Goal: Task Accomplishment & Management: Complete application form

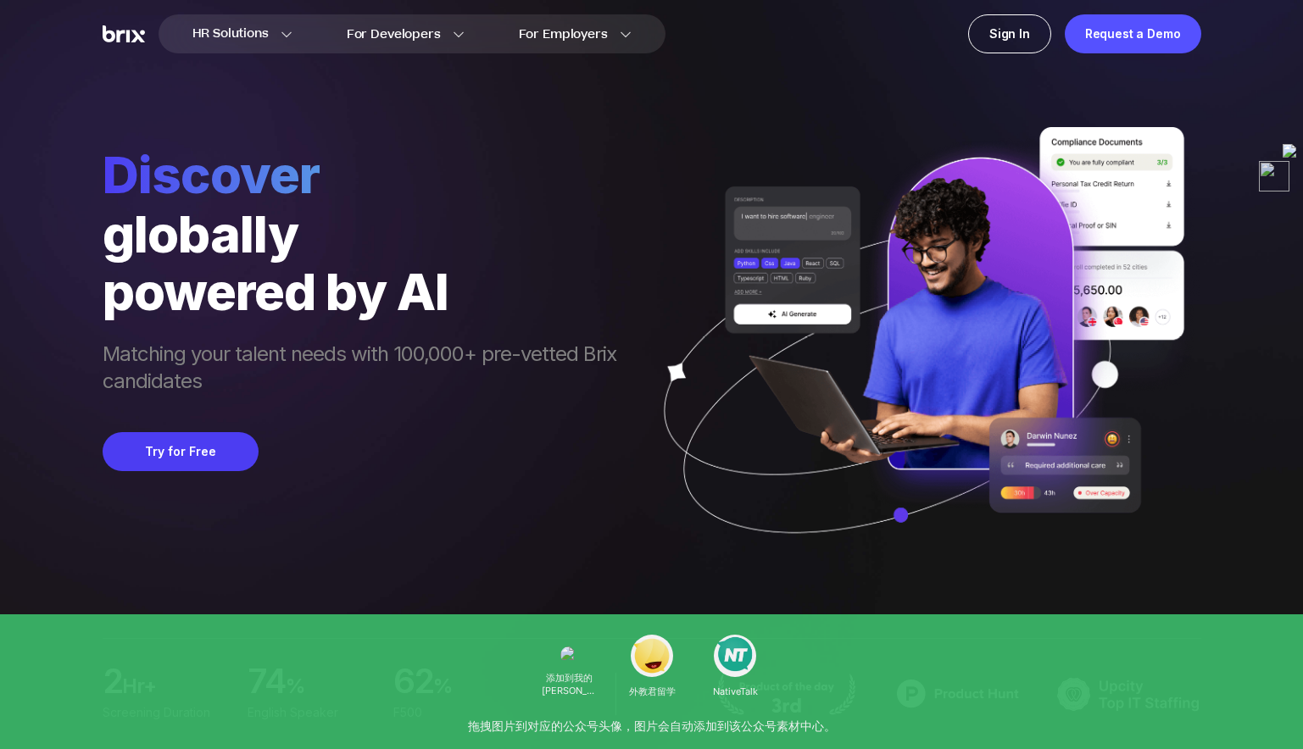
click at [539, 314] on div "powered by AI" at bounding box center [368, 292] width 531 height 58
click at [1237, 443] on div "HR Solutions HR Solutions Recruiter HR Assistant Global Talent Network Onboardi…" at bounding box center [651, 374] width 1221 height 749
click at [461, 356] on span "Lighten leadership load by 24 hours per week" at bounding box center [306, 370] width 406 height 58
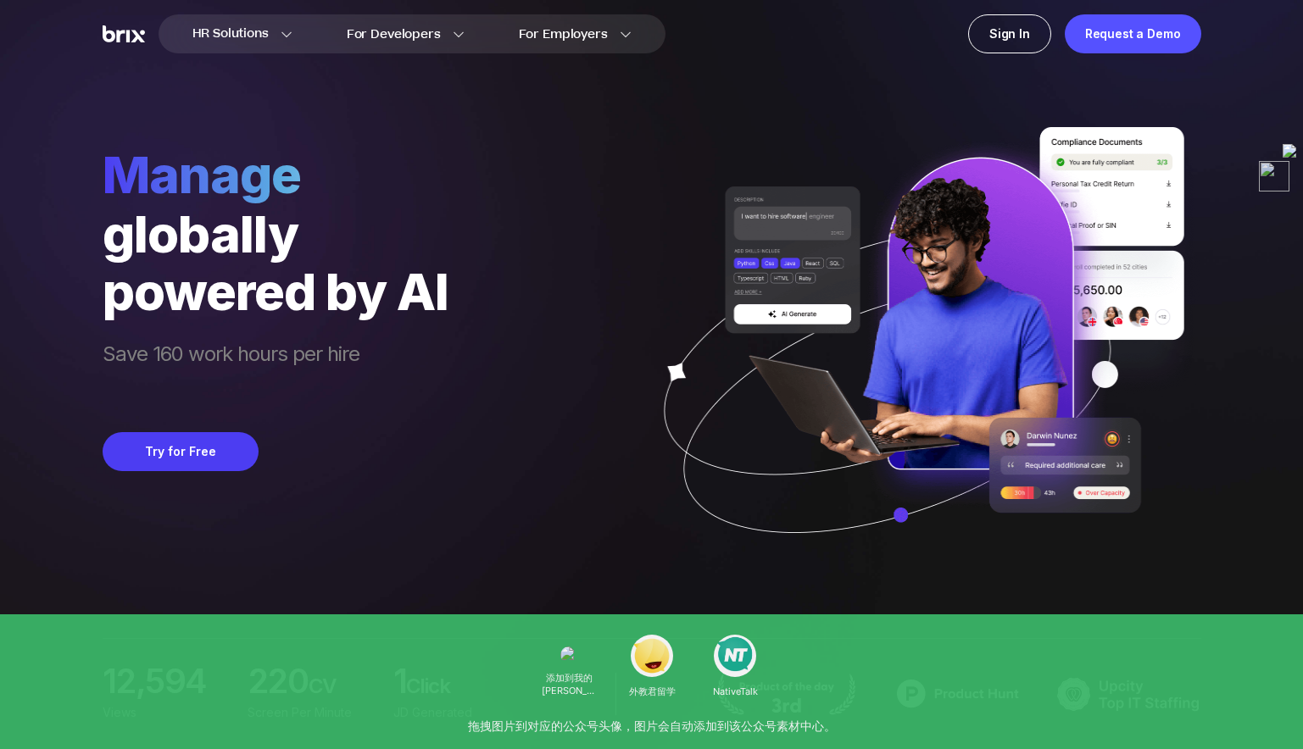
scroll to position [734, 0]
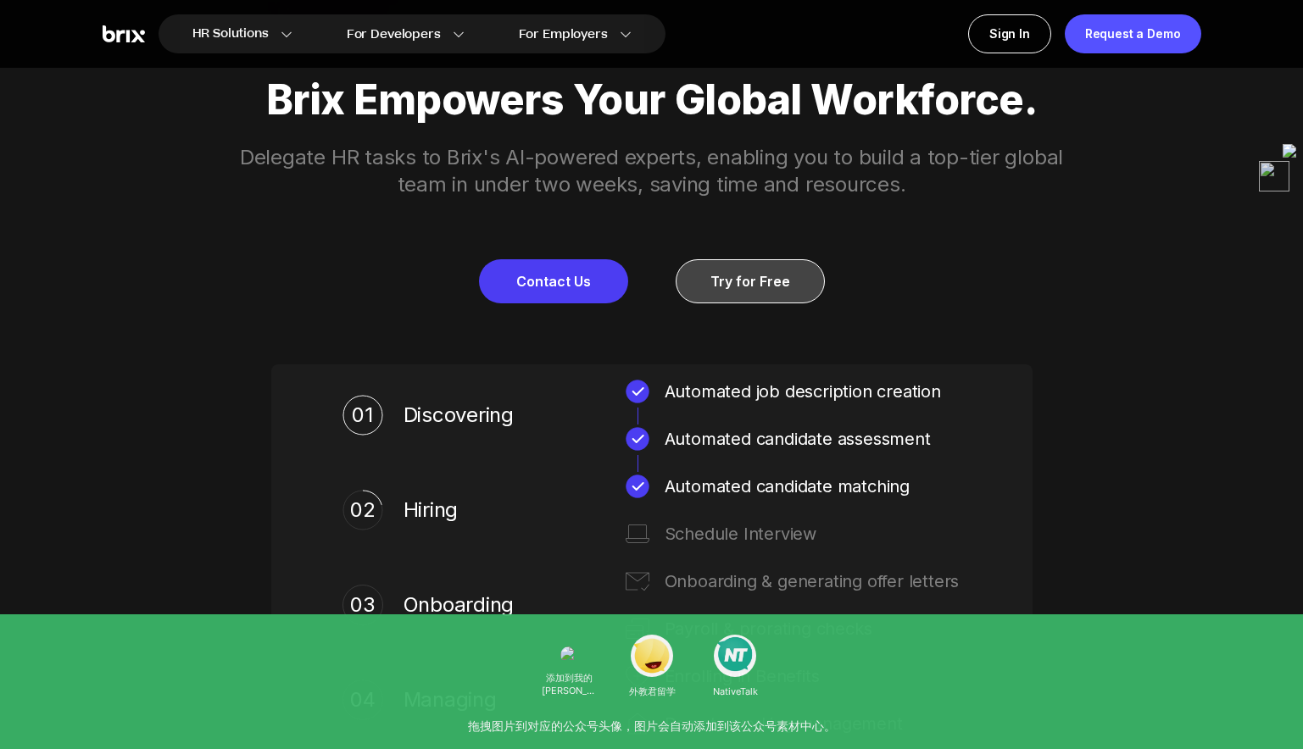
click at [761, 279] on link "Try for Free" at bounding box center [750, 281] width 149 height 44
click at [1105, 26] on div "Request a Demo" at bounding box center [1133, 33] width 136 height 39
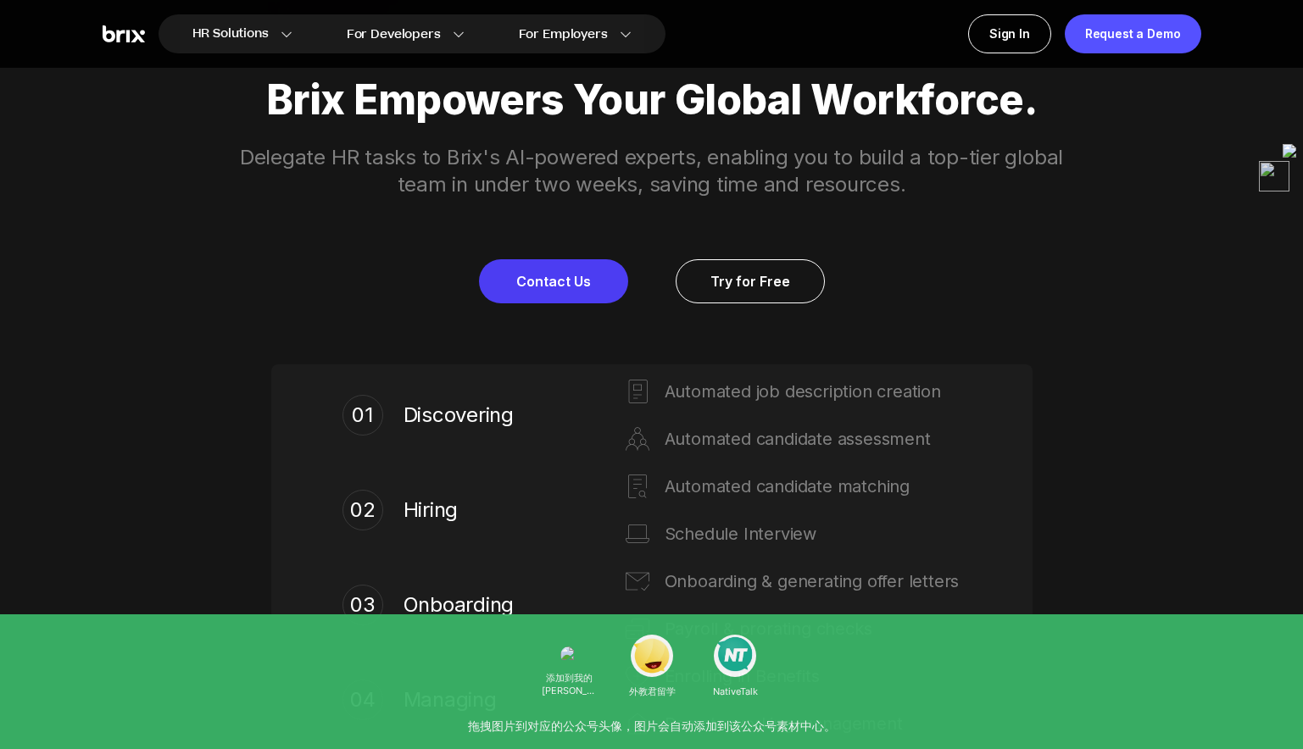
scroll to position [0, 0]
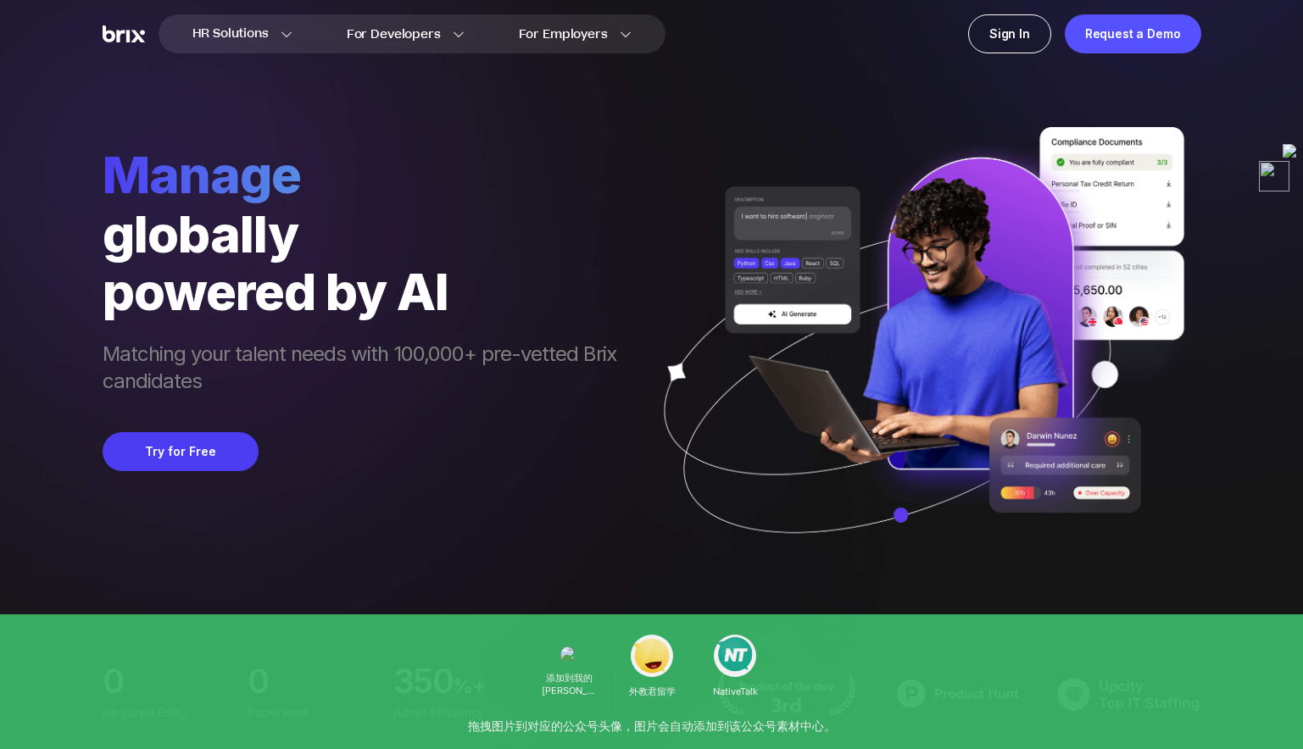
drag, startPoint x: 81, startPoint y: 454, endPoint x: 91, endPoint y: 453, distance: 10.3
click at [81, 454] on div "HR Solutions HR Solutions Recruiter HR Assistant Global Talent Network Onboardi…" at bounding box center [651, 374] width 1221 height 749
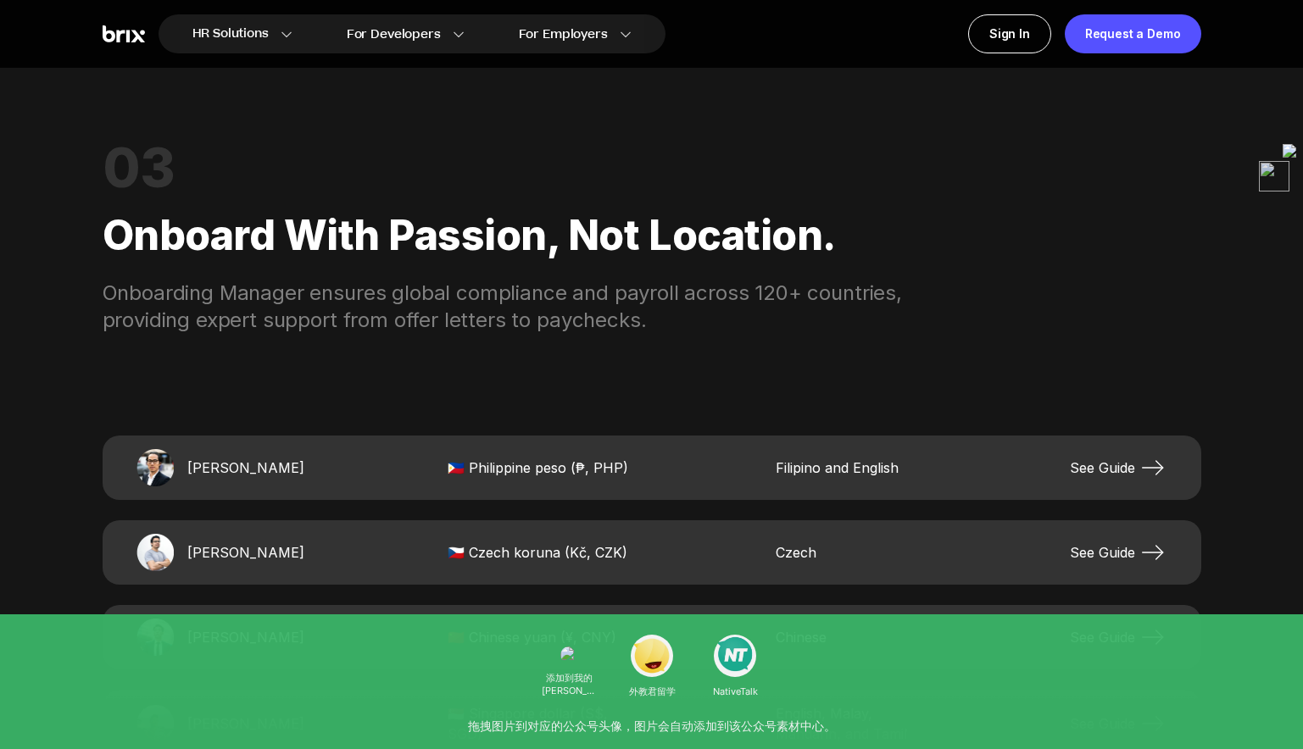
scroll to position [3434, 0]
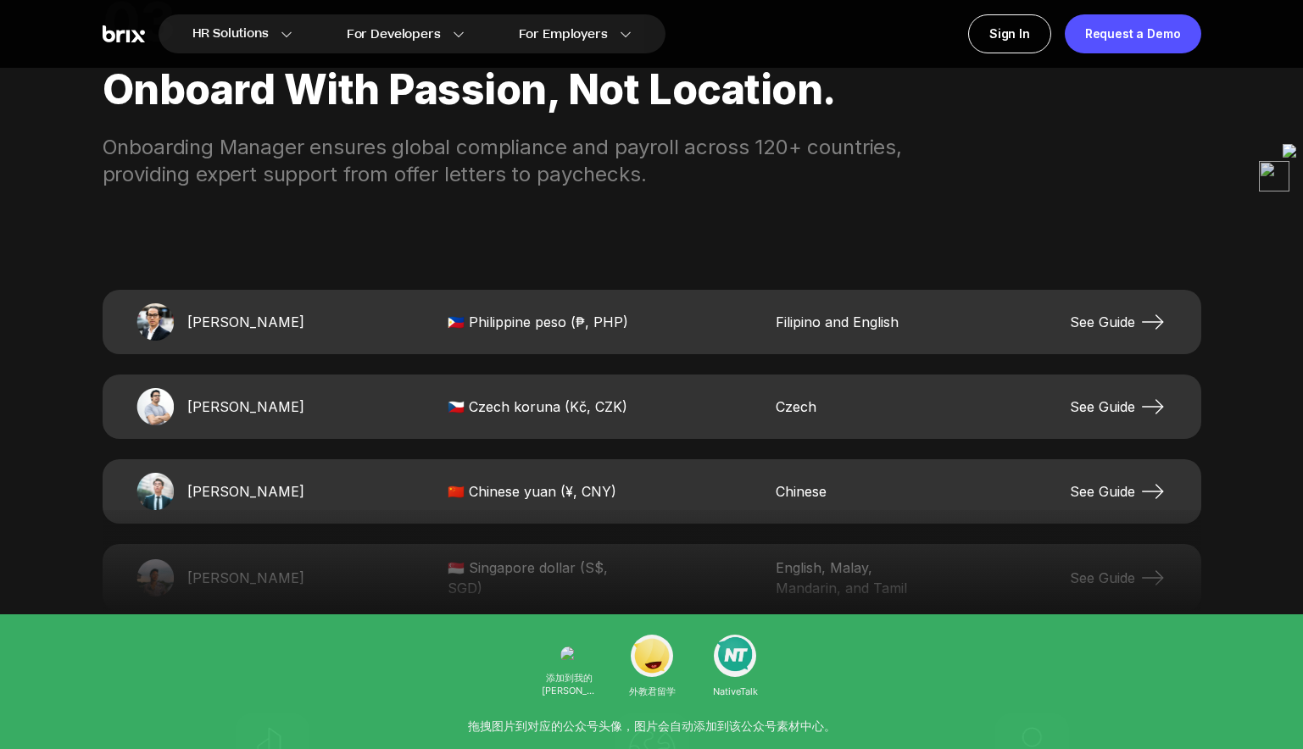
click at [1077, 329] on span "See Guide" at bounding box center [1118, 322] width 97 height 27
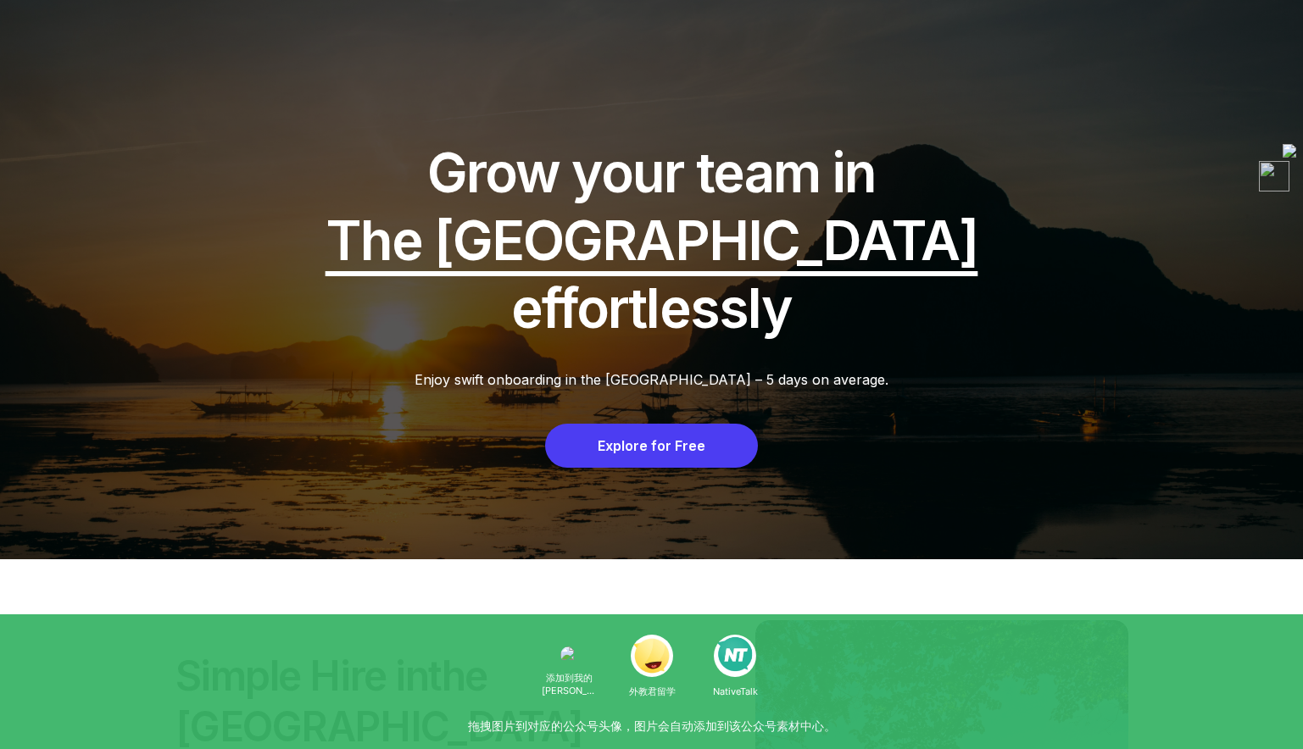
scroll to position [1469, 0]
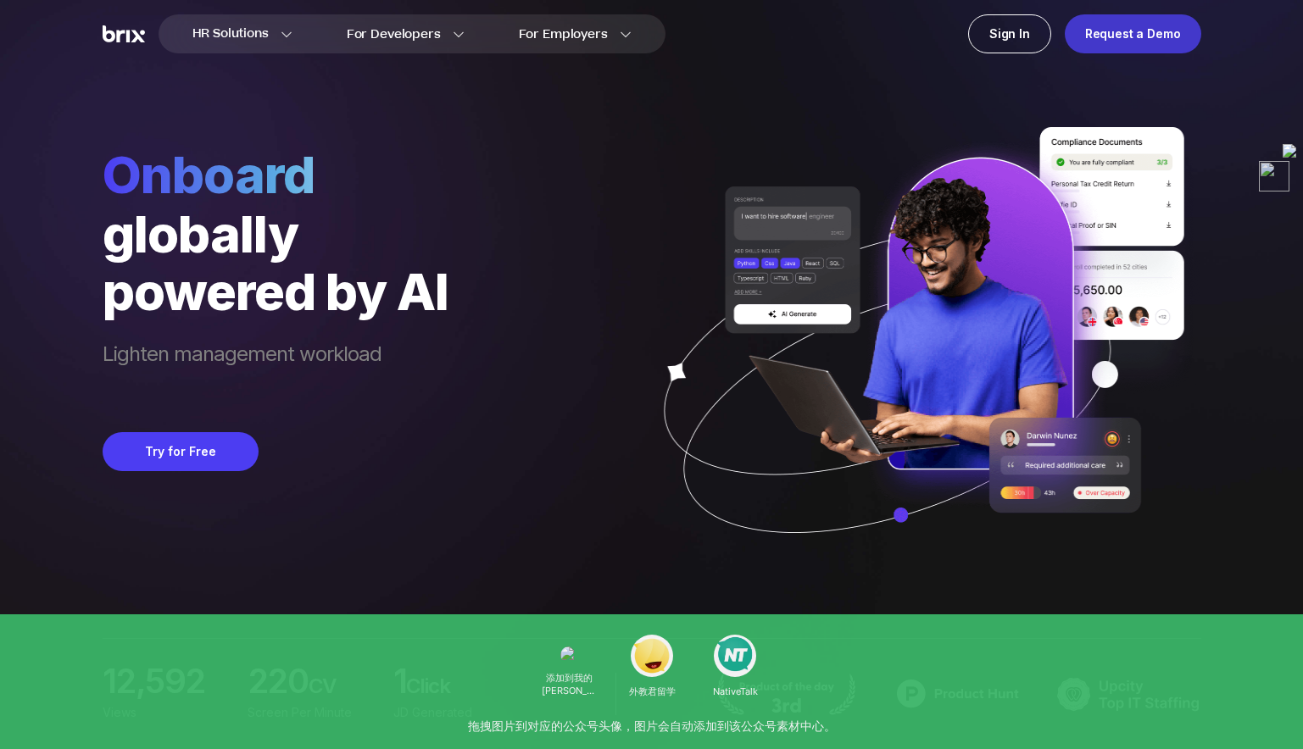
click at [1121, 37] on div "Request a Demo" at bounding box center [1133, 33] width 136 height 39
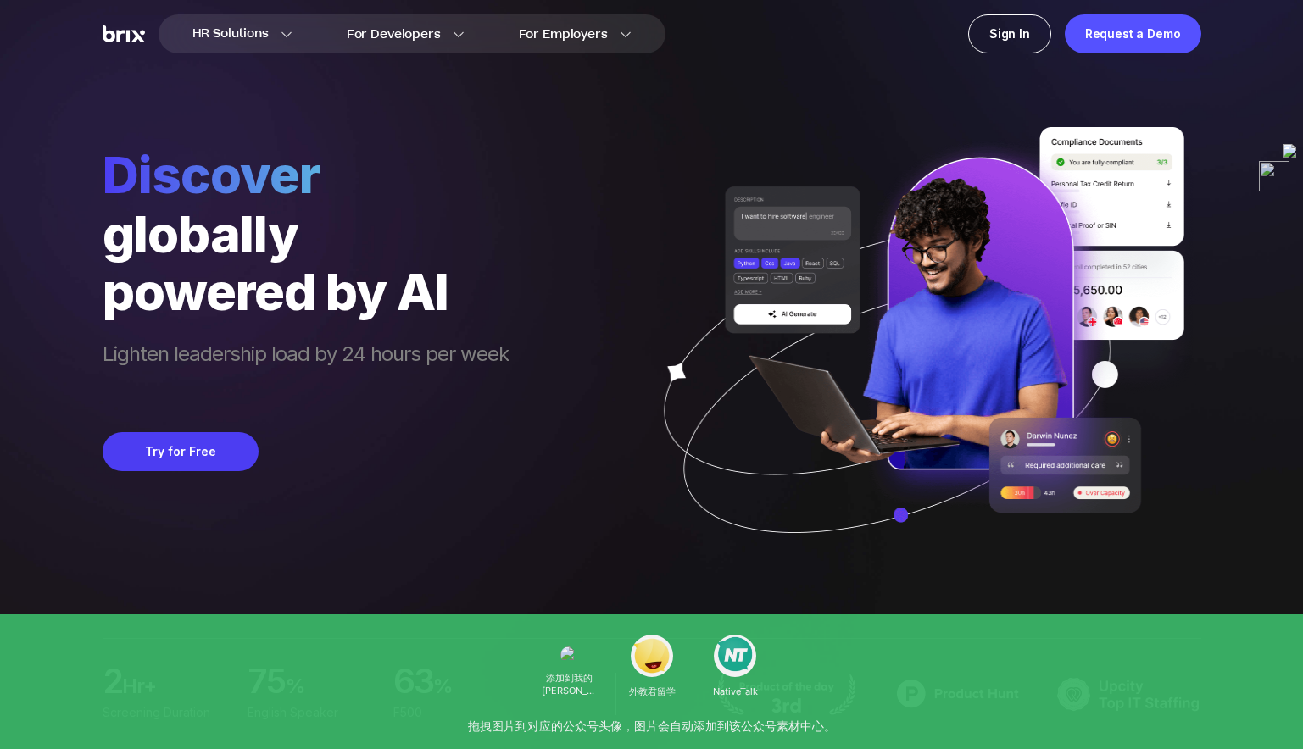
scroll to position [734, 0]
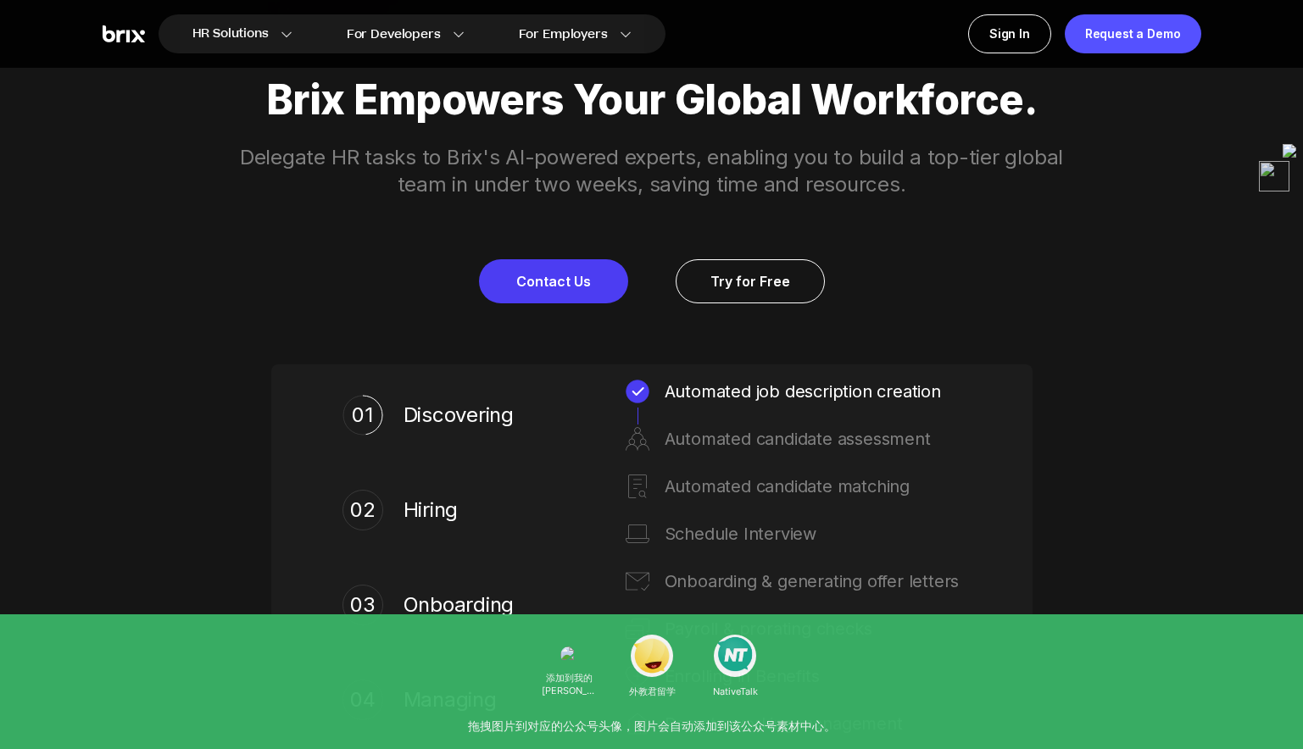
click at [741, 494] on div "Automated candidate matching" at bounding box center [813, 486] width 297 height 27
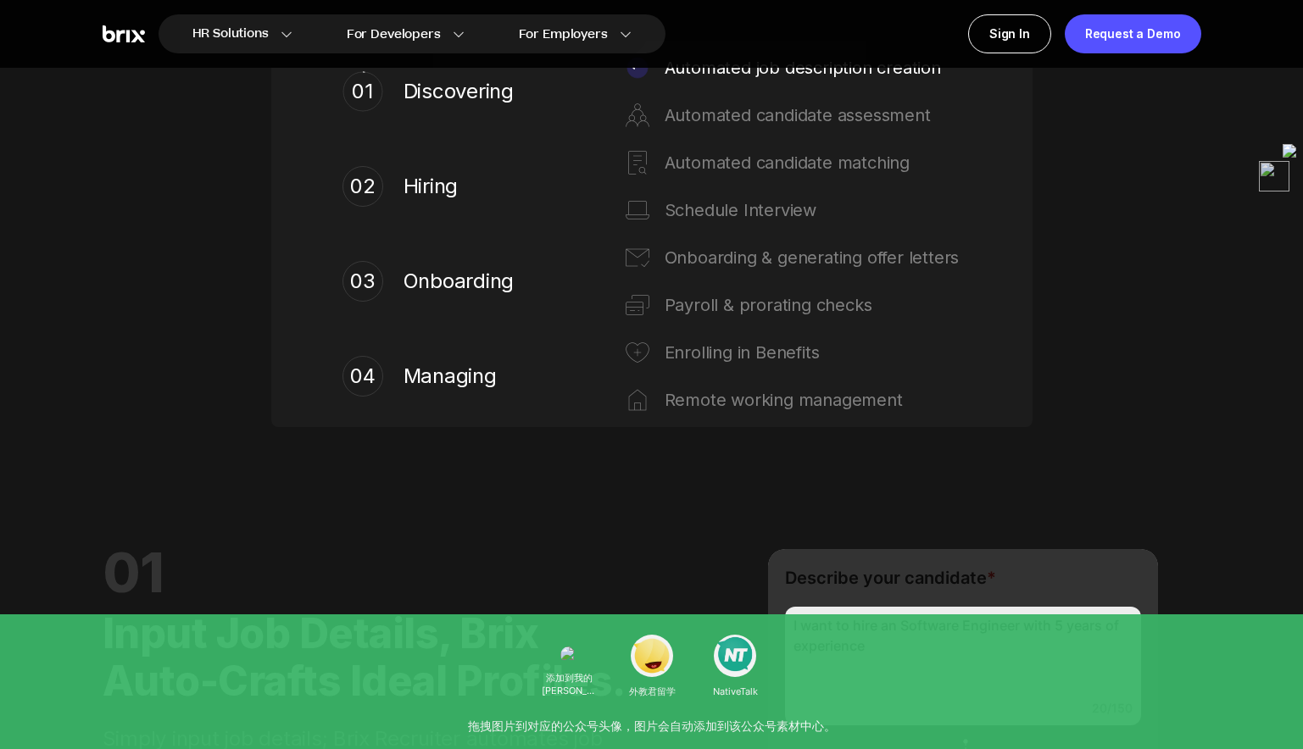
scroll to position [0, 0]
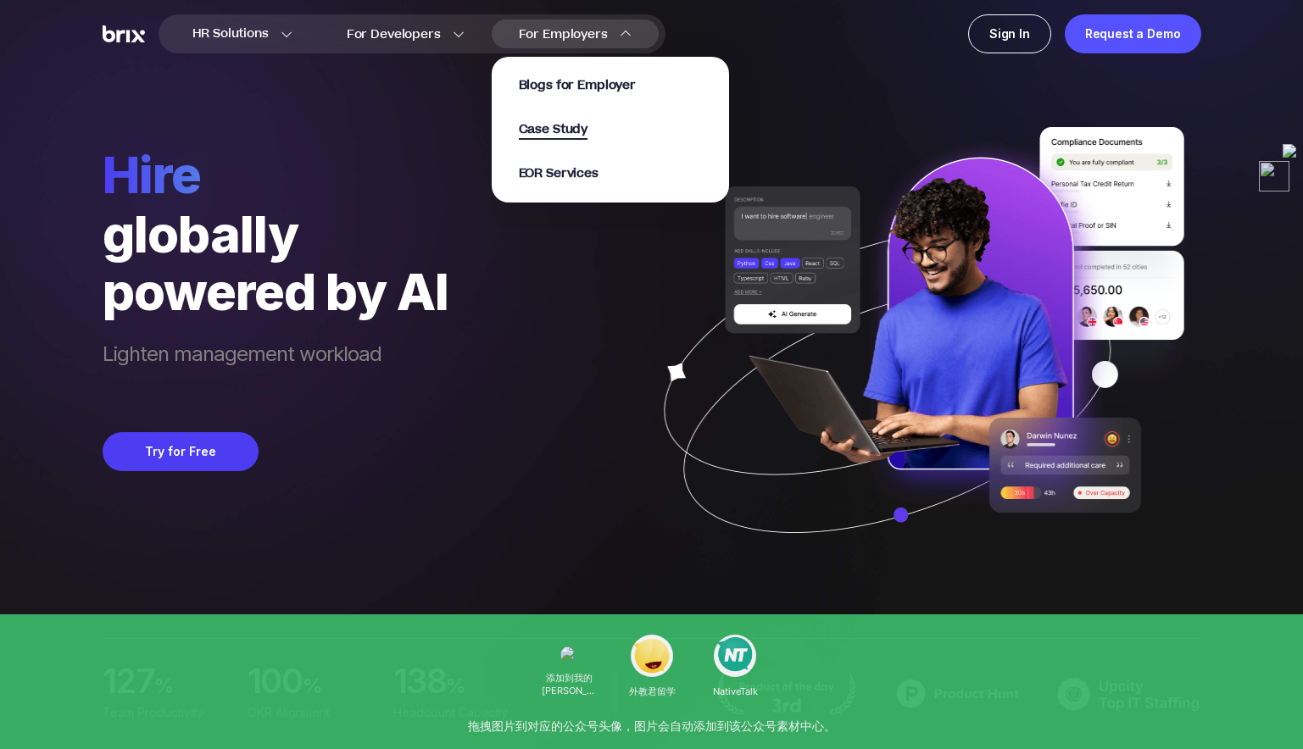
click at [575, 134] on span "Case Study" at bounding box center [554, 129] width 70 height 19
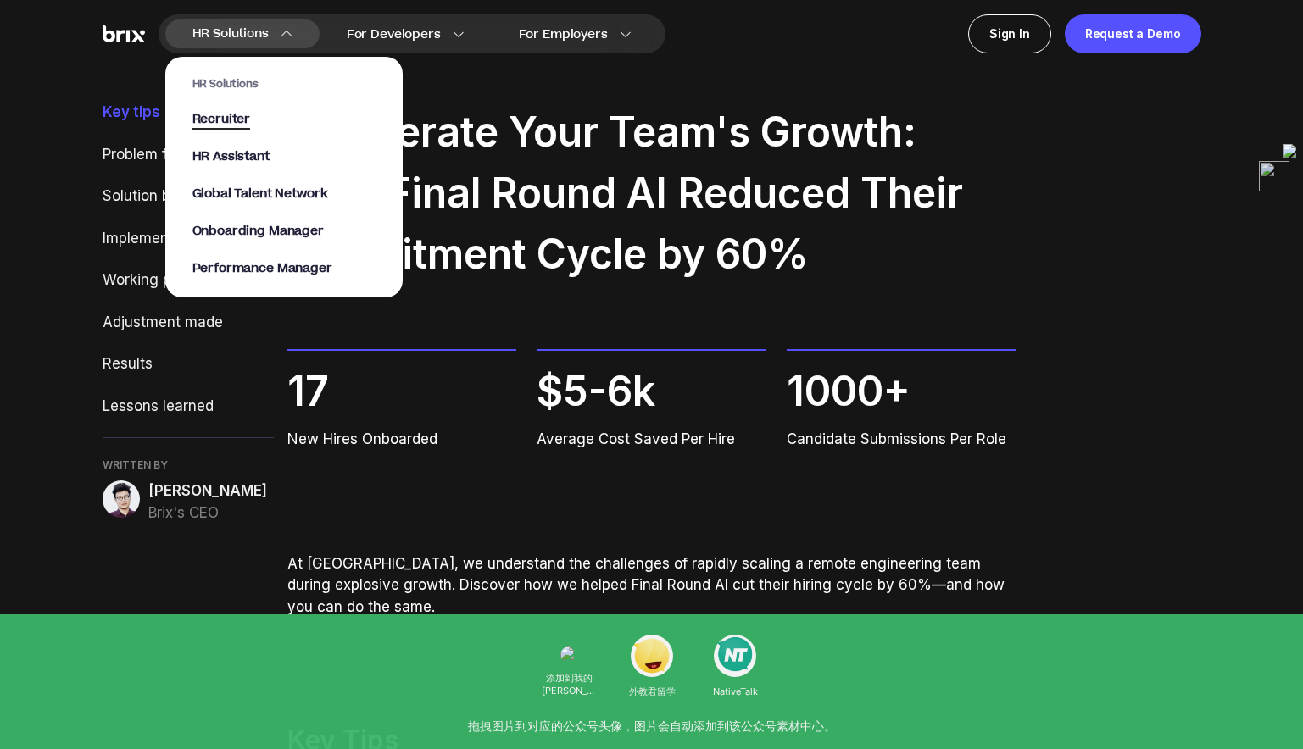
click at [241, 118] on span "Recruiter" at bounding box center [221, 119] width 58 height 19
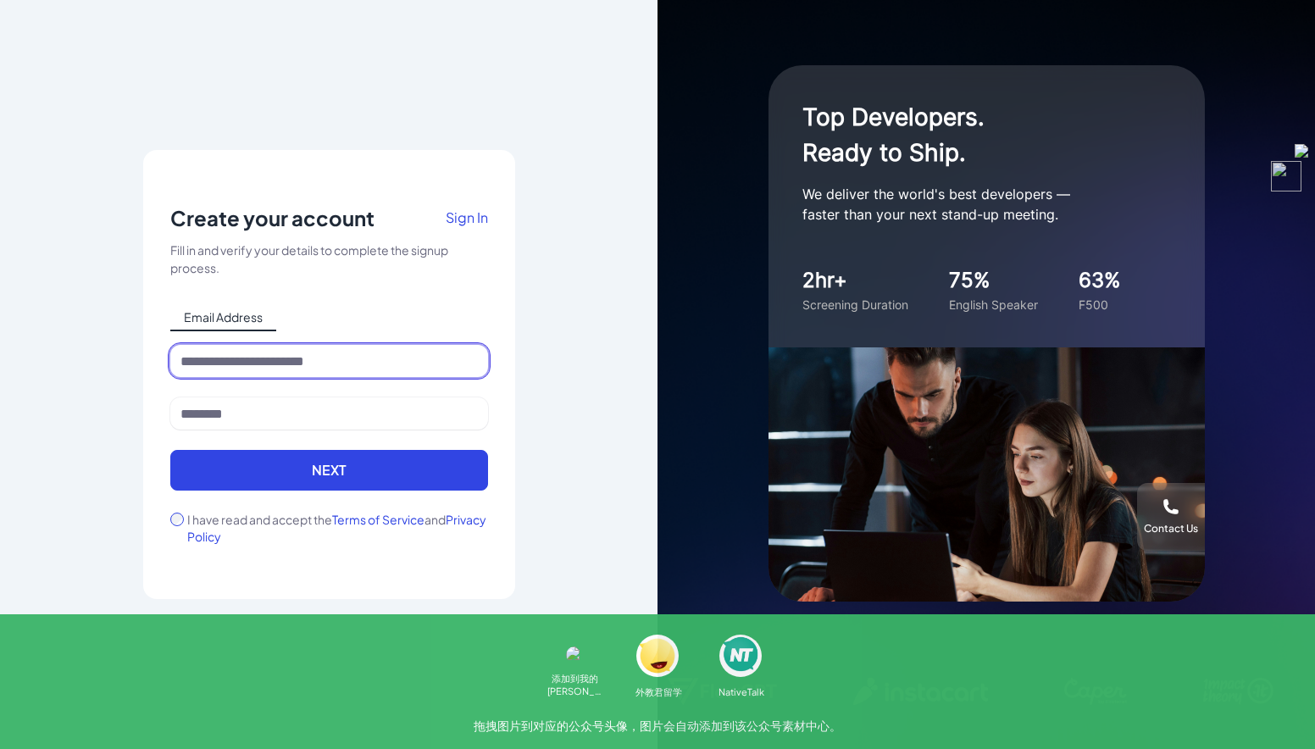
click at [411, 357] on input at bounding box center [329, 361] width 318 height 32
click at [604, 293] on div "Notice To proceed, please agree to the Terms of Service and Privary Policy . Ca…" at bounding box center [329, 374] width 658 height 749
click at [255, 309] on span "Email Address" at bounding box center [223, 317] width 106 height 27
click at [325, 348] on input at bounding box center [329, 361] width 318 height 32
type input "**********"
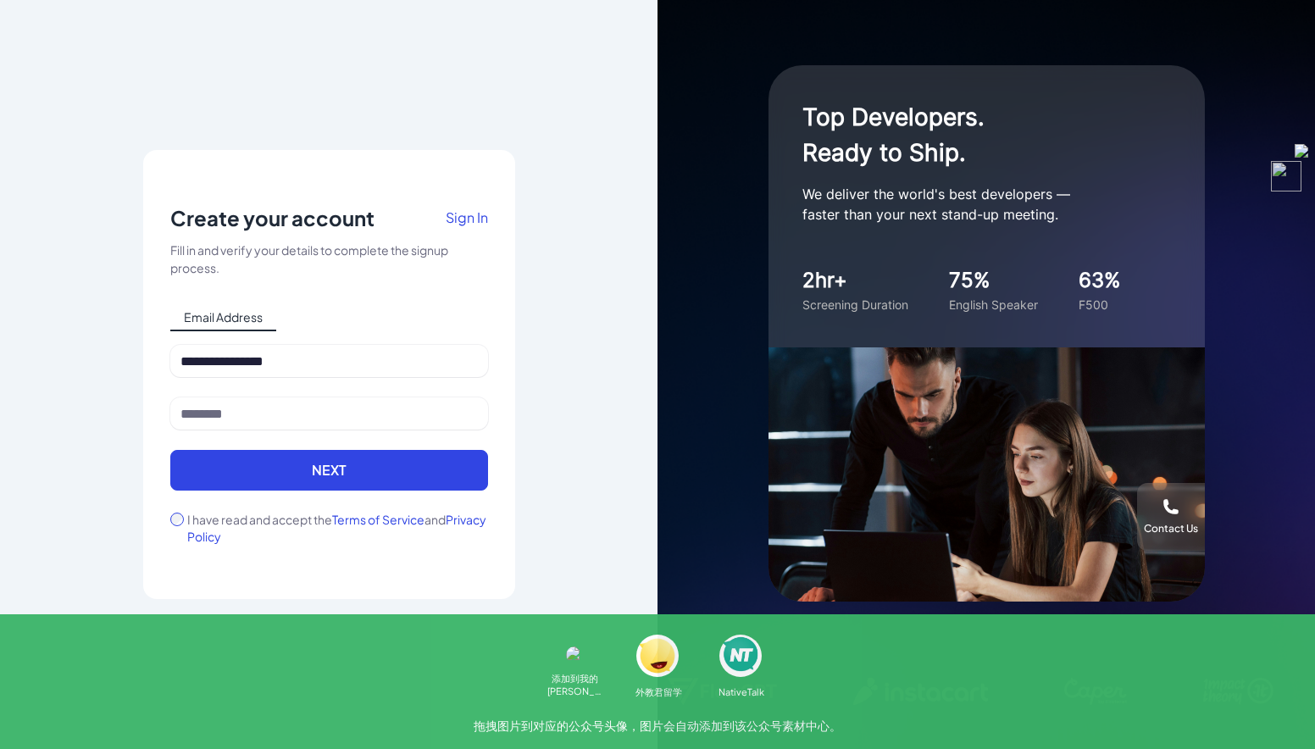
click at [275, 430] on div at bounding box center [329, 424] width 318 height 53
click at [281, 414] on input at bounding box center [329, 414] width 318 height 32
click at [142, 453] on div "**********" at bounding box center [329, 374] width 658 height 749
click at [281, 414] on input at bounding box center [329, 414] width 318 height 32
type input "********"
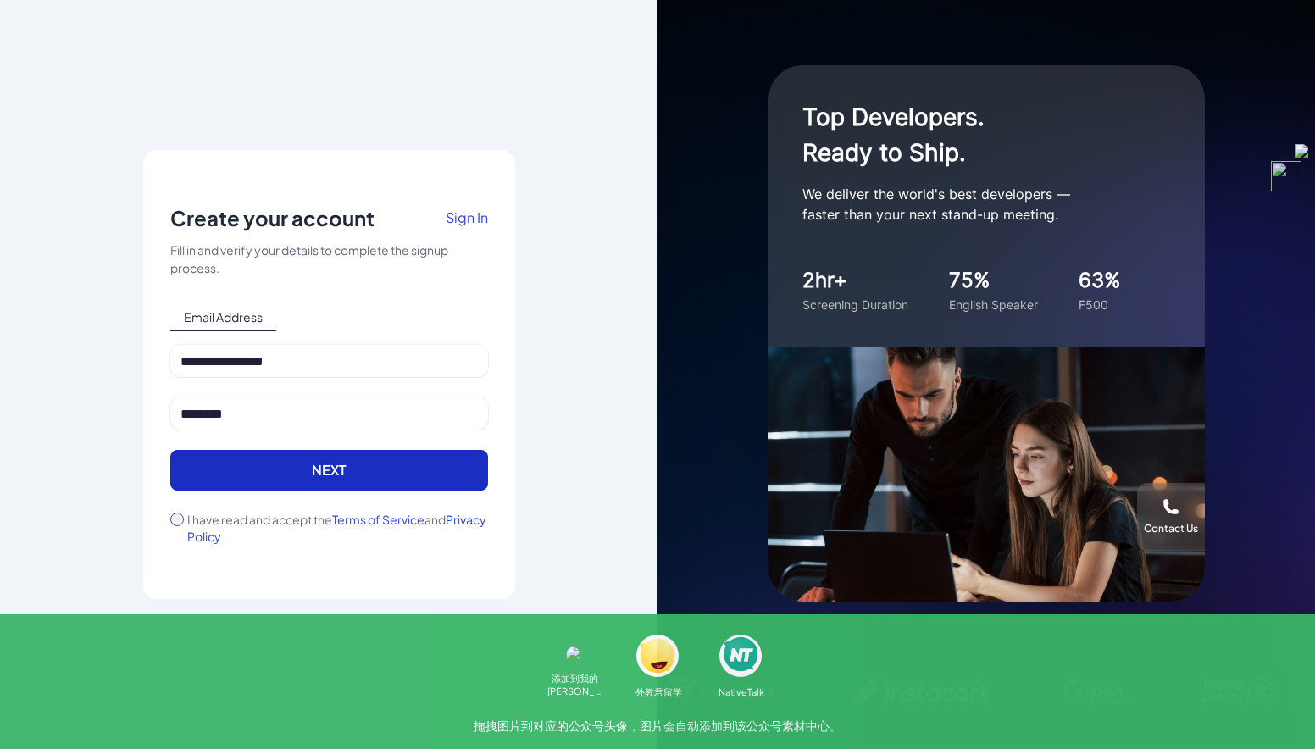
click at [188, 471] on button "Next" at bounding box center [329, 470] width 318 height 41
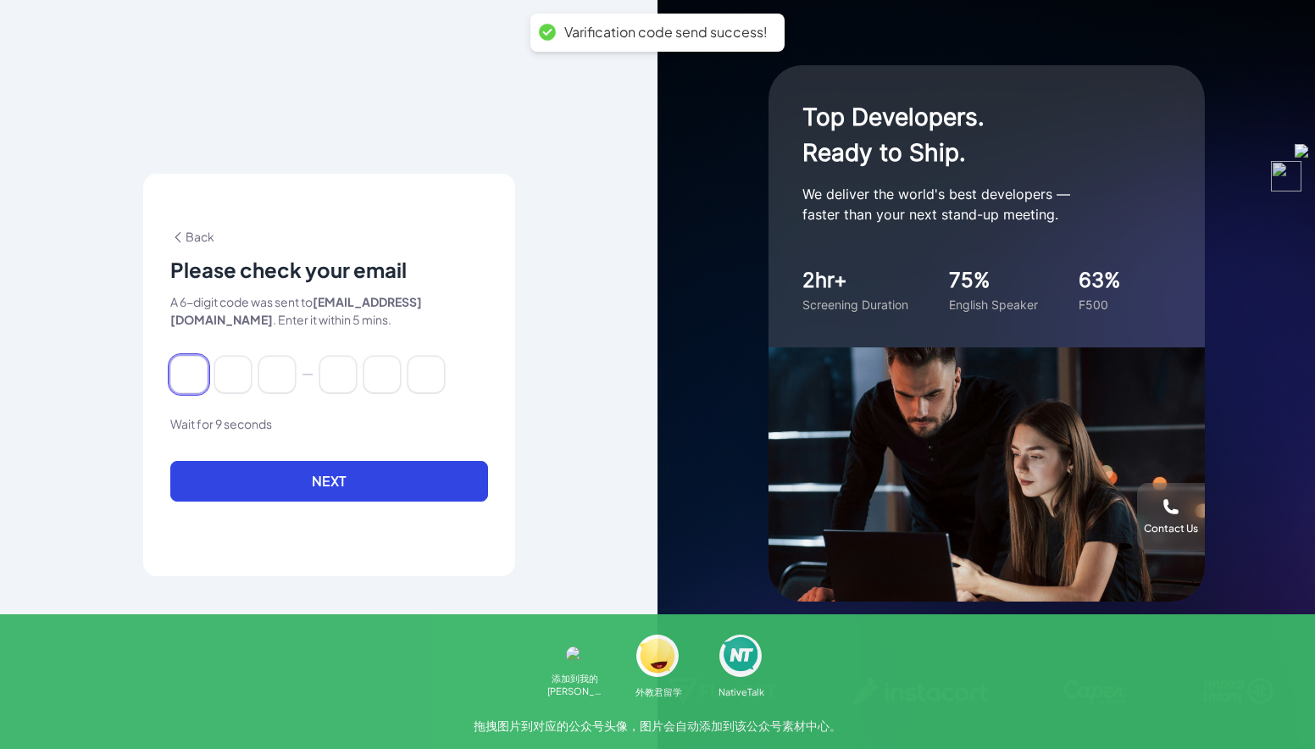
click at [191, 365] on input at bounding box center [188, 374] width 37 height 37
type input "*"
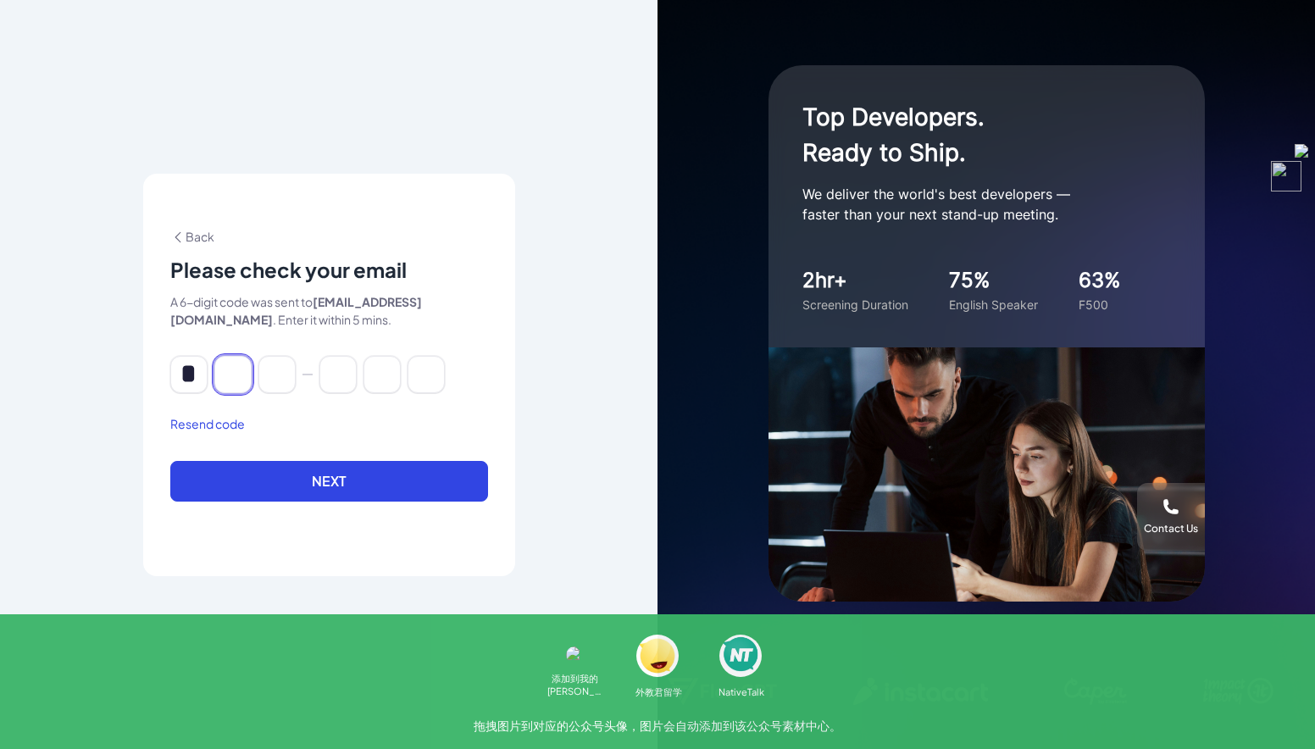
type input "*"
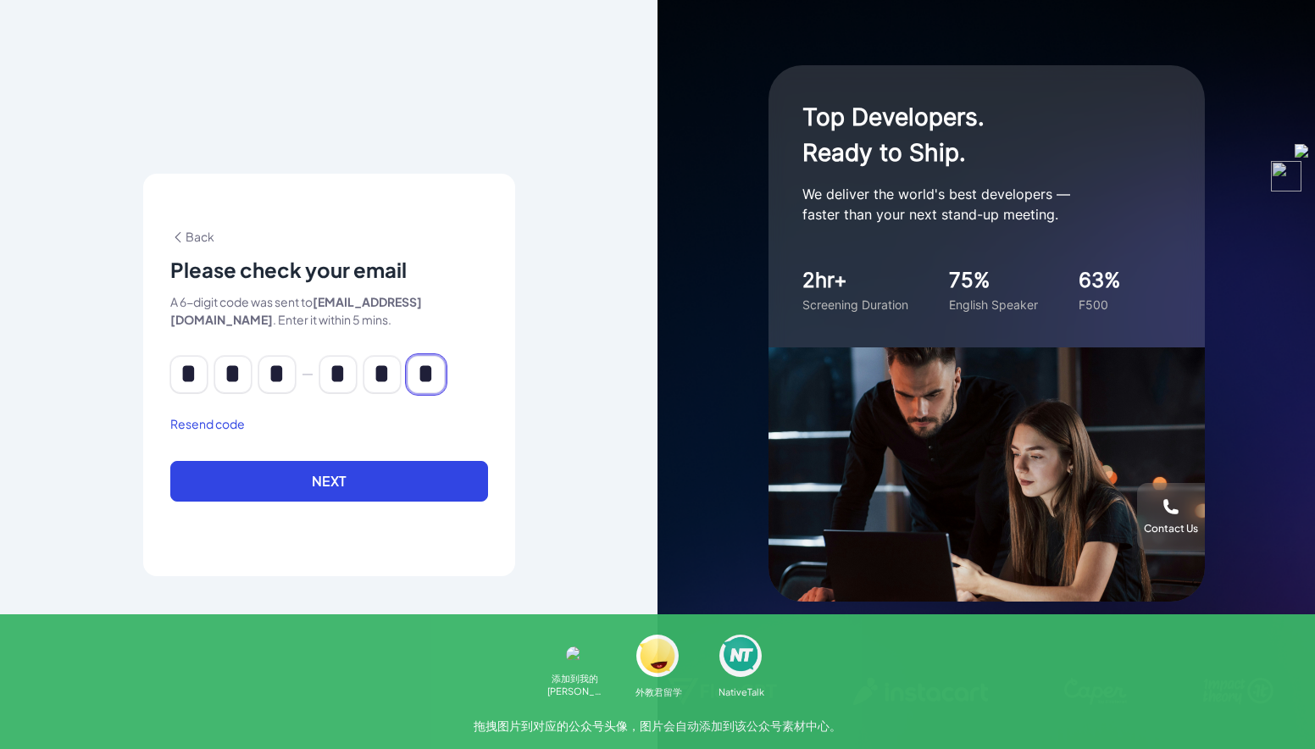
click button "Next" at bounding box center [329, 481] width 318 height 41
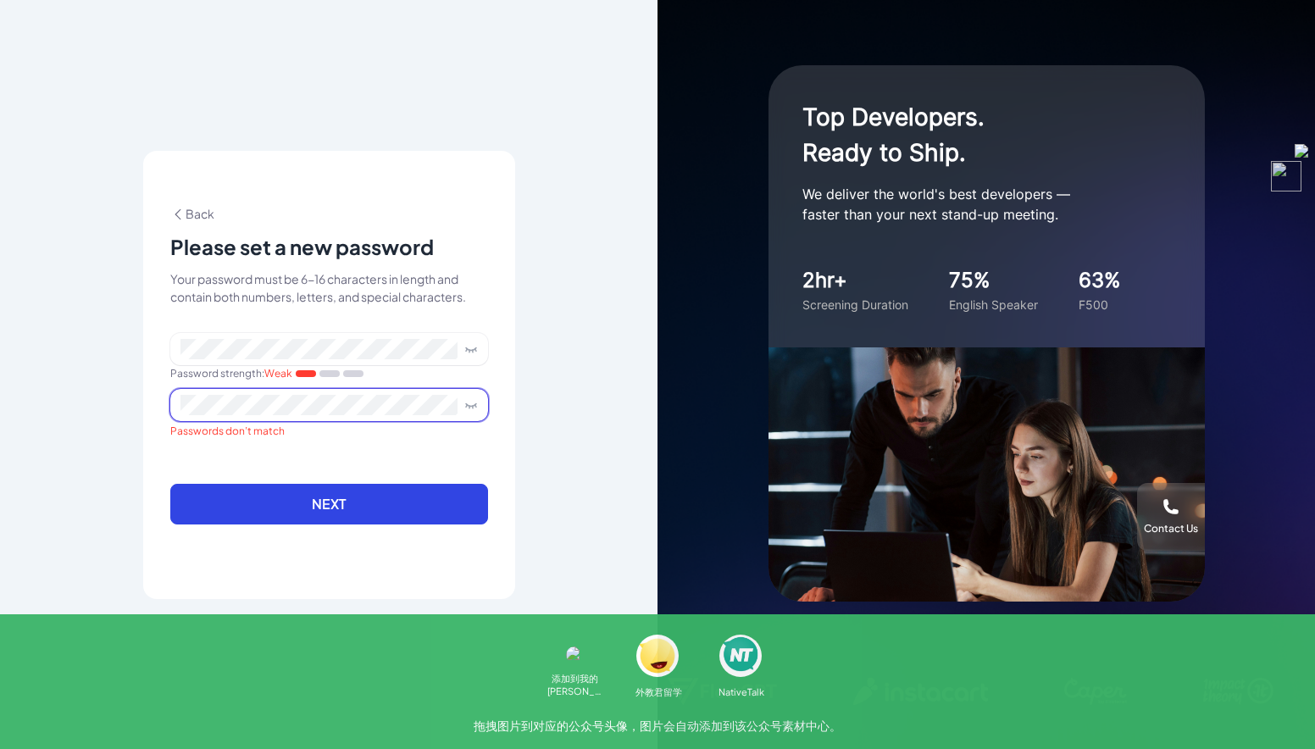
click at [170, 484] on button "Next" at bounding box center [329, 504] width 318 height 41
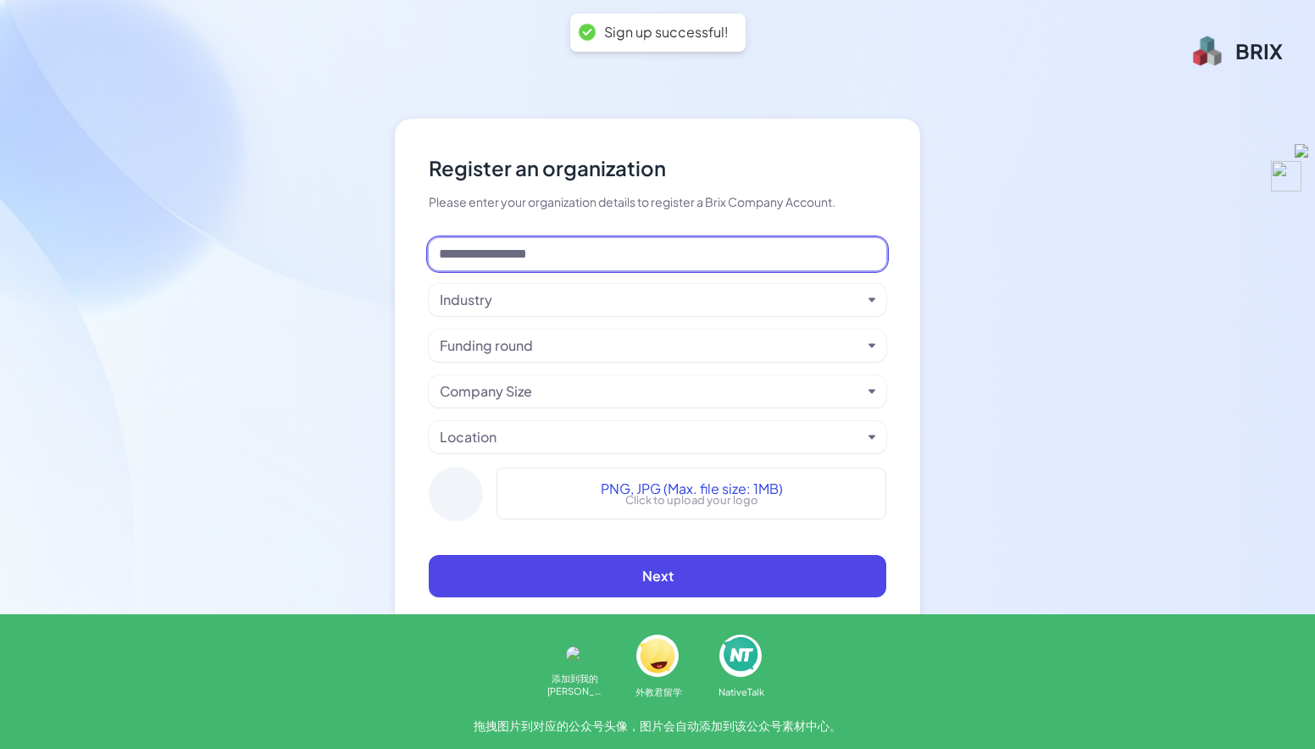
click at [505, 265] on input at bounding box center [658, 254] width 458 height 32
type input "*"
type input "******"
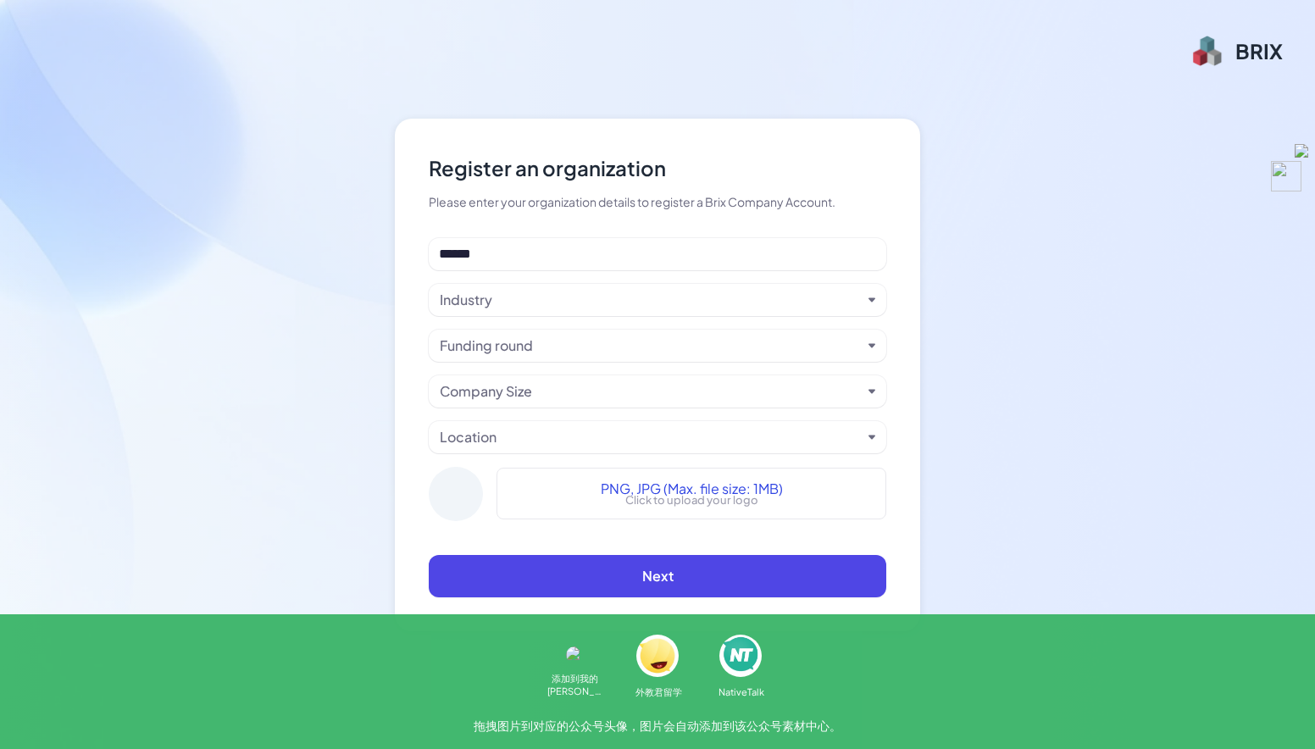
click at [515, 291] on div "Industry" at bounding box center [651, 300] width 422 height 20
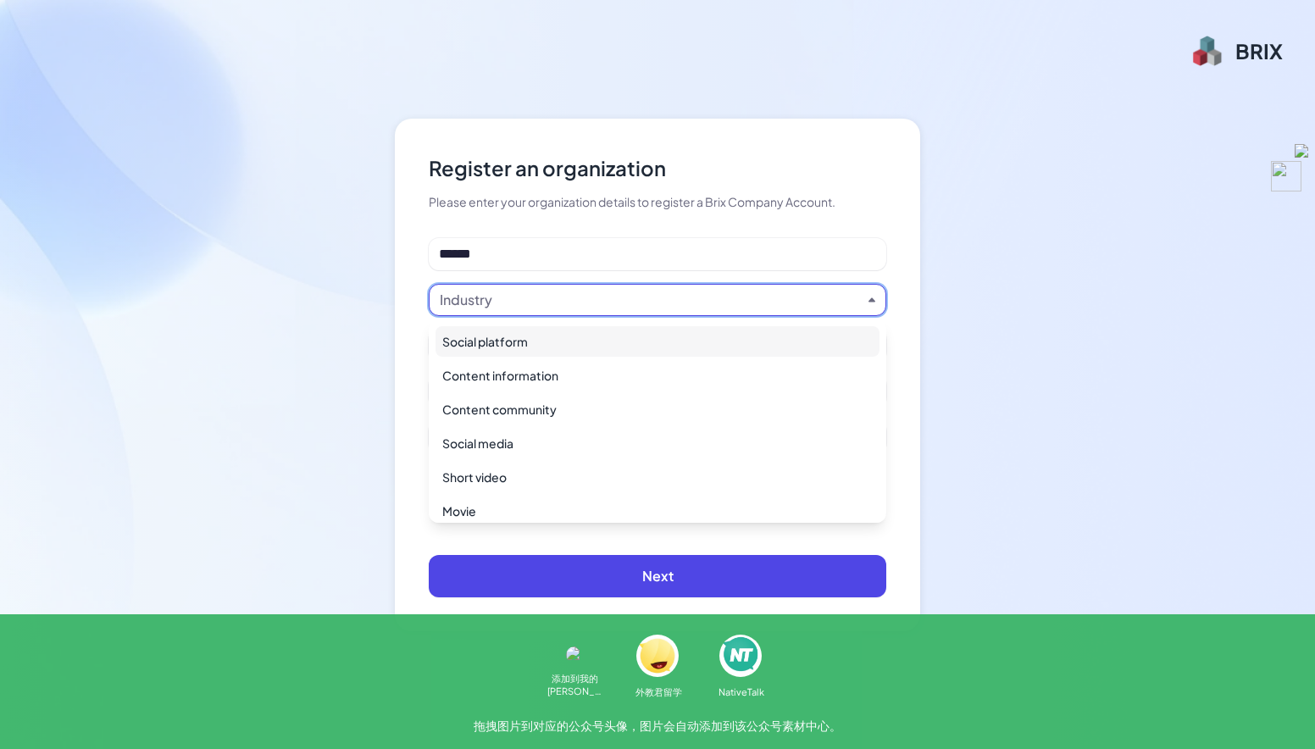
scroll to position [1231, 0]
click at [515, 367] on div "Manufacturing" at bounding box center [658, 365] width 444 height 31
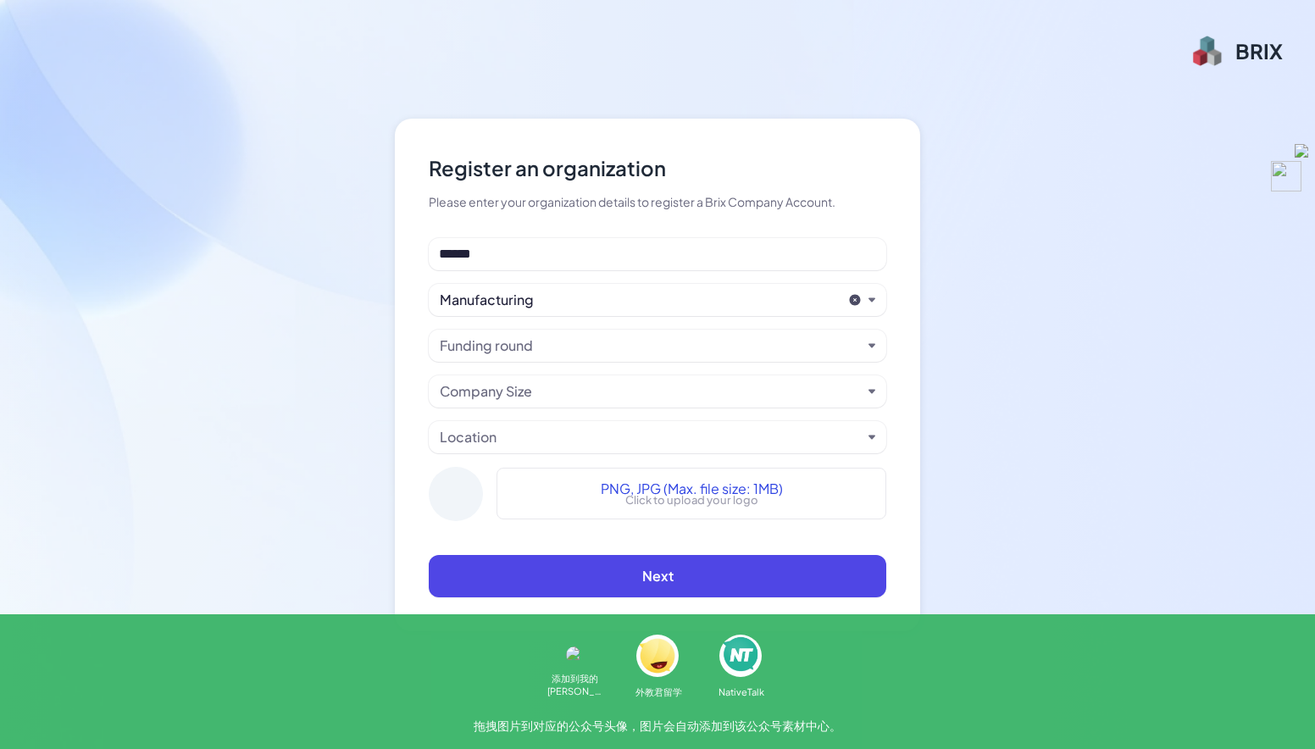
click at [514, 303] on div "Manufacturing" at bounding box center [641, 300] width 402 height 20
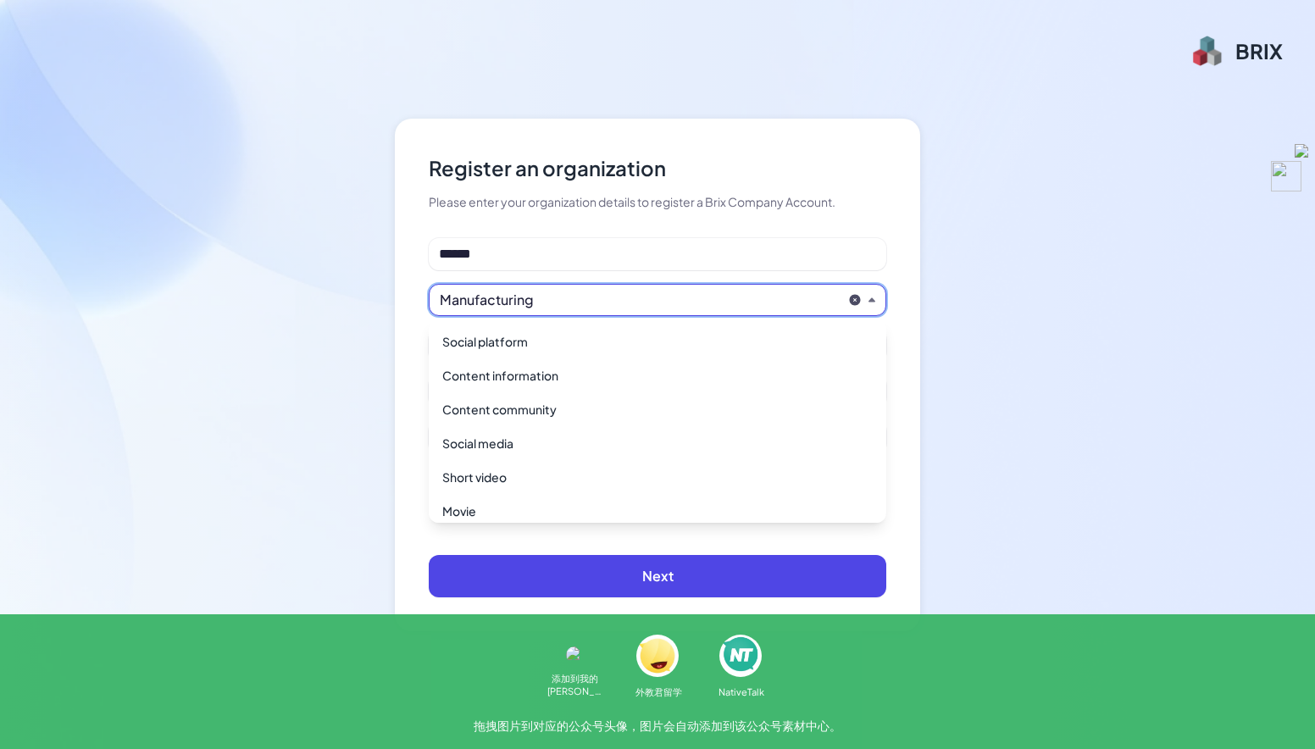
scroll to position [1090, 0]
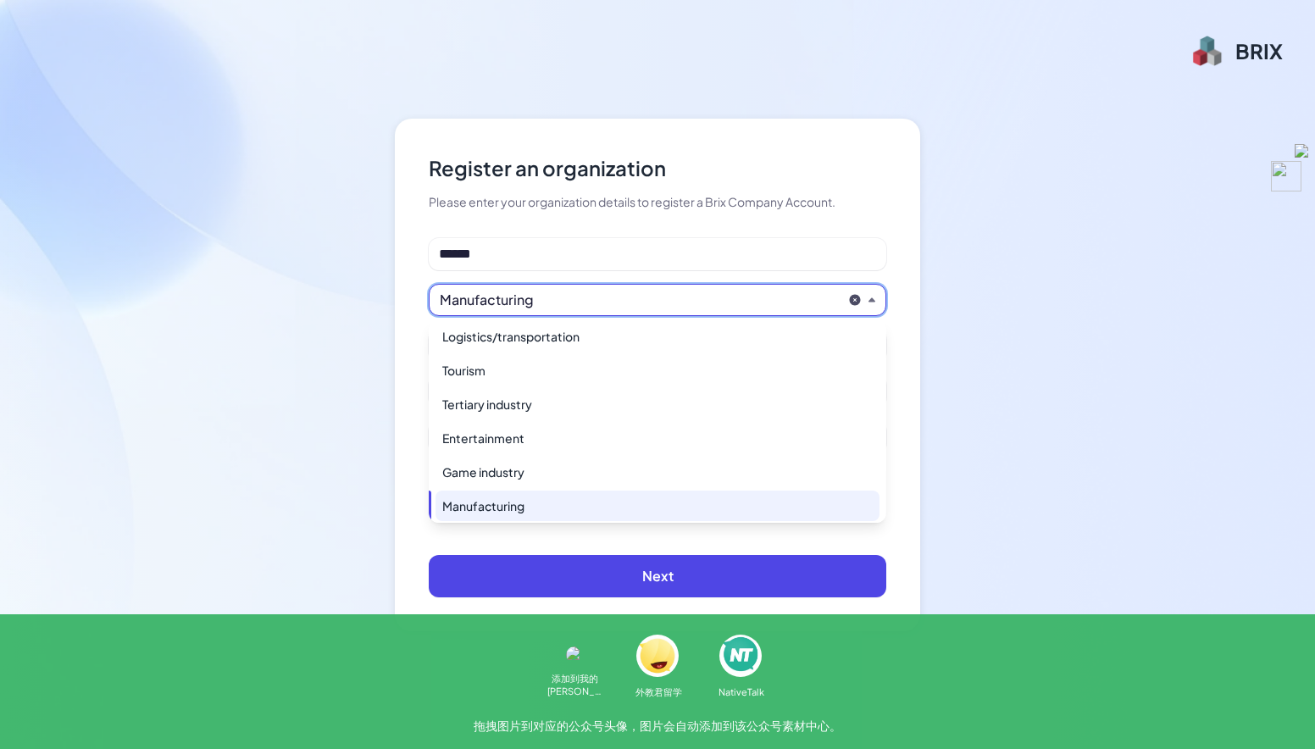
click at [510, 301] on div "Manufacturing" at bounding box center [641, 300] width 402 height 20
click at [515, 397] on div "Tertiary industry" at bounding box center [658, 404] width 444 height 31
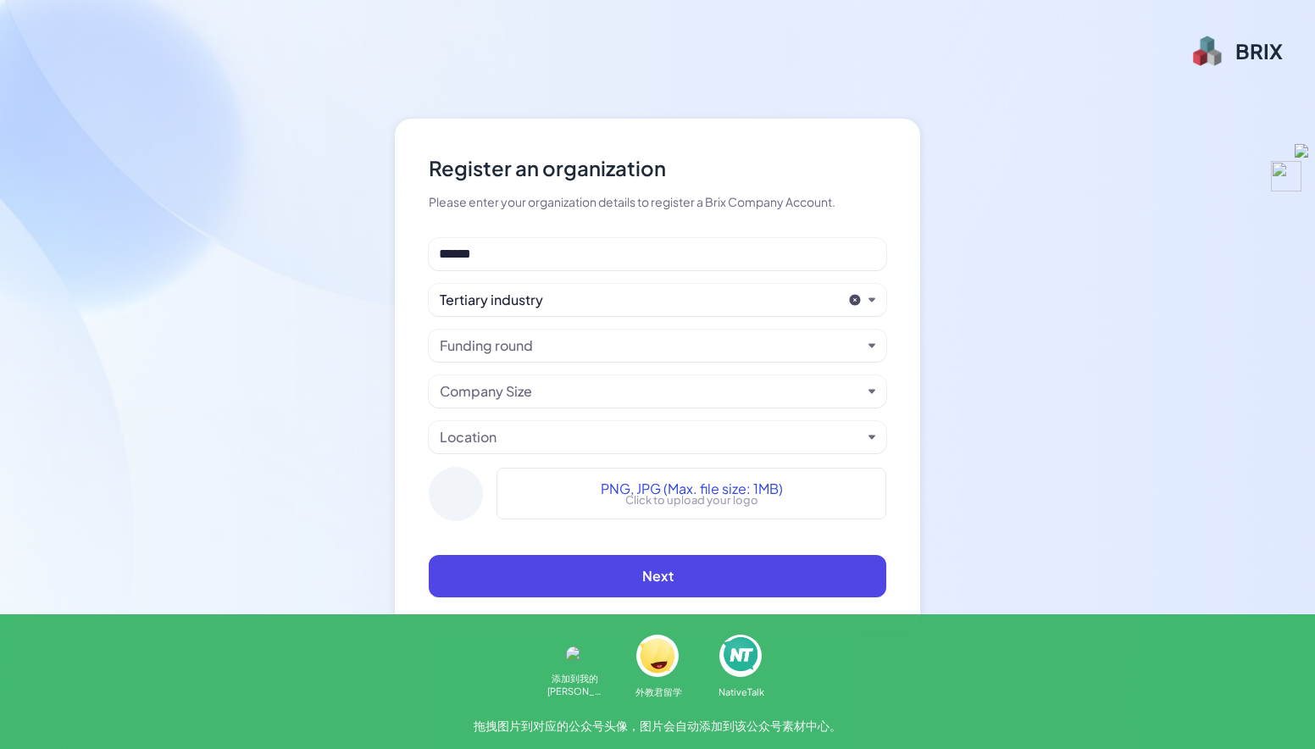
click at [503, 344] on div "Funding round" at bounding box center [486, 346] width 93 height 20
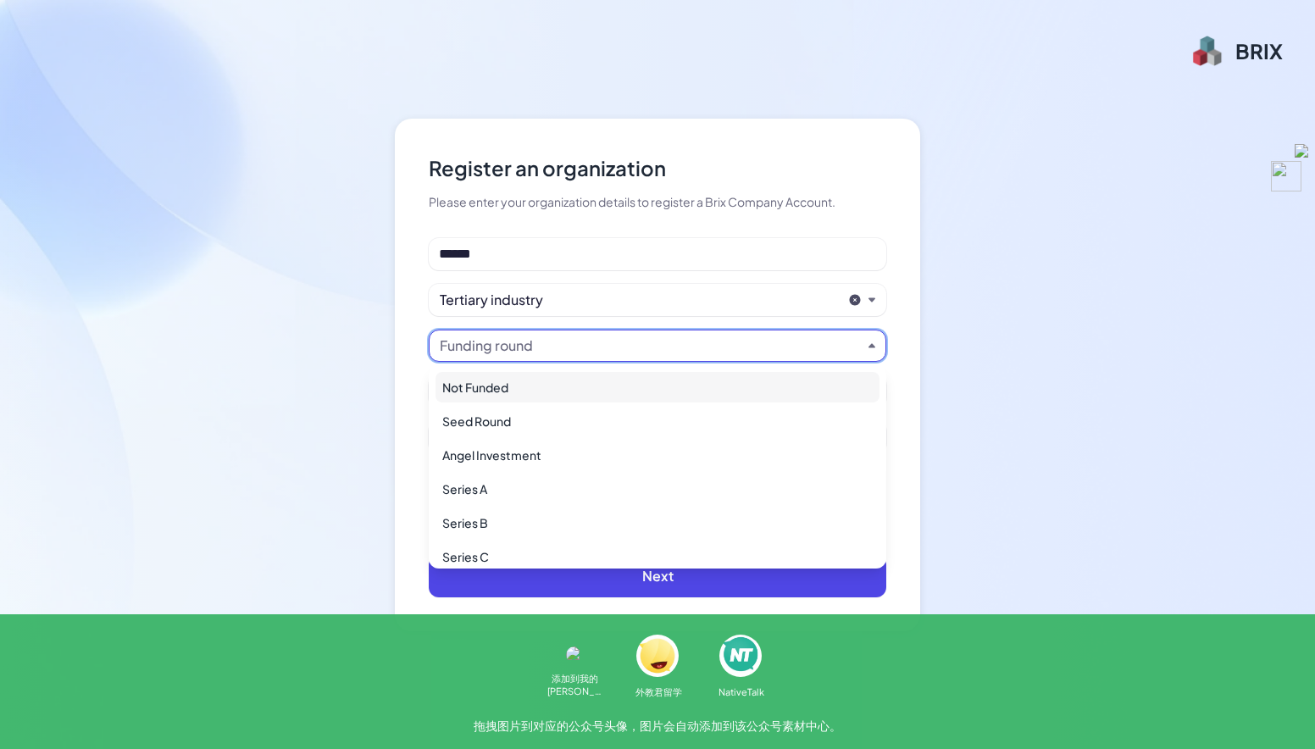
click at [511, 383] on div "Not Funded" at bounding box center [658, 387] width 444 height 31
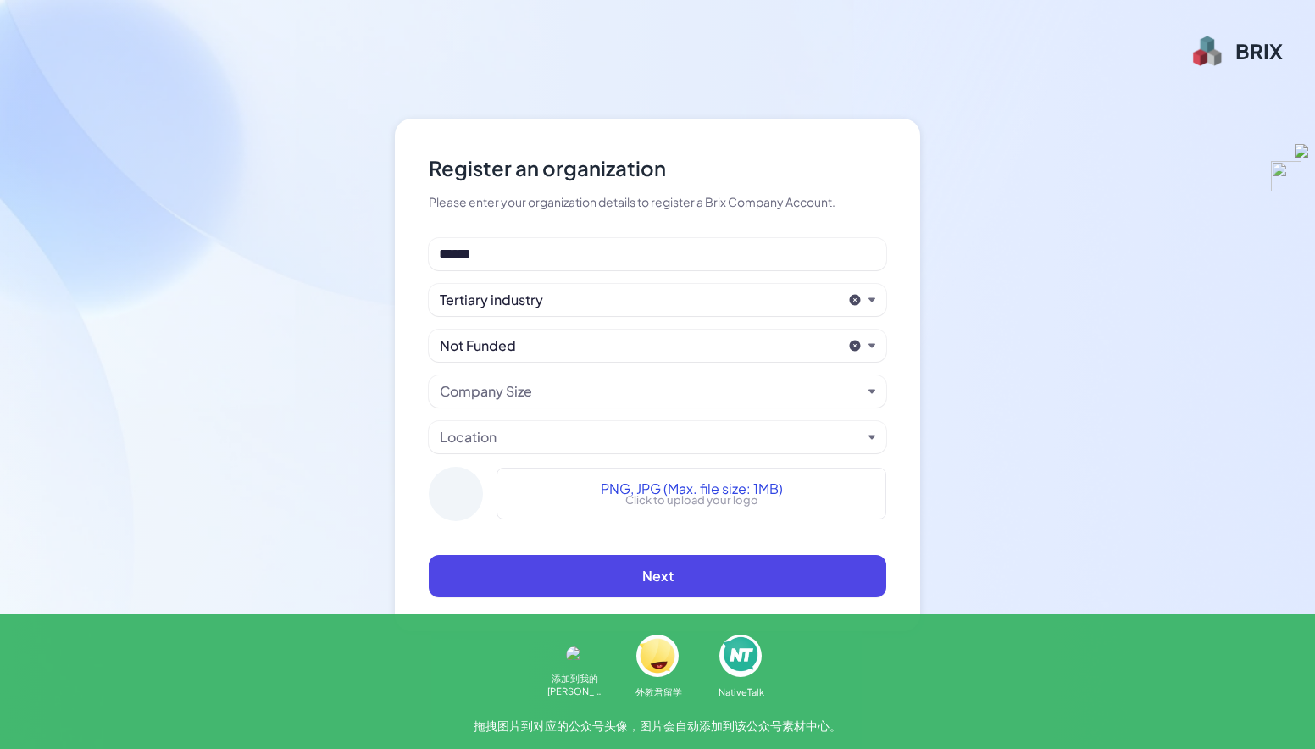
click at [512, 405] on div "Company Size" at bounding box center [658, 391] width 458 height 32
click at [519, 388] on div "Company Size" at bounding box center [486, 391] width 92 height 20
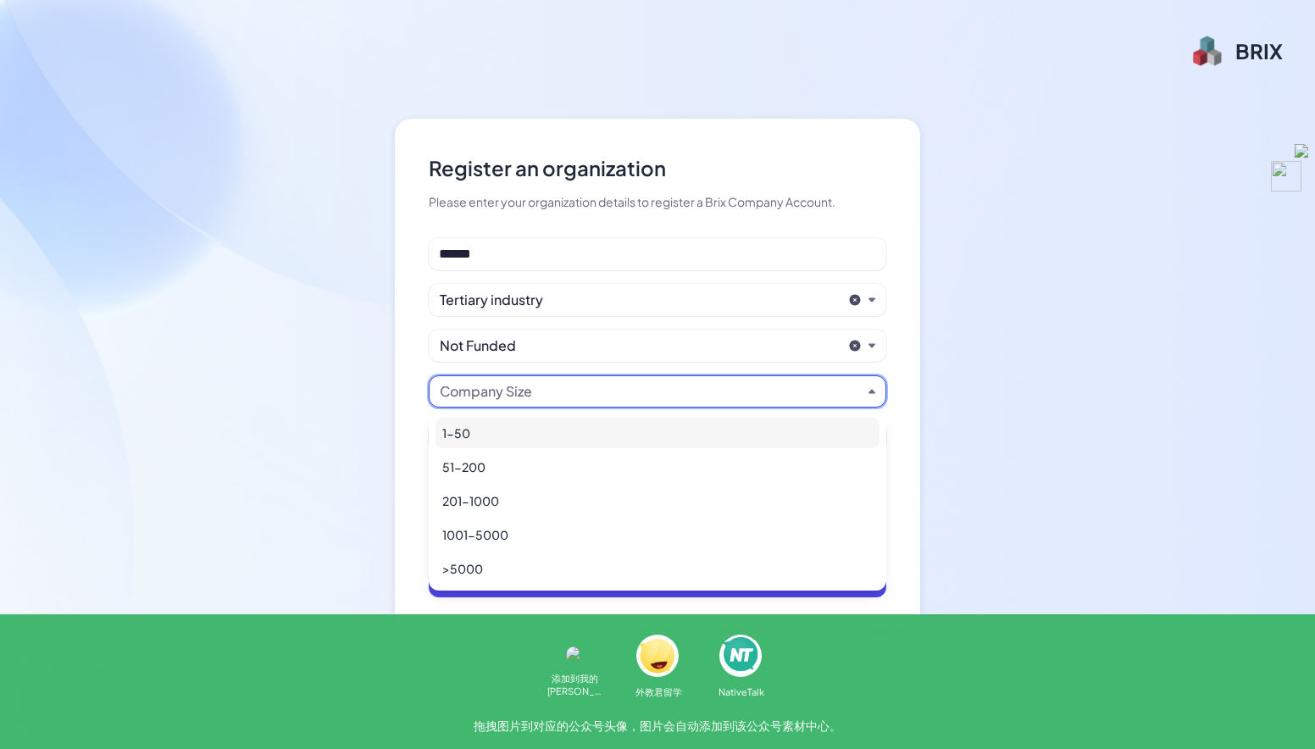
click at [503, 435] on div "1-50" at bounding box center [658, 433] width 444 height 31
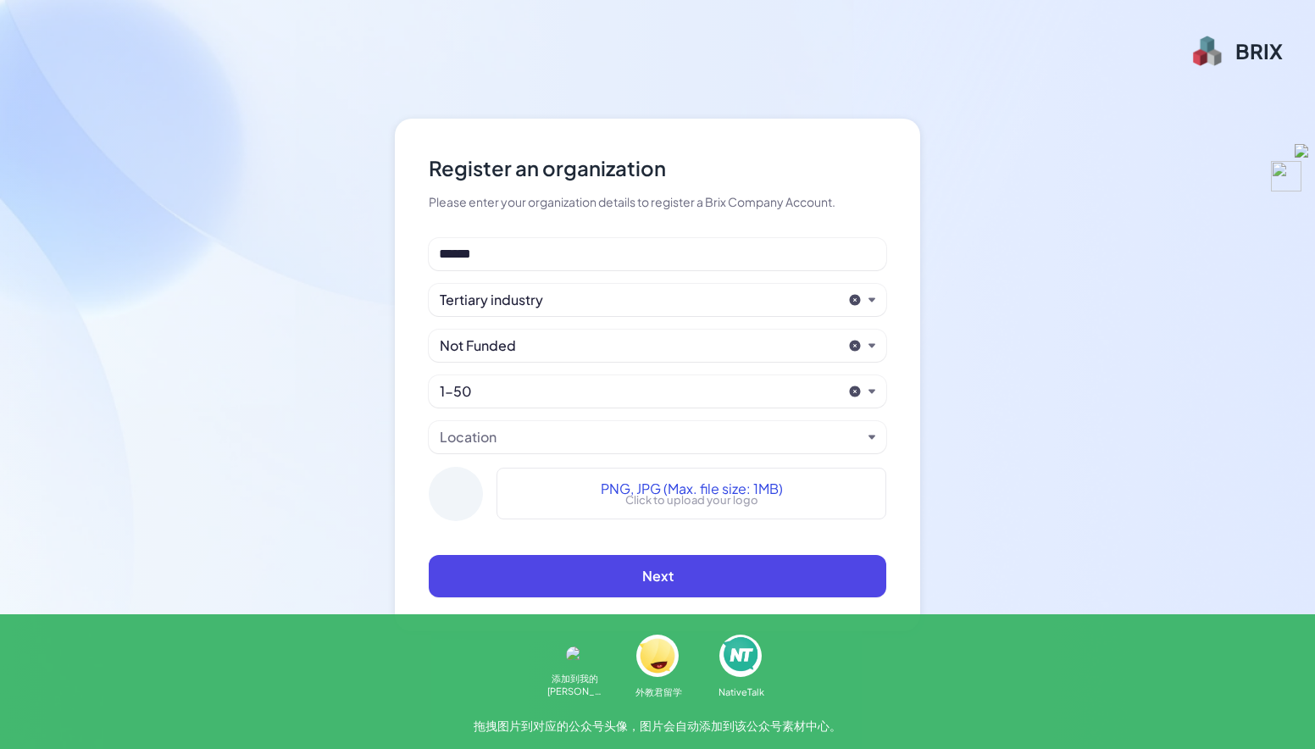
click at [516, 441] on div "Location" at bounding box center [651, 437] width 422 height 20
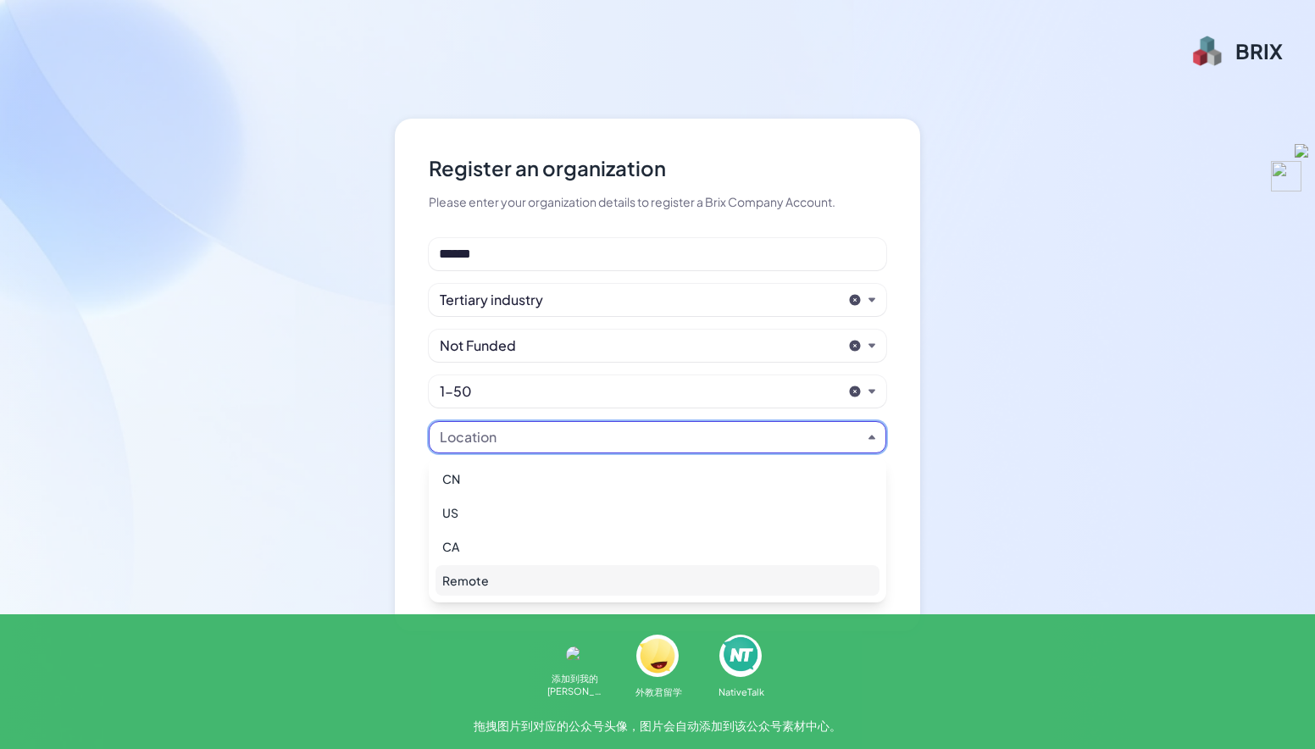
click at [483, 576] on div "Remote" at bounding box center [658, 580] width 444 height 31
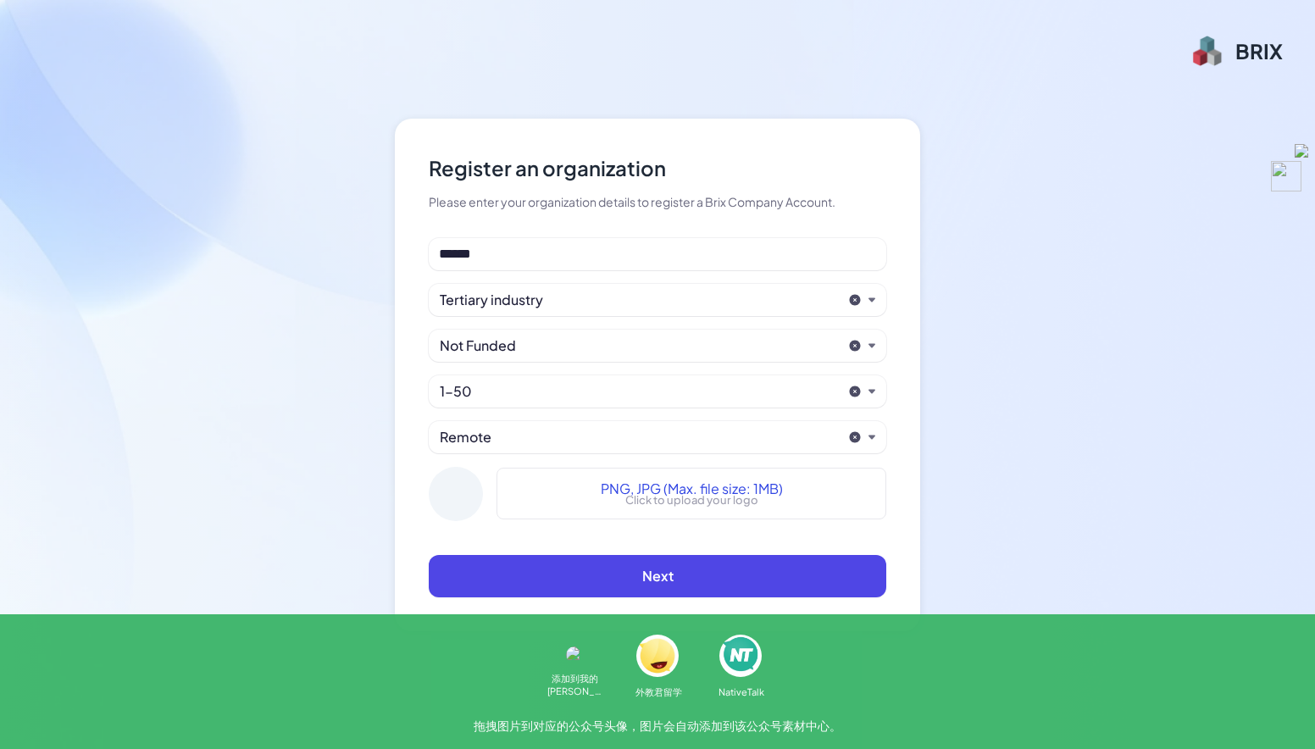
click at [448, 502] on div at bounding box center [456, 494] width 54 height 54
click at [600, 503] on div "PNG, JPG (Max. file size: 1MB) Click to upload your logo" at bounding box center [692, 494] width 368 height 31
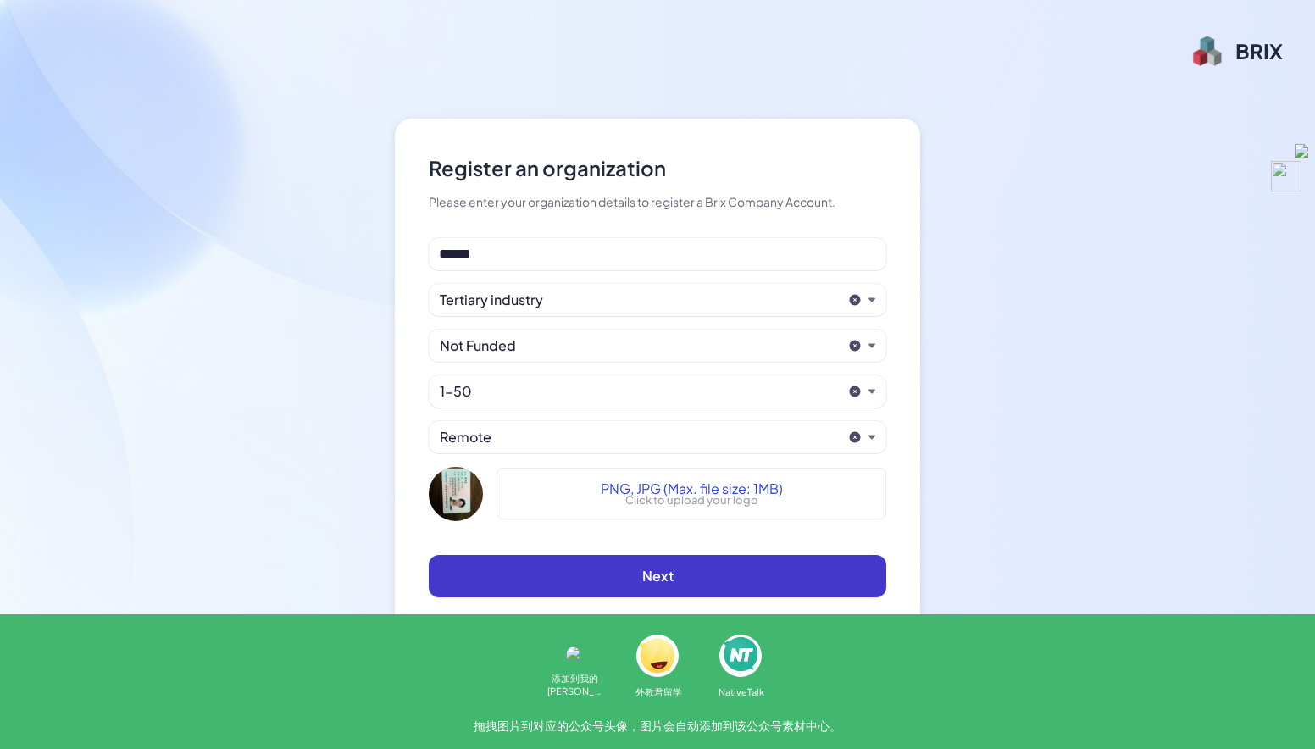
click at [605, 578] on button "Next" at bounding box center [658, 576] width 458 height 42
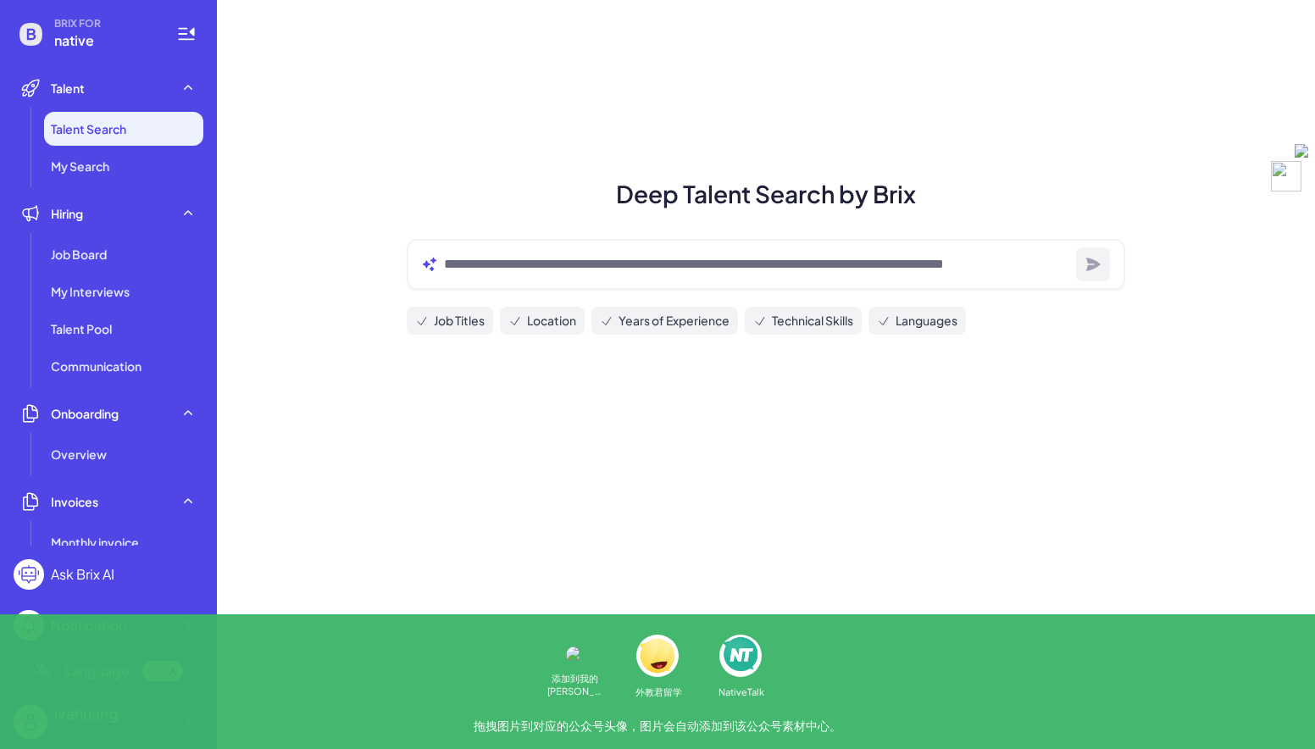
click at [848, 277] on div at bounding box center [766, 264] width 719 height 51
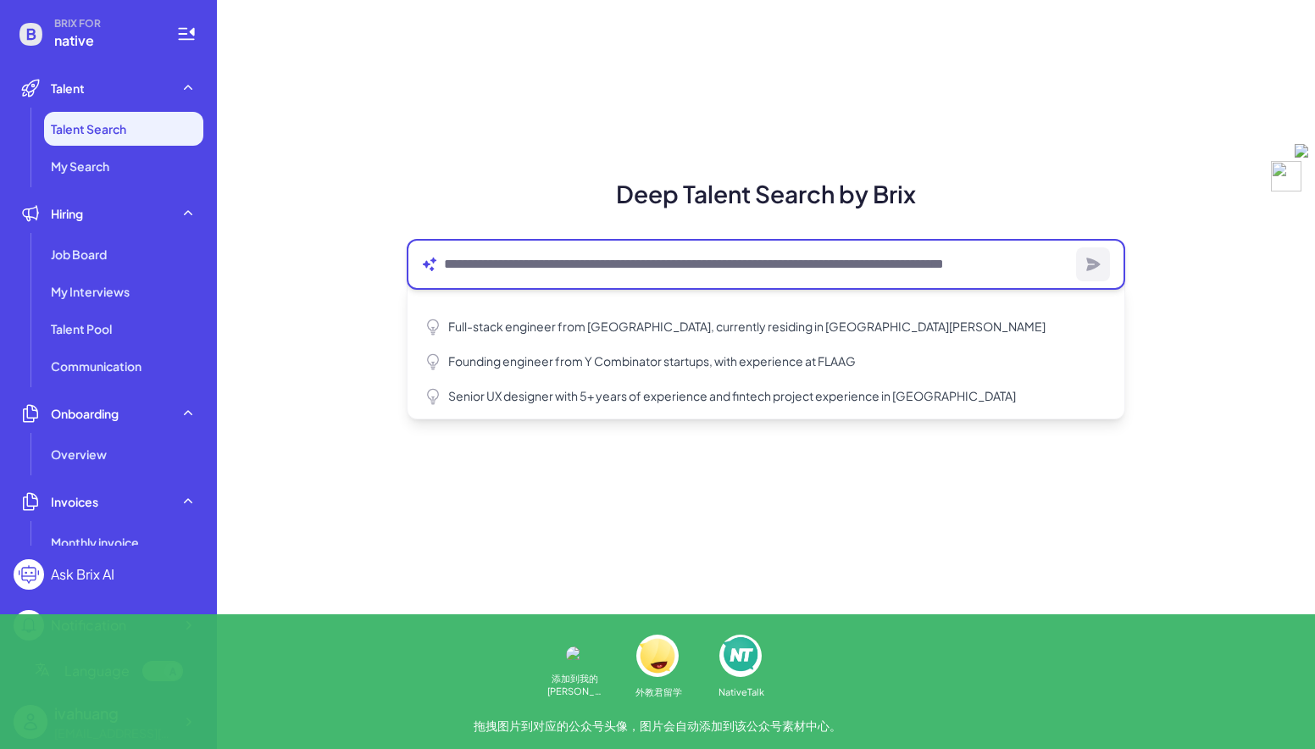
click at [857, 255] on textarea at bounding box center [757, 264] width 626 height 20
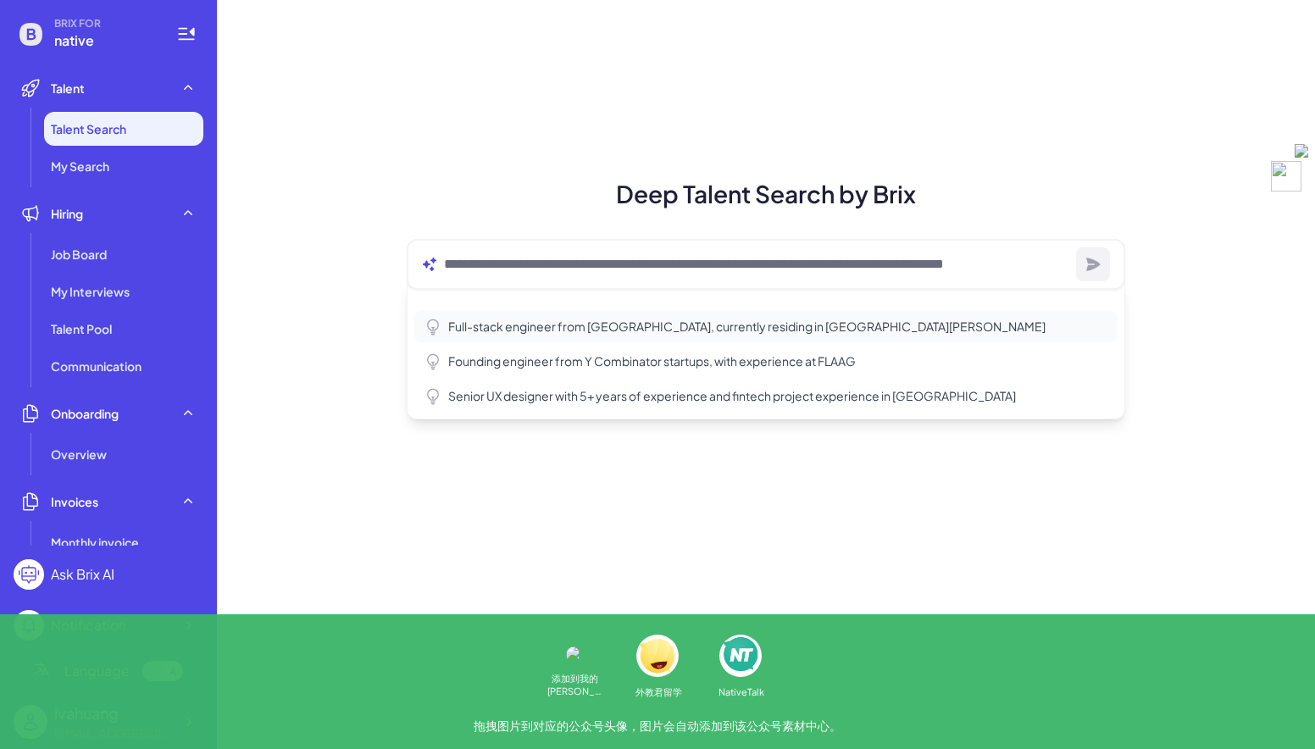
type textarea "**********"
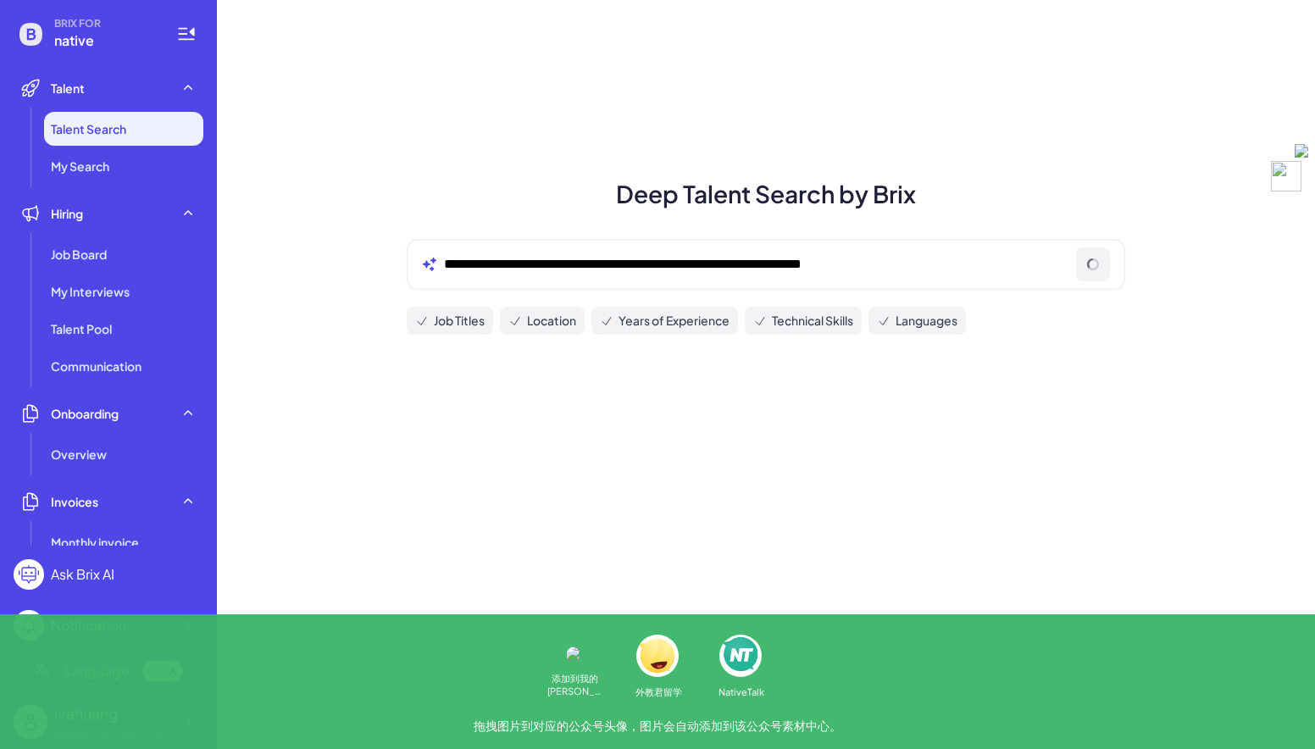
click at [450, 325] on span "Job Titles" at bounding box center [459, 321] width 51 height 18
click at [68, 164] on span "My Search" at bounding box center [80, 166] width 58 height 17
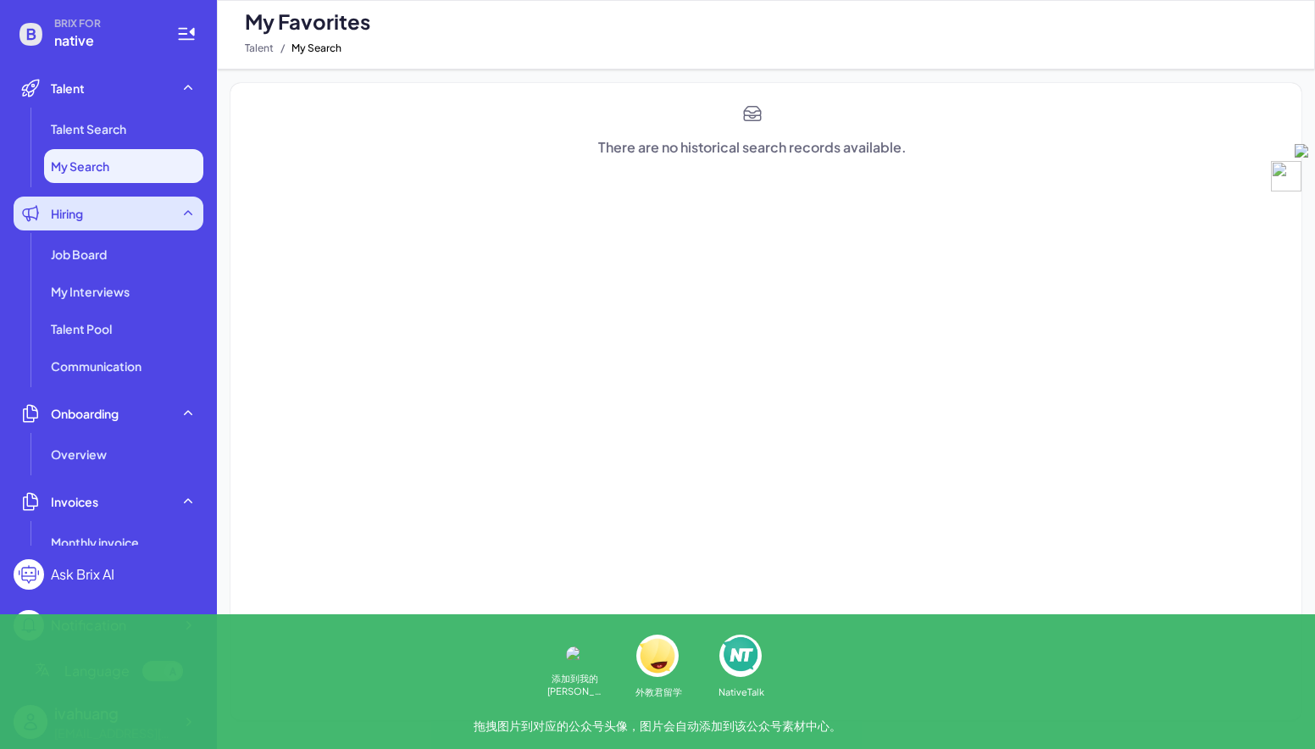
click at [105, 209] on div "Hiring" at bounding box center [109, 214] width 190 height 34
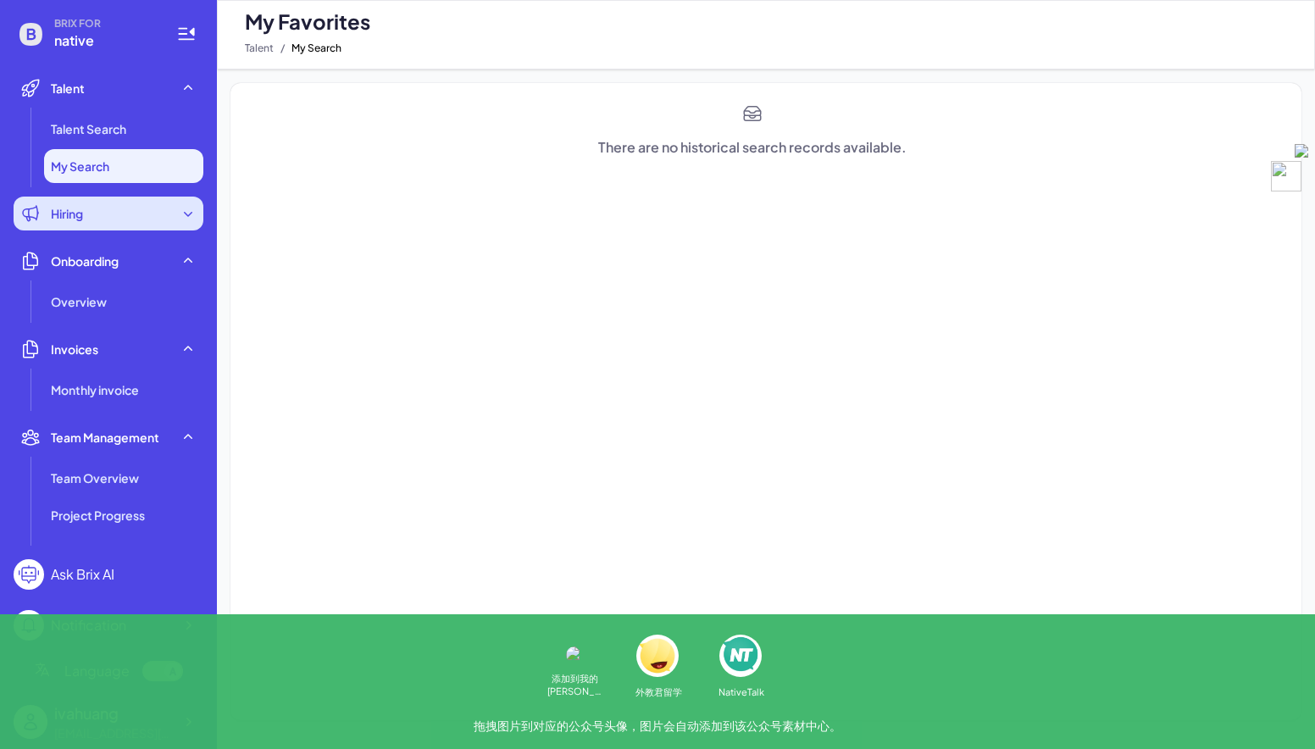
click at [110, 219] on div "Hiring" at bounding box center [109, 214] width 190 height 34
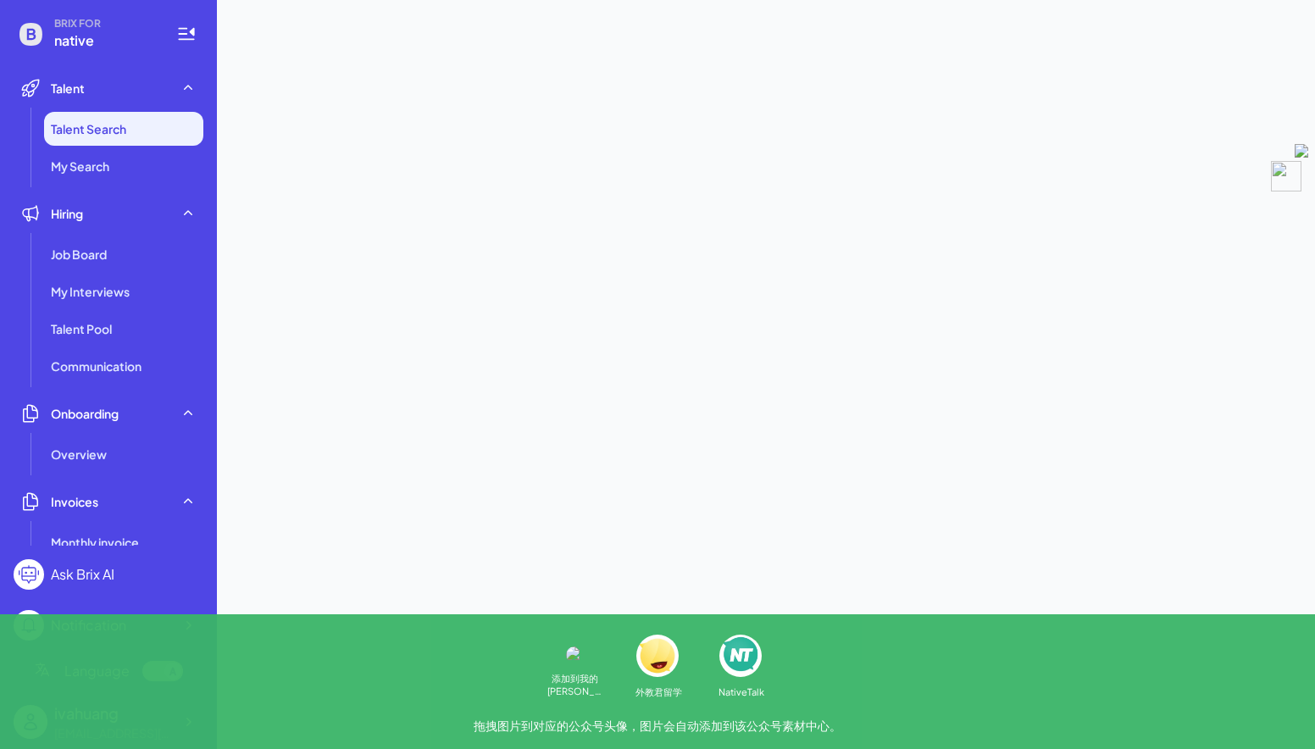
click at [103, 138] on li "Talent Search" at bounding box center [123, 129] width 159 height 34
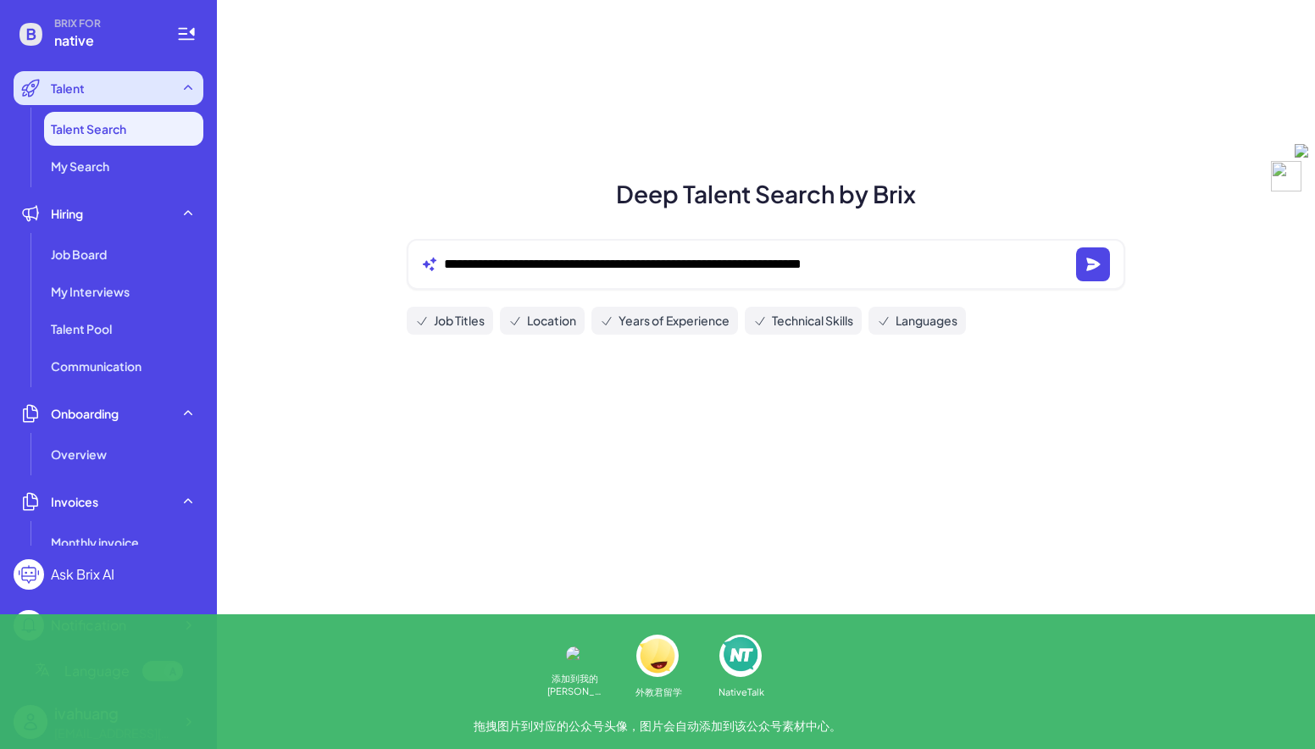
click at [97, 91] on div "Talent" at bounding box center [109, 88] width 190 height 34
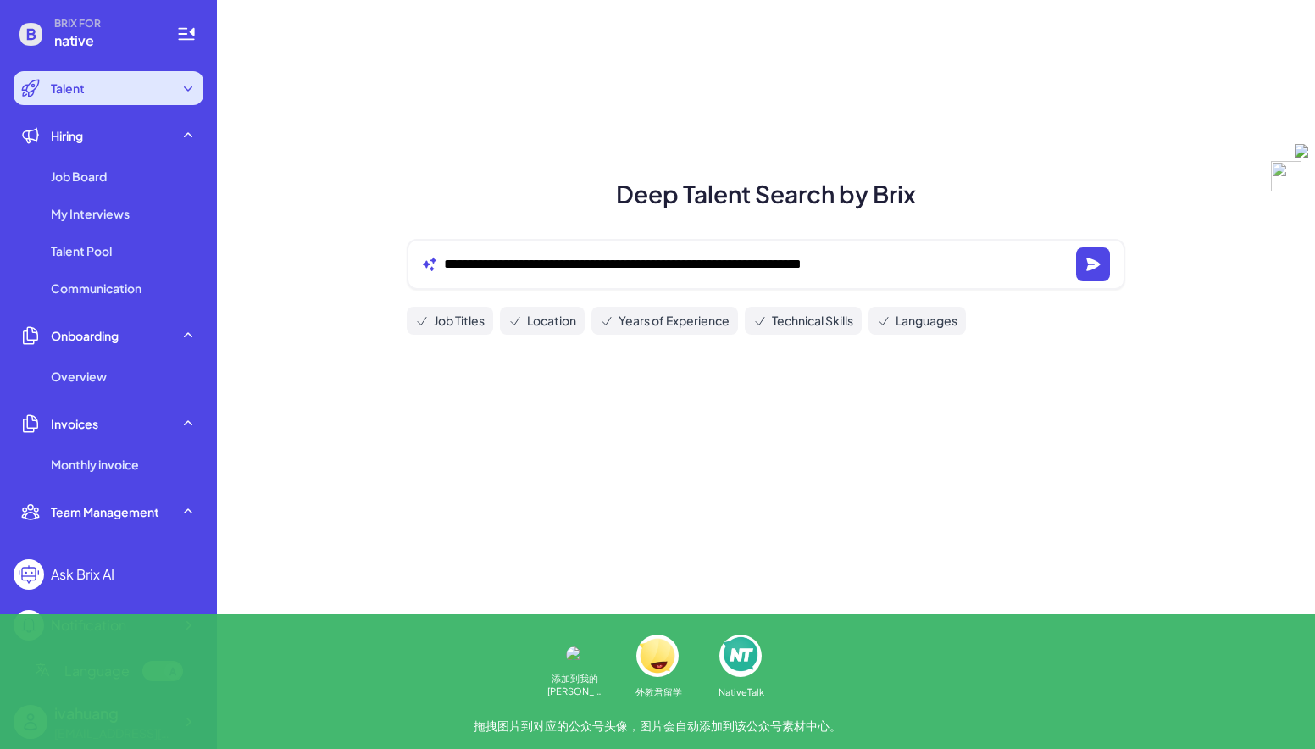
click at [97, 91] on div "Talent" at bounding box center [109, 88] width 190 height 34
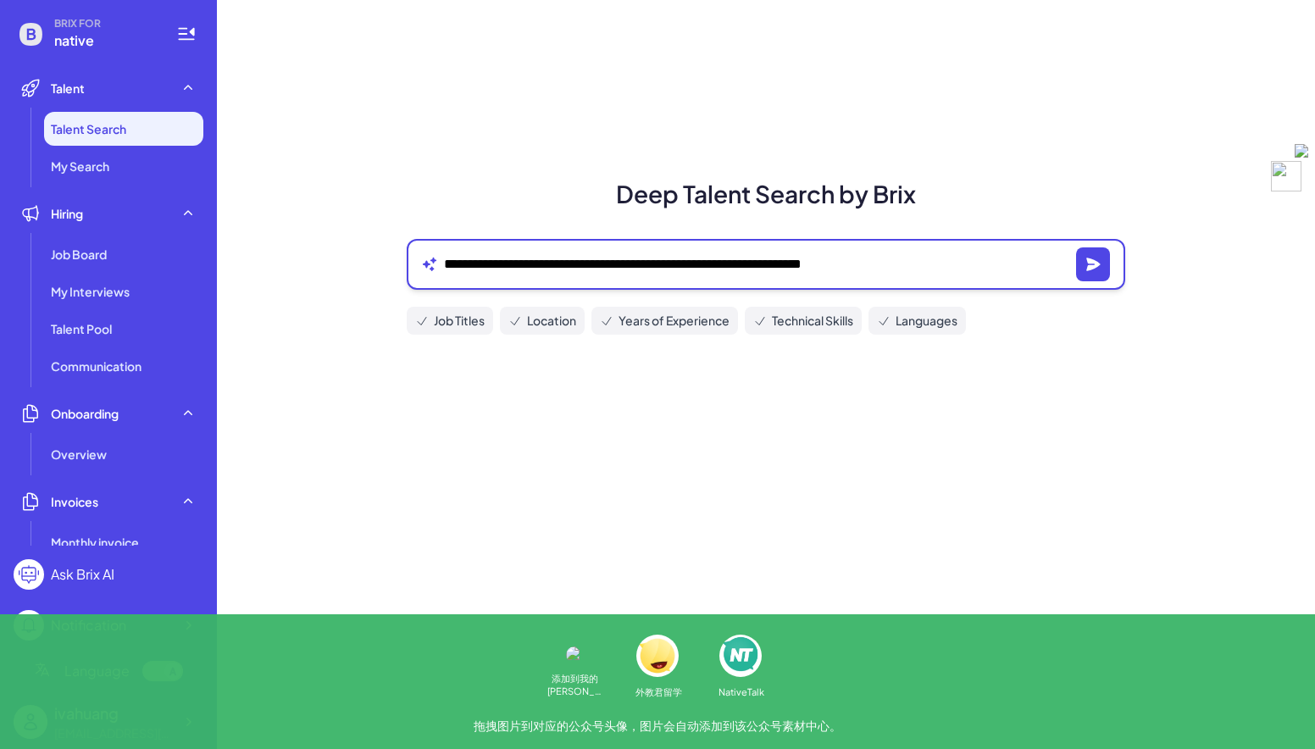
click at [587, 257] on textarea "**********" at bounding box center [757, 264] width 626 height 20
click at [1094, 265] on icon "button" at bounding box center [1094, 264] width 14 height 13
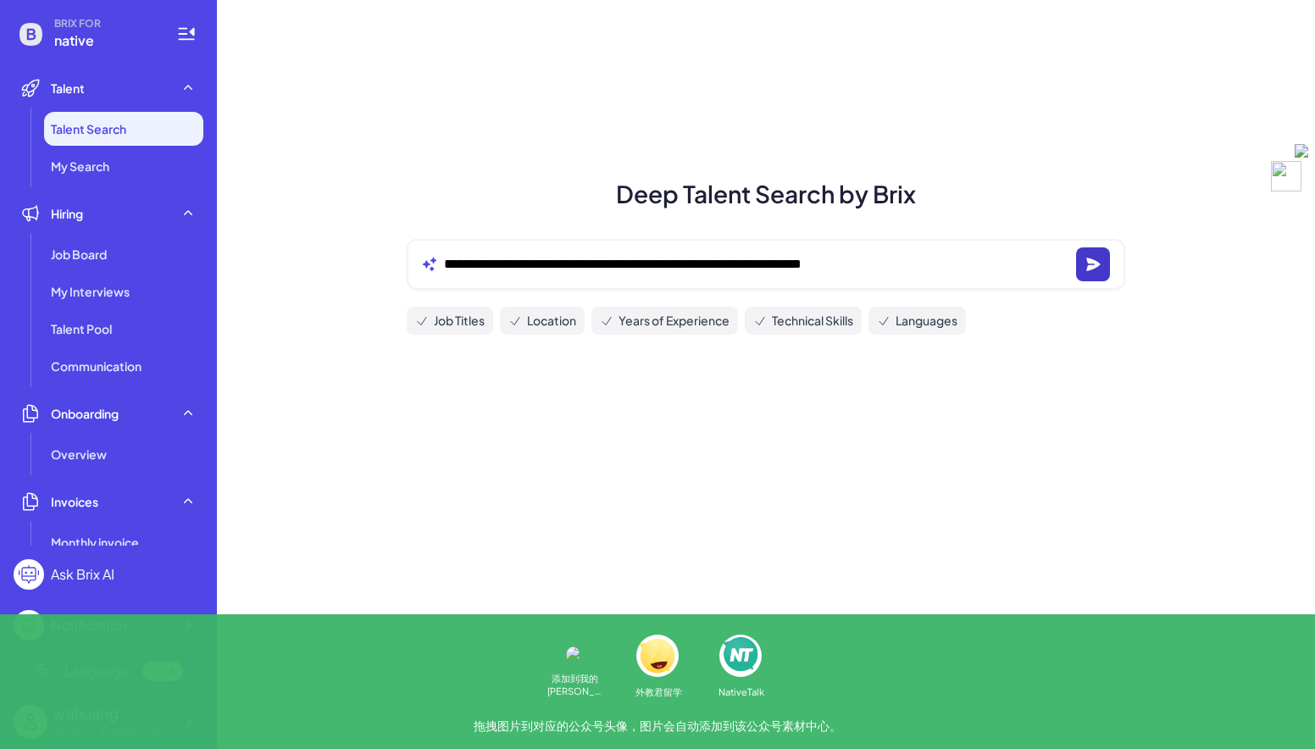
drag, startPoint x: 723, startPoint y: 679, endPoint x: 751, endPoint y: 625, distance: 61.0
click at [723, 679] on div "**********" at bounding box center [766, 374] width 1098 height 749
click at [842, 323] on span "Technical Skills" at bounding box center [812, 321] width 81 height 18
click at [909, 326] on span "Languages" at bounding box center [927, 321] width 62 height 18
click at [107, 173] on span "My Search" at bounding box center [80, 166] width 58 height 17
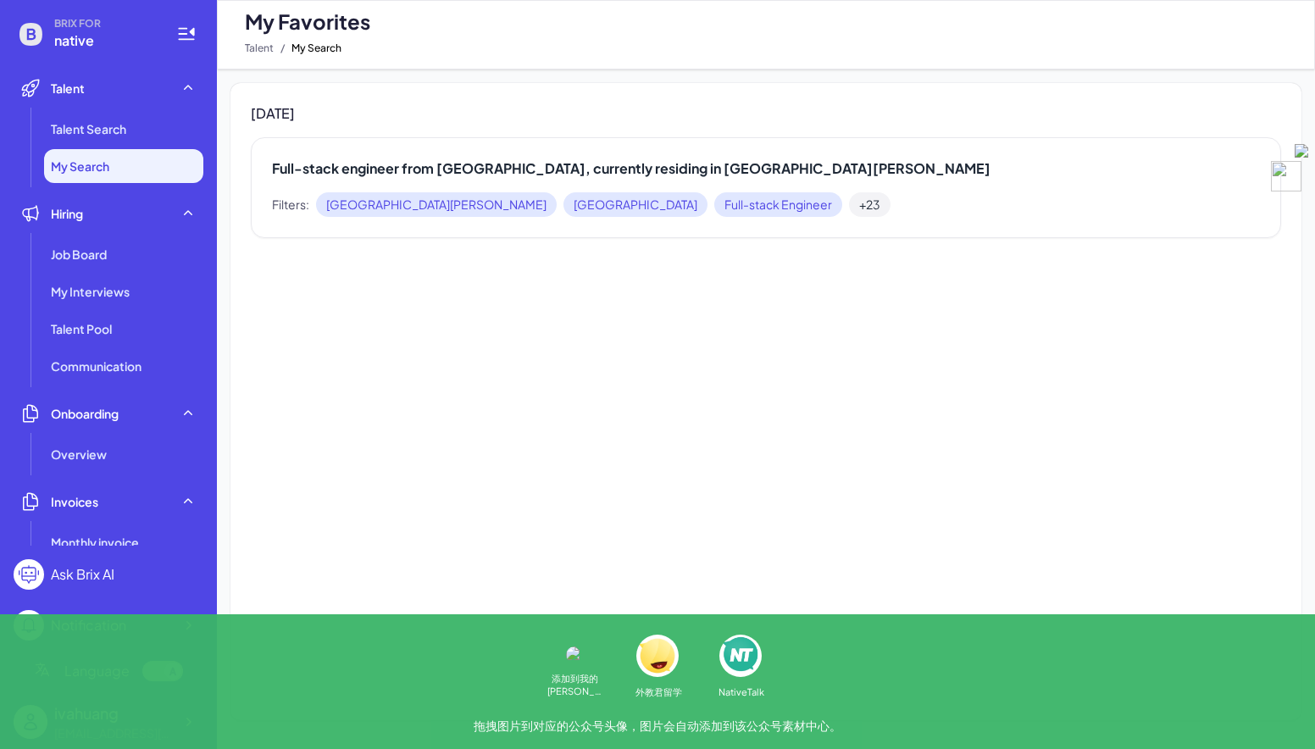
click at [354, 207] on span "[GEOGRAPHIC_DATA]" at bounding box center [436, 204] width 241 height 25
click at [564, 202] on span "[GEOGRAPHIC_DATA]" at bounding box center [636, 204] width 144 height 25
click at [715, 207] on span "Full-stack Engineer" at bounding box center [779, 204] width 128 height 25
click at [97, 136] on span "Talent Search" at bounding box center [88, 128] width 75 height 17
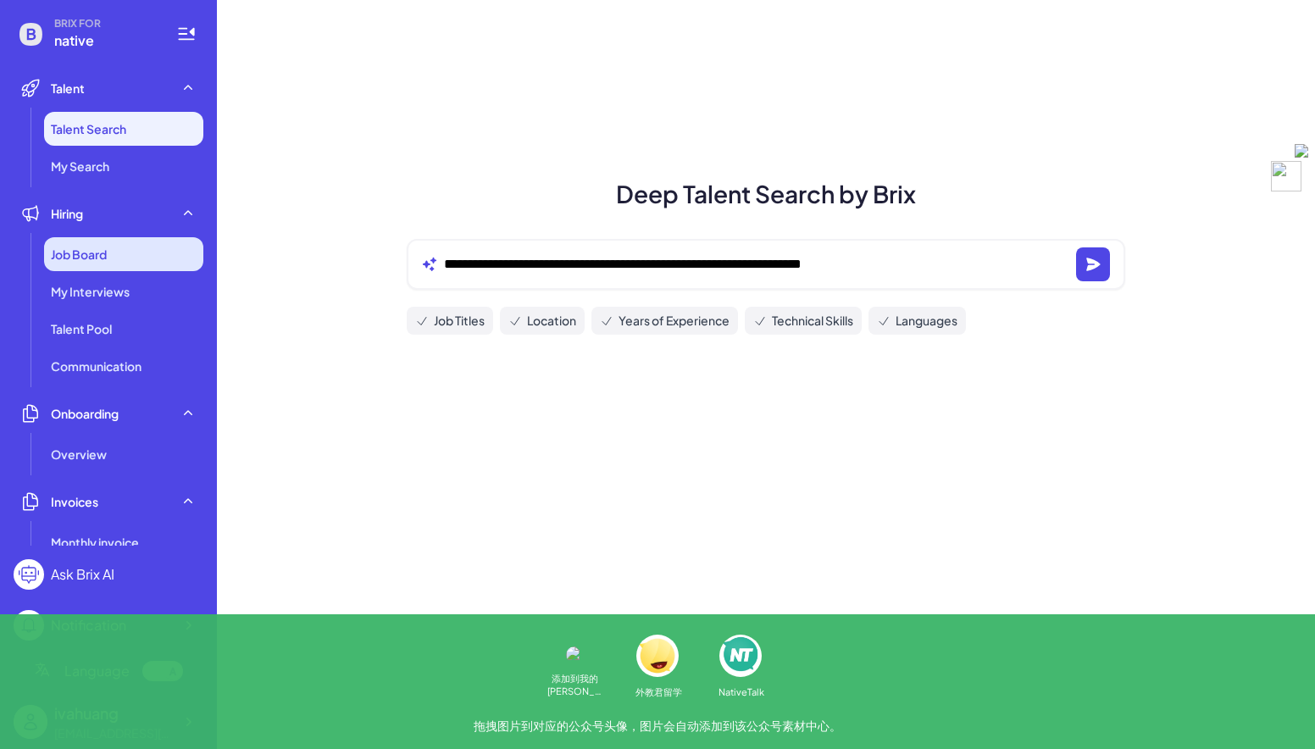
click at [101, 259] on span "Job Board" at bounding box center [79, 254] width 56 height 17
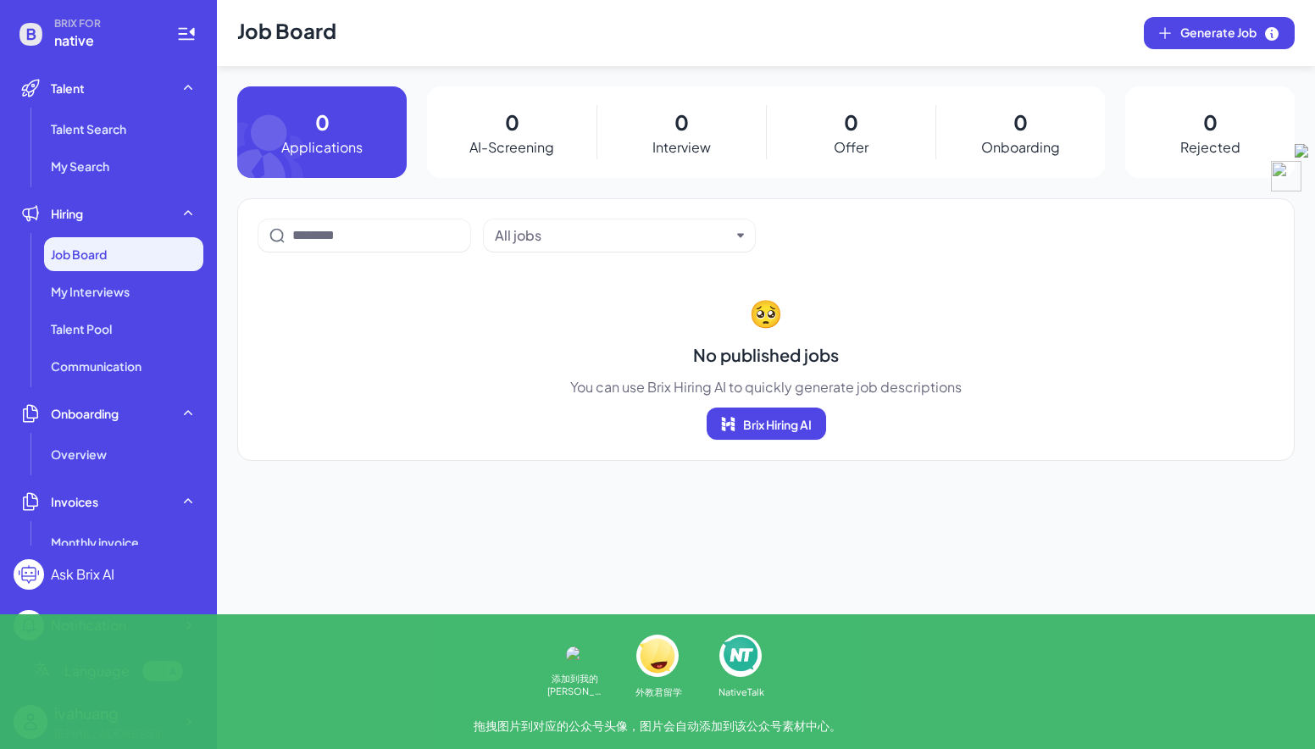
click at [487, 153] on p "AI-Screening" at bounding box center [512, 147] width 85 height 20
click at [704, 148] on p "Interview" at bounding box center [682, 147] width 58 height 20
click at [413, 236] on input at bounding box center [376, 235] width 168 height 20
click at [539, 234] on div "All jobs" at bounding box center [518, 235] width 47 height 20
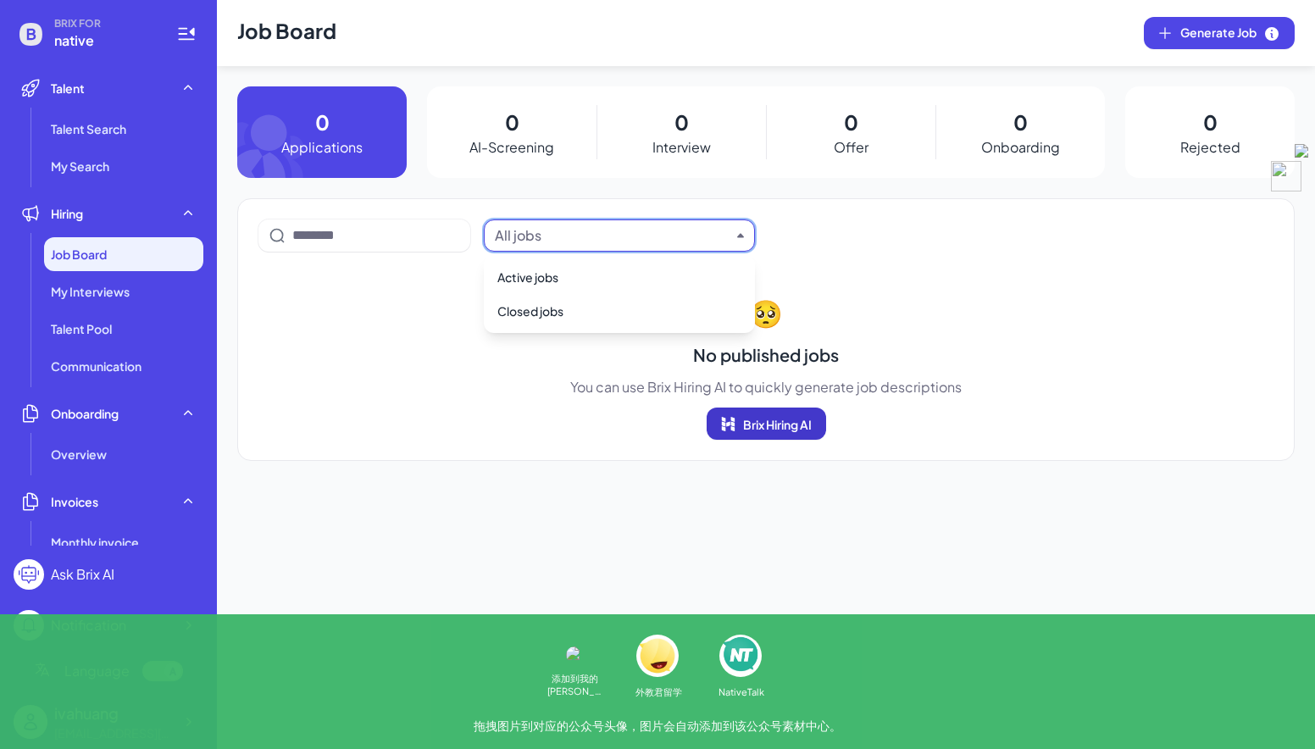
click at [754, 426] on span "Brix Hiring AI" at bounding box center [777, 424] width 69 height 15
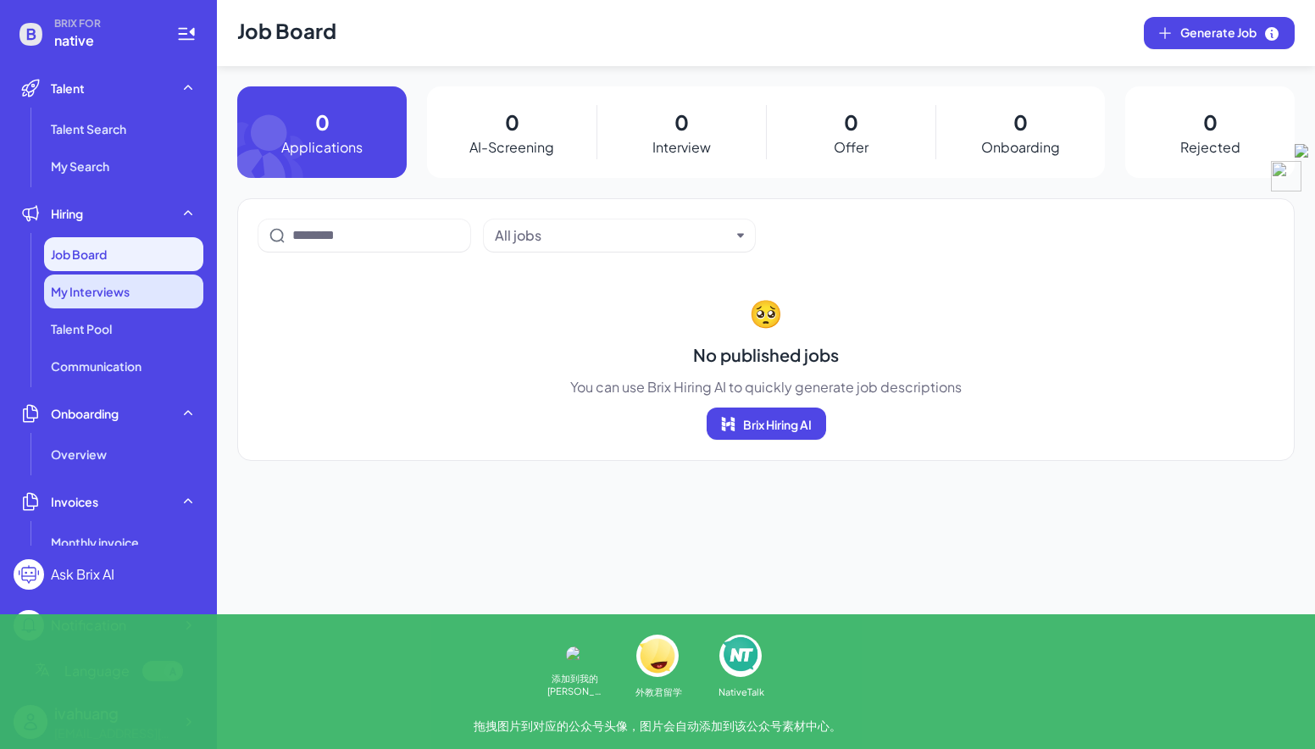
click at [85, 296] on span "My Interviews" at bounding box center [90, 291] width 79 height 17
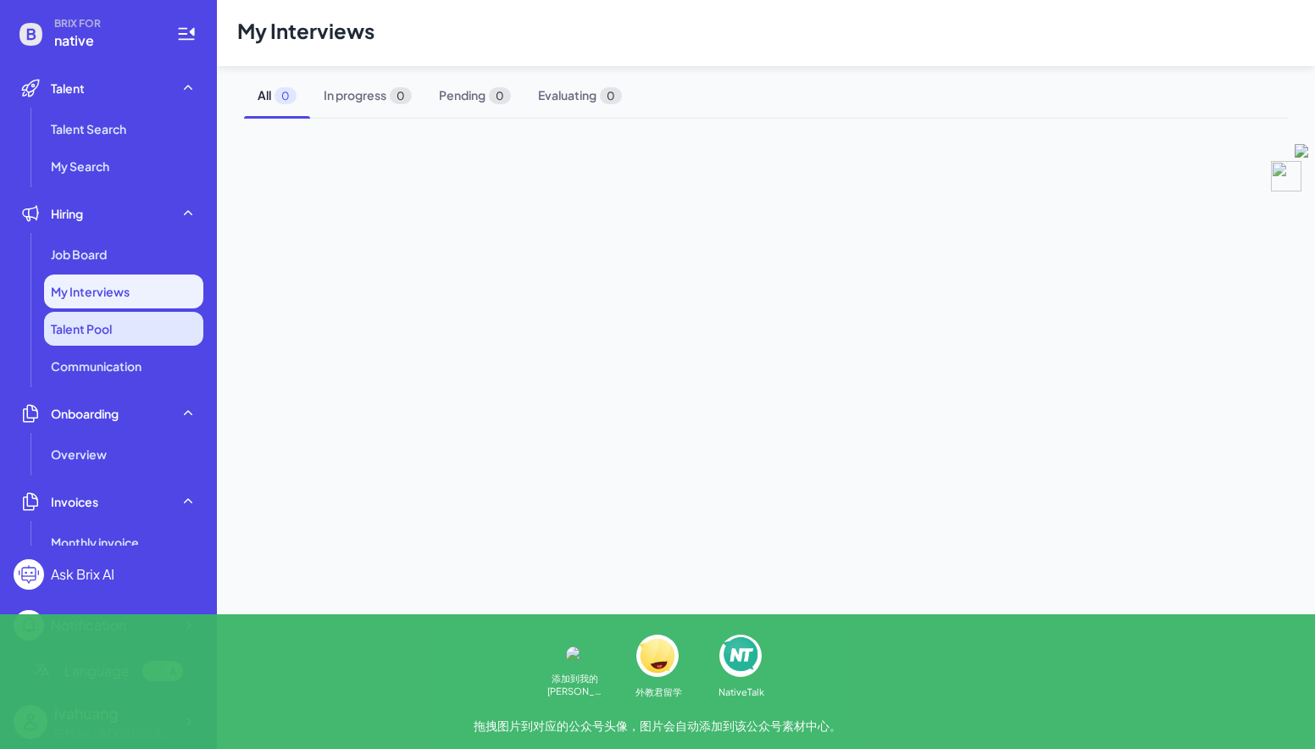
click at [100, 339] on li "Talent Pool" at bounding box center [123, 329] width 159 height 34
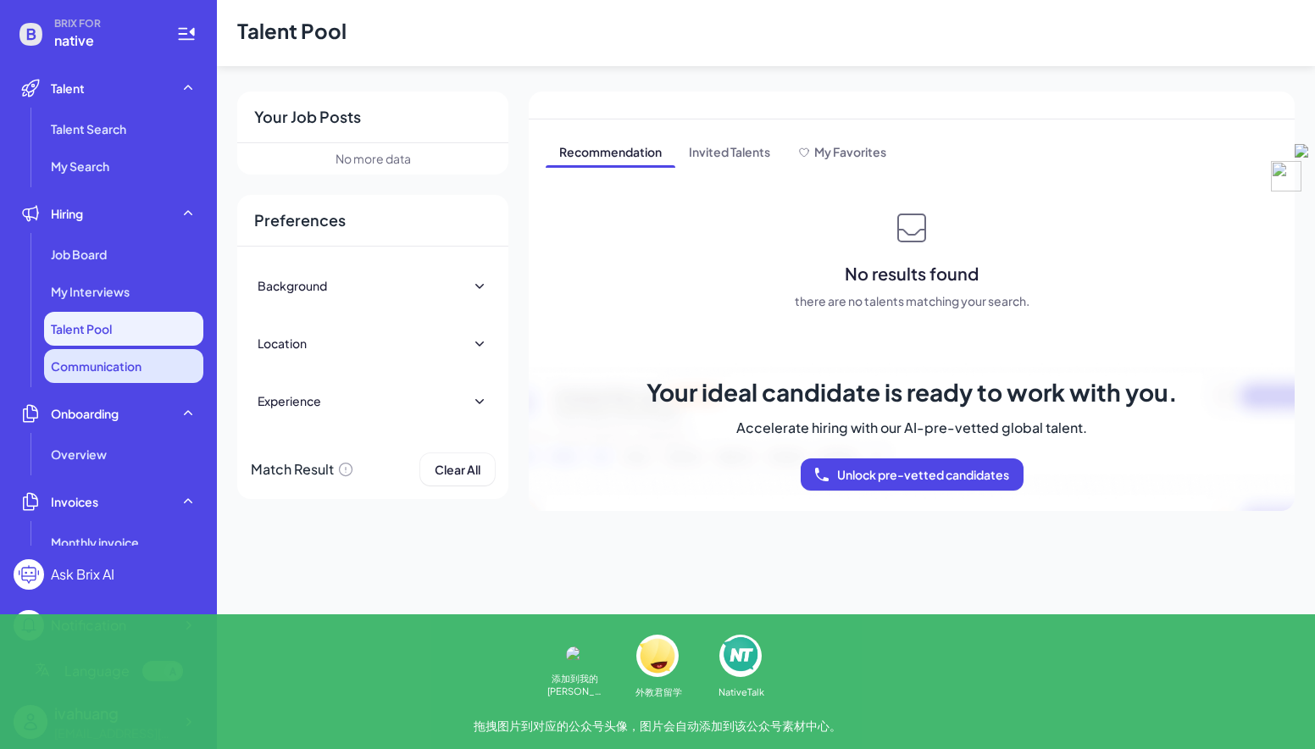
click at [123, 370] on span "Communication" at bounding box center [96, 366] width 91 height 17
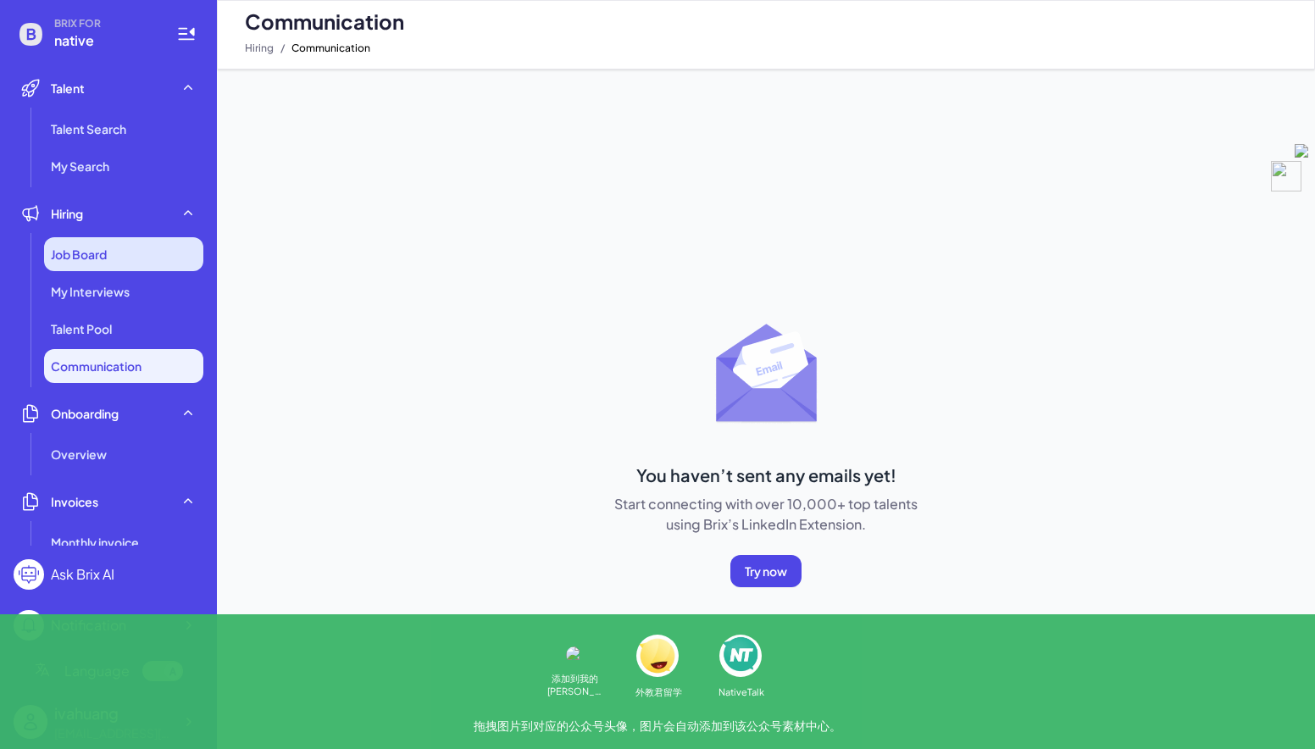
click at [97, 256] on span "Job Board" at bounding box center [79, 254] width 56 height 17
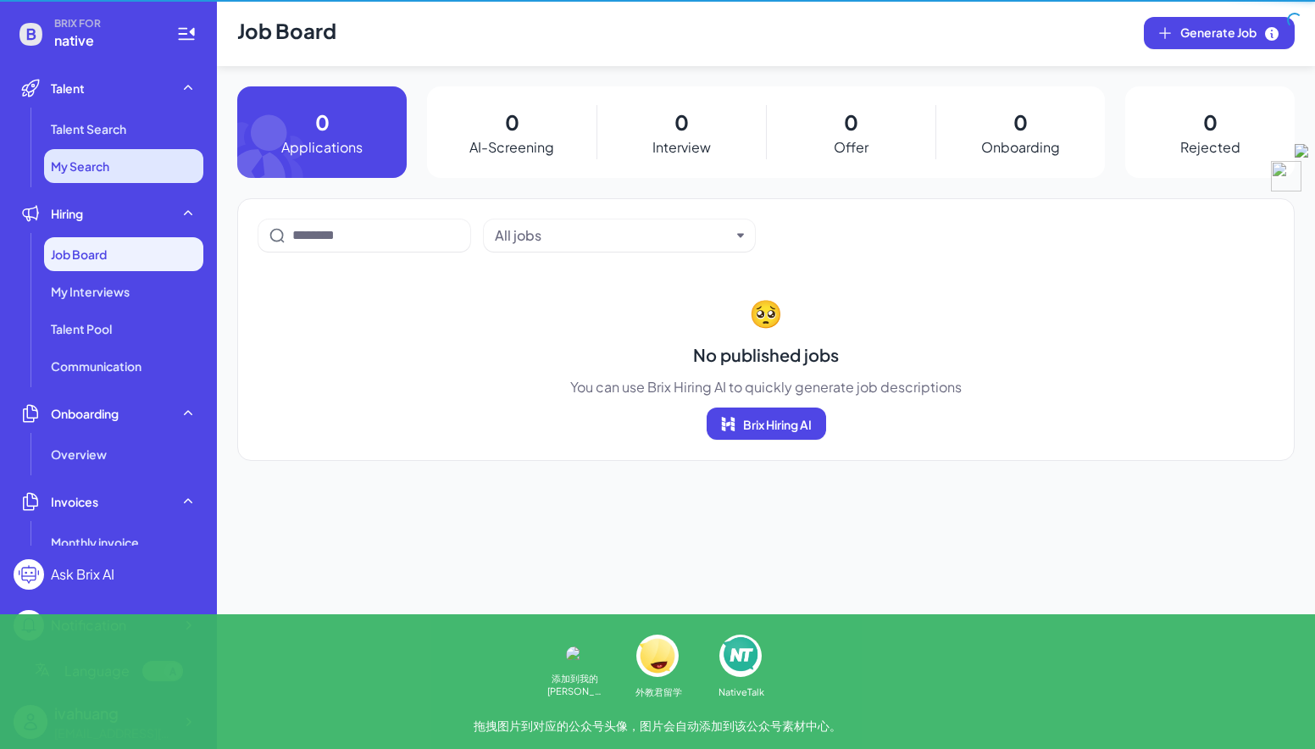
click at [110, 170] on li "My Search" at bounding box center [123, 166] width 159 height 34
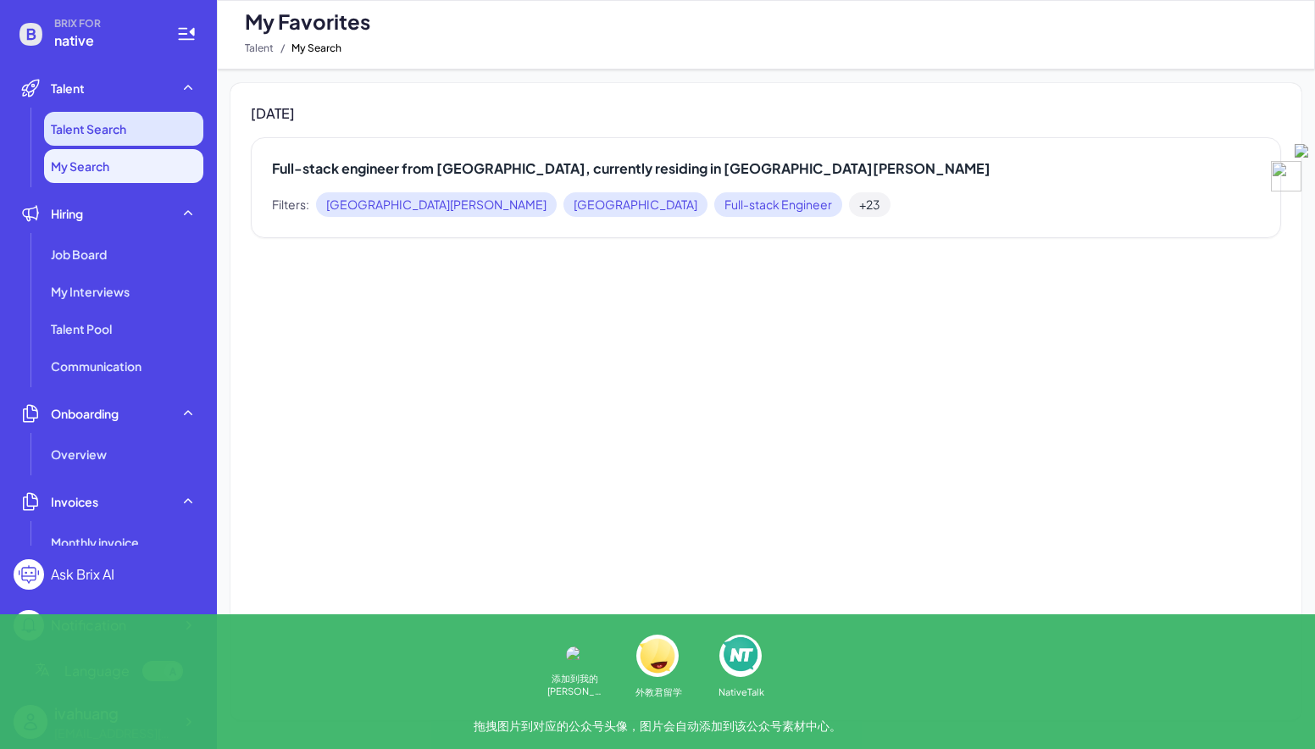
click at [115, 136] on span "Talent Search" at bounding box center [88, 128] width 75 height 17
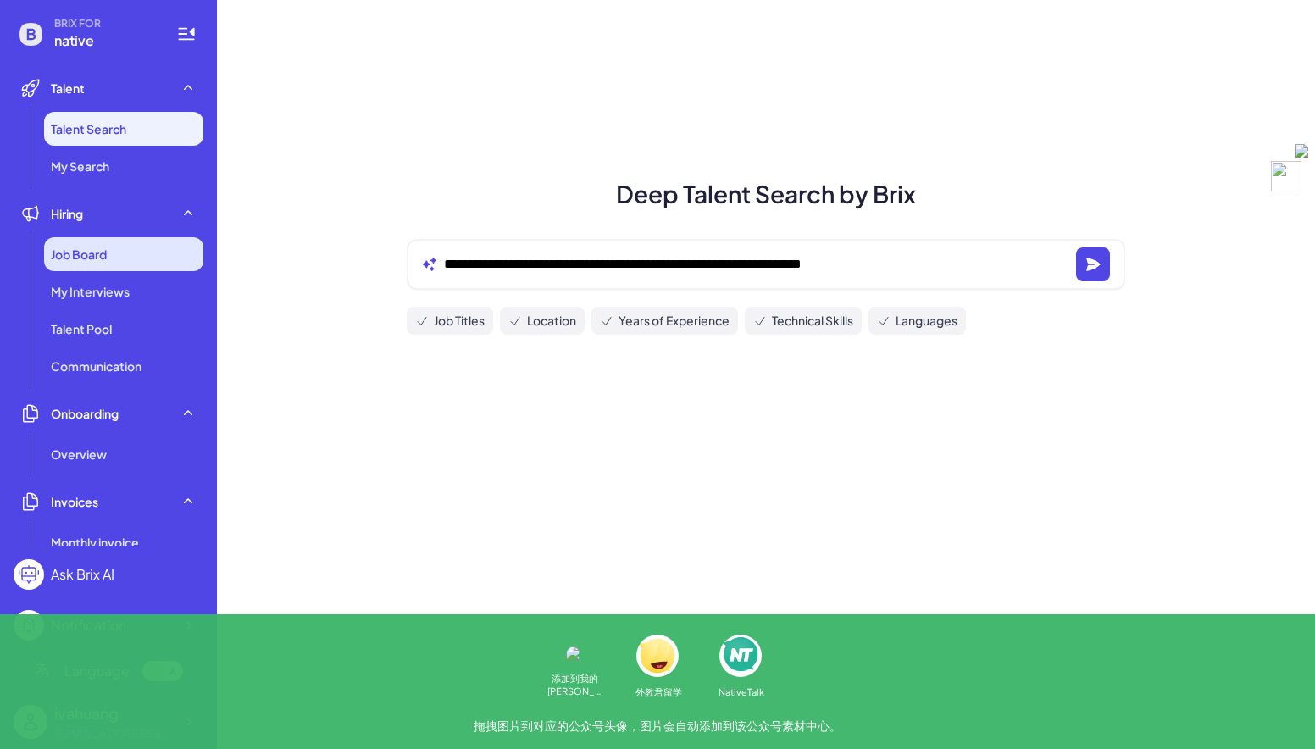
click at [61, 253] on span "Job Board" at bounding box center [79, 254] width 56 height 17
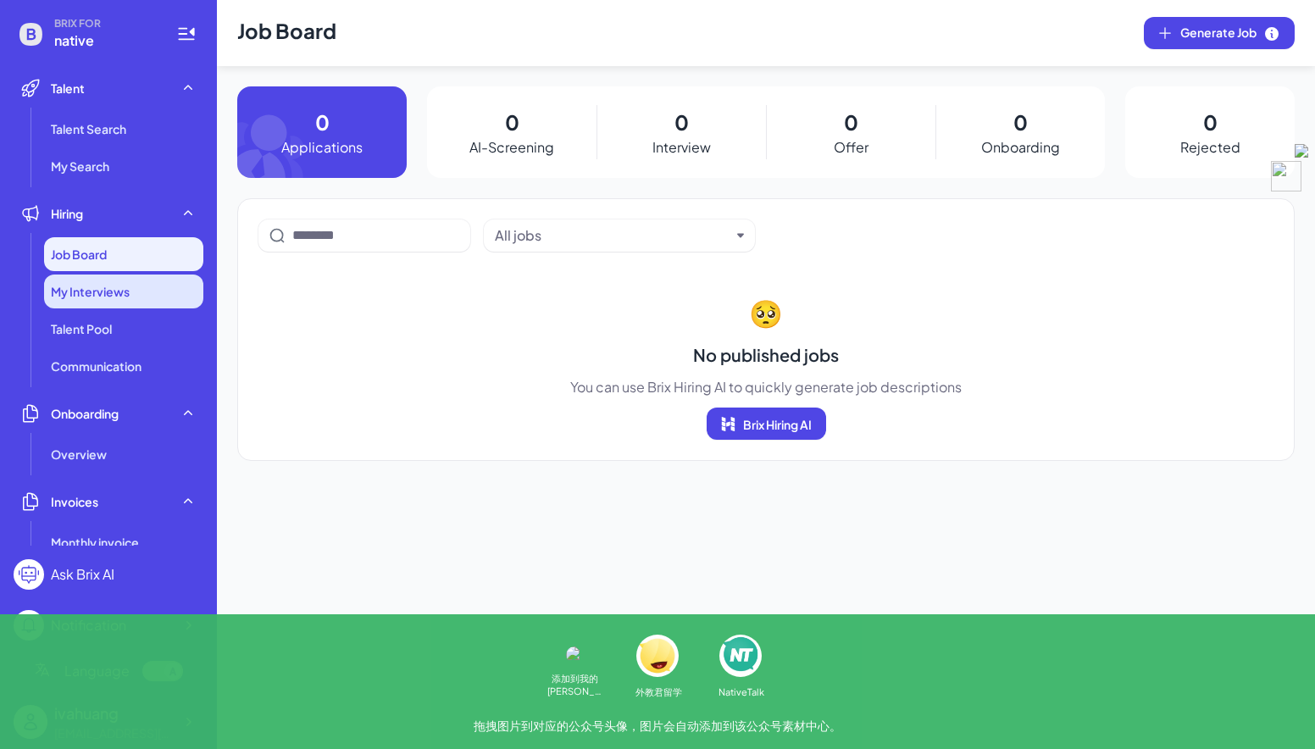
click at [99, 292] on span "My Interviews" at bounding box center [90, 291] width 79 height 17
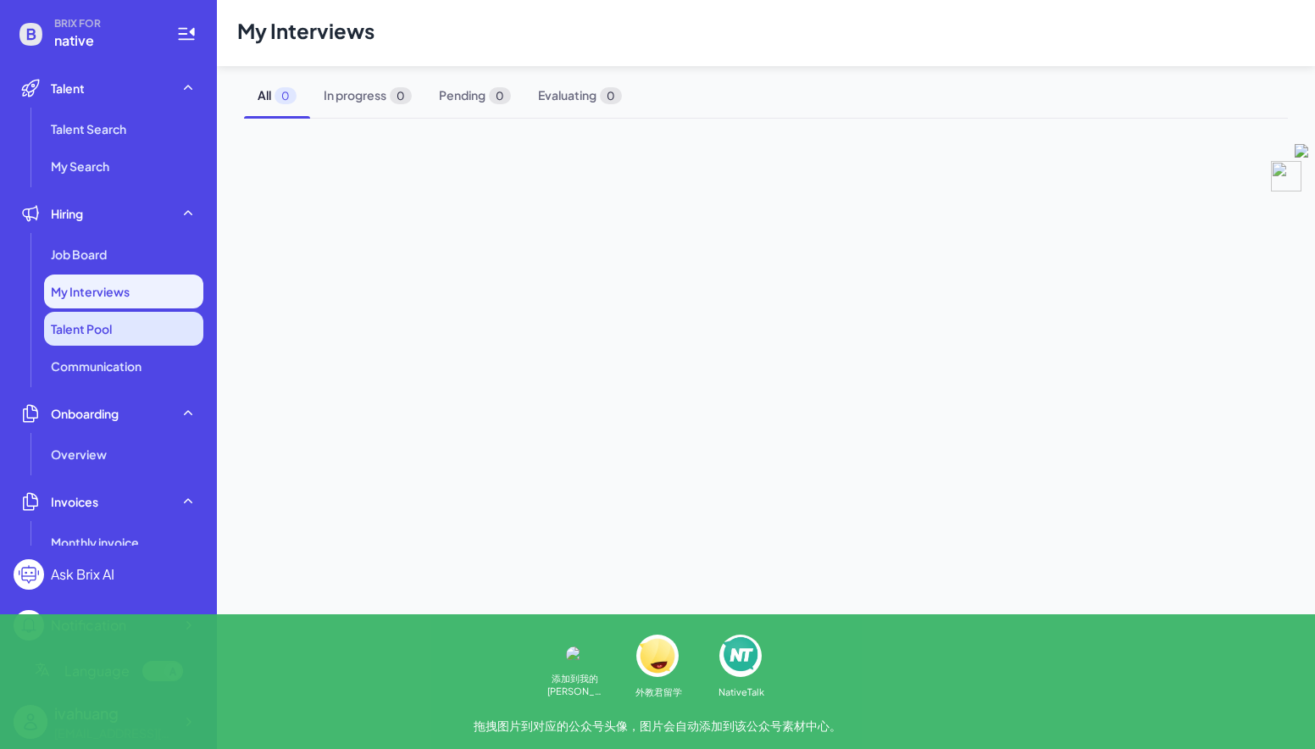
click at [92, 331] on span "Talent Pool" at bounding box center [81, 328] width 61 height 17
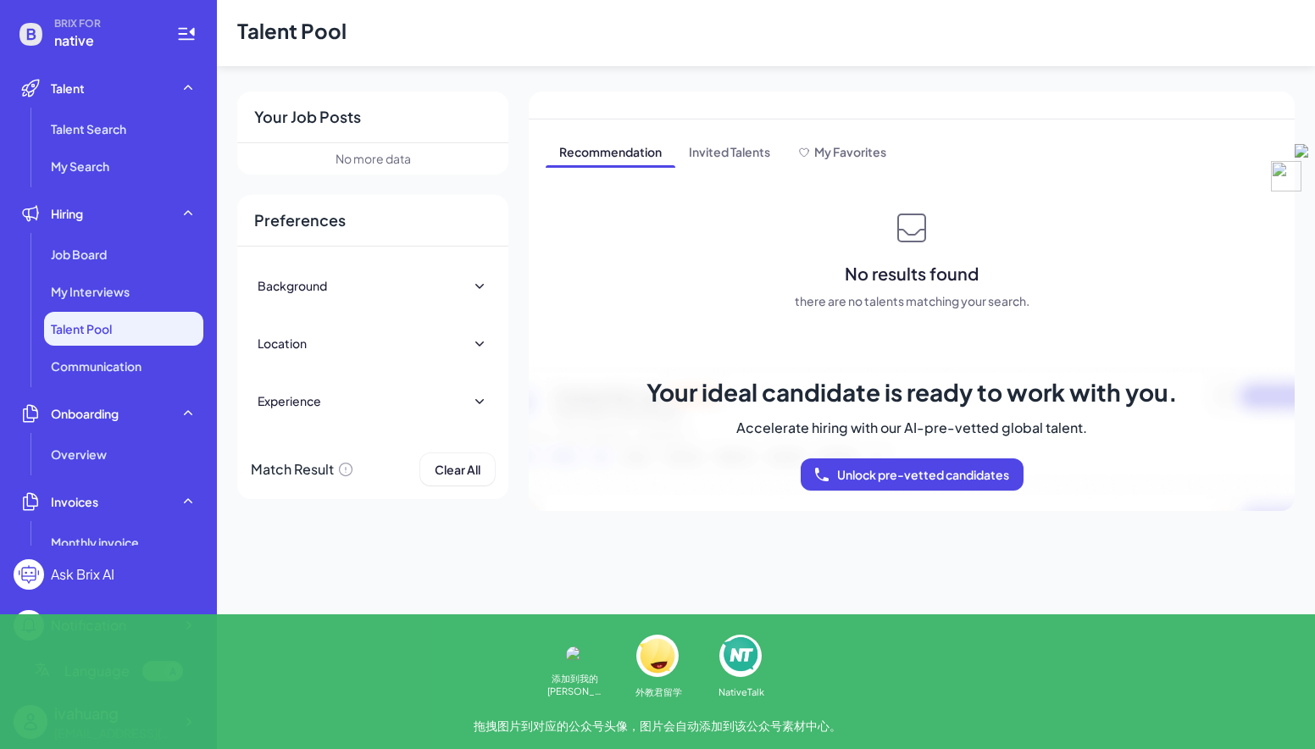
click at [388, 155] on div "No more data" at bounding box center [373, 159] width 75 height 18
click at [355, 287] on div "Background" at bounding box center [373, 285] width 231 height 37
click at [346, 353] on div "Location" at bounding box center [373, 343] width 231 height 37
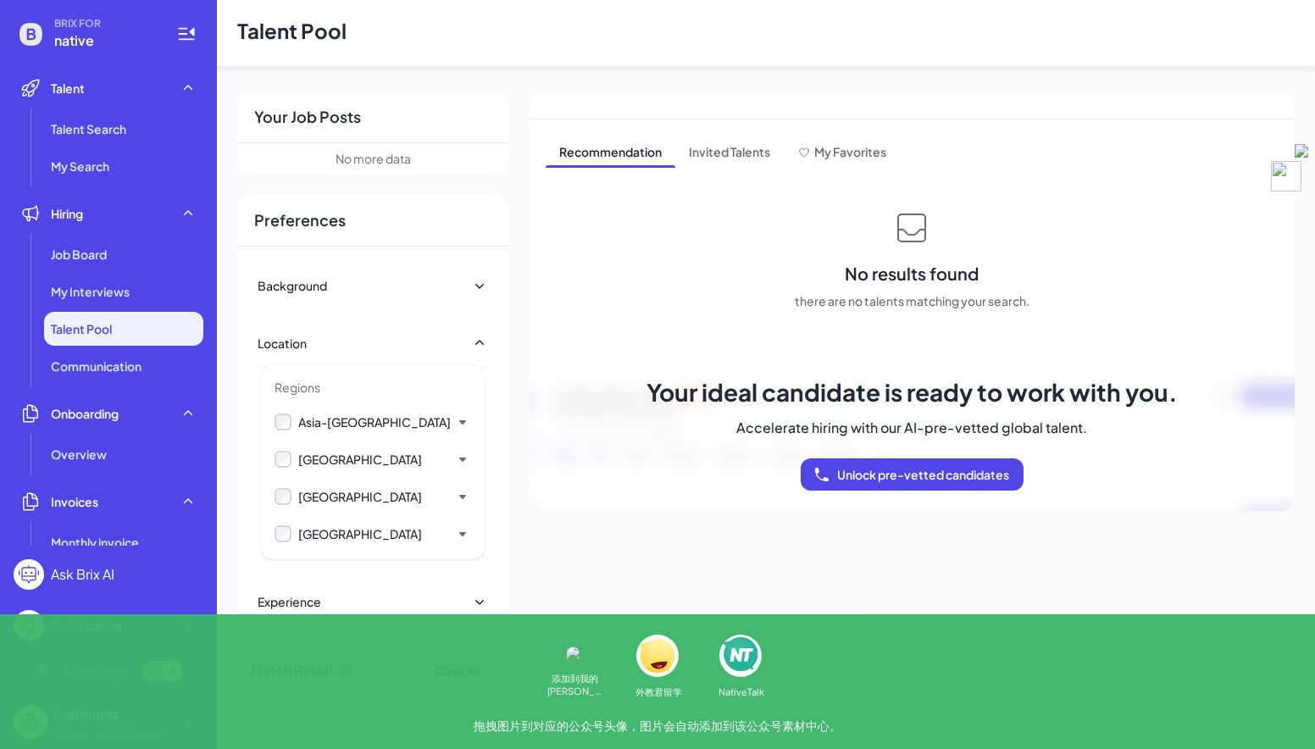
click at [346, 341] on div "Location" at bounding box center [373, 343] width 231 height 37
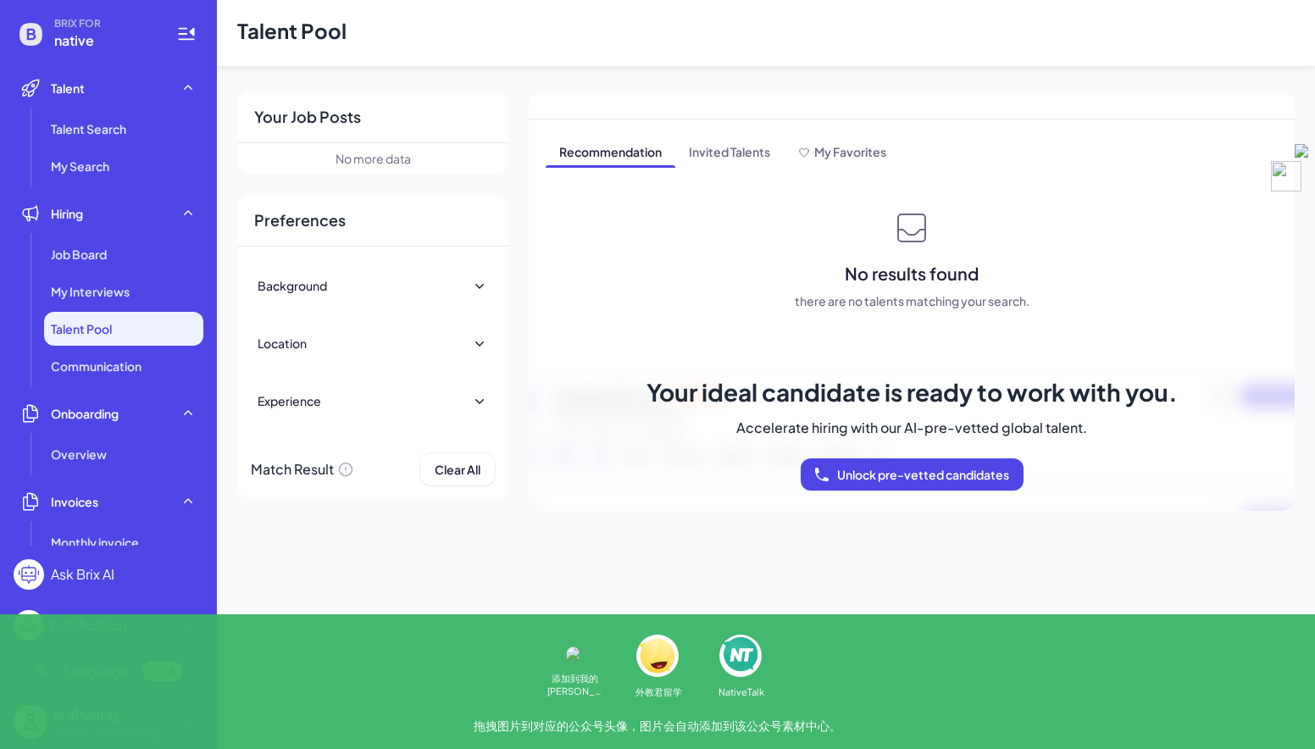
click at [346, 341] on div "Location" at bounding box center [373, 343] width 231 height 37
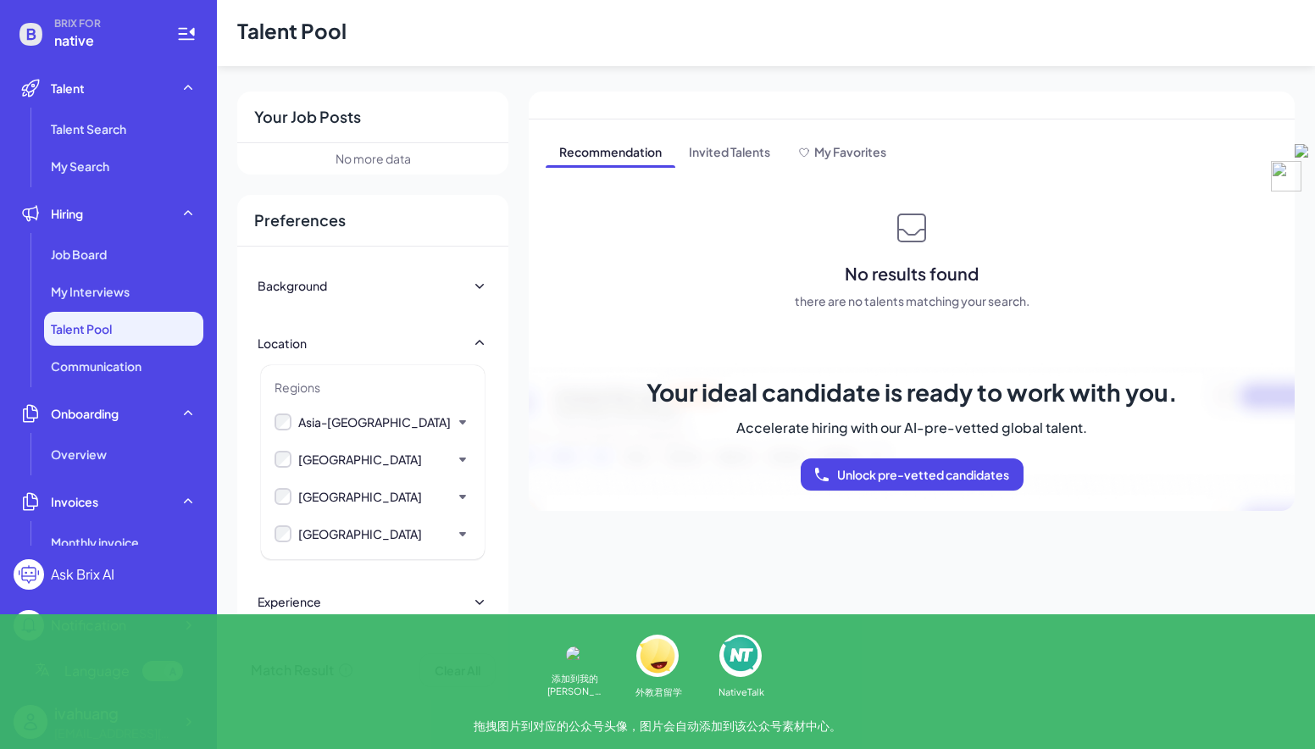
click at [346, 345] on div "Location" at bounding box center [373, 343] width 231 height 37
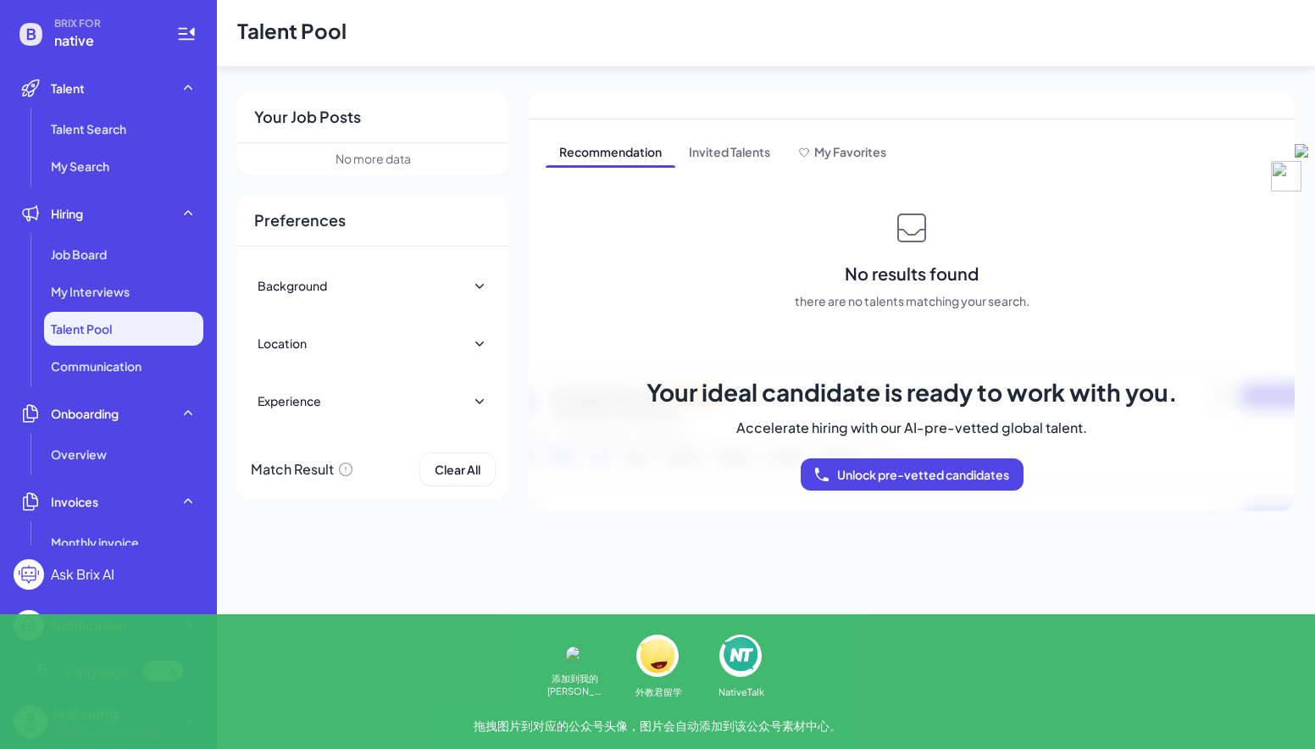
click at [330, 432] on div "Background Location Regions Asia-Pacific China Taiwan Hong Kong Macau Brunei Ca…" at bounding box center [372, 343] width 271 height 193
click at [340, 403] on div "Experience" at bounding box center [373, 400] width 231 height 37
click at [336, 401] on div "Experience" at bounding box center [373, 400] width 231 height 37
click at [862, 482] on button "Unlock pre-vetted candidates" at bounding box center [912, 475] width 223 height 32
click at [92, 370] on span "Communication" at bounding box center [96, 366] width 91 height 17
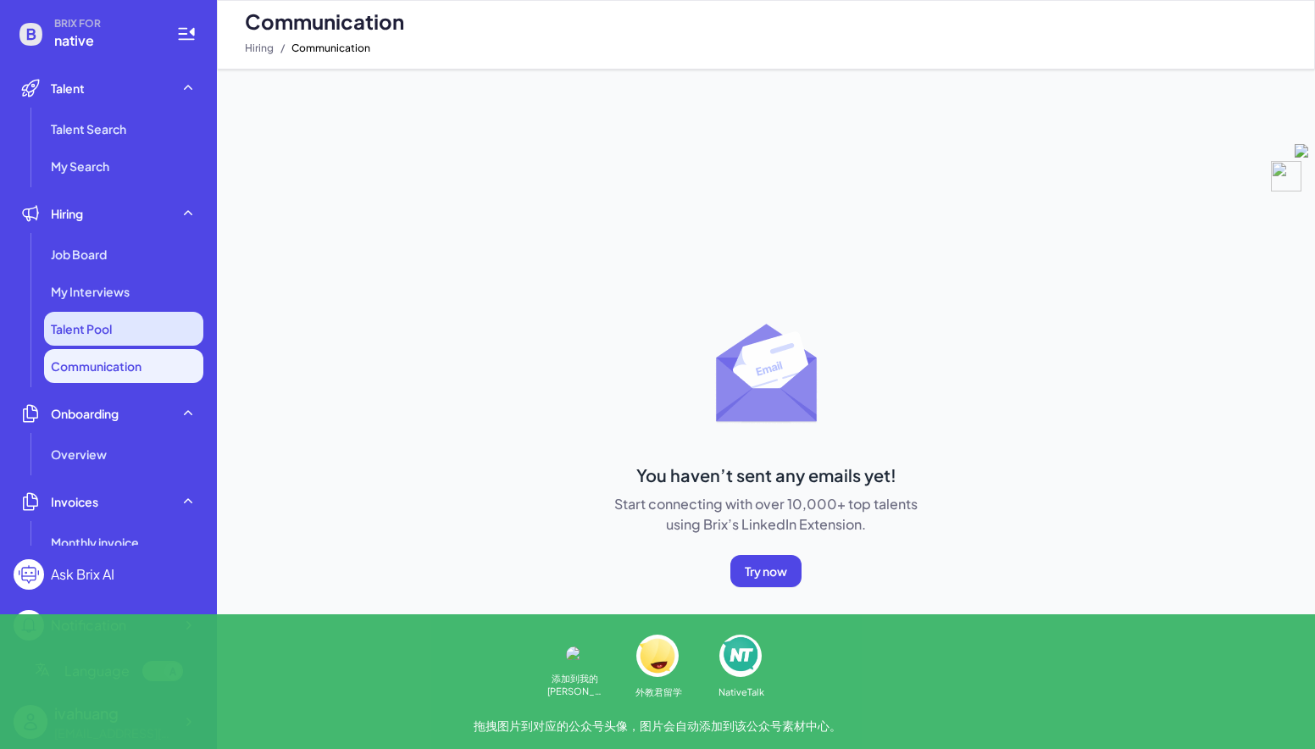
click at [108, 335] on span "Talent Pool" at bounding box center [81, 328] width 61 height 17
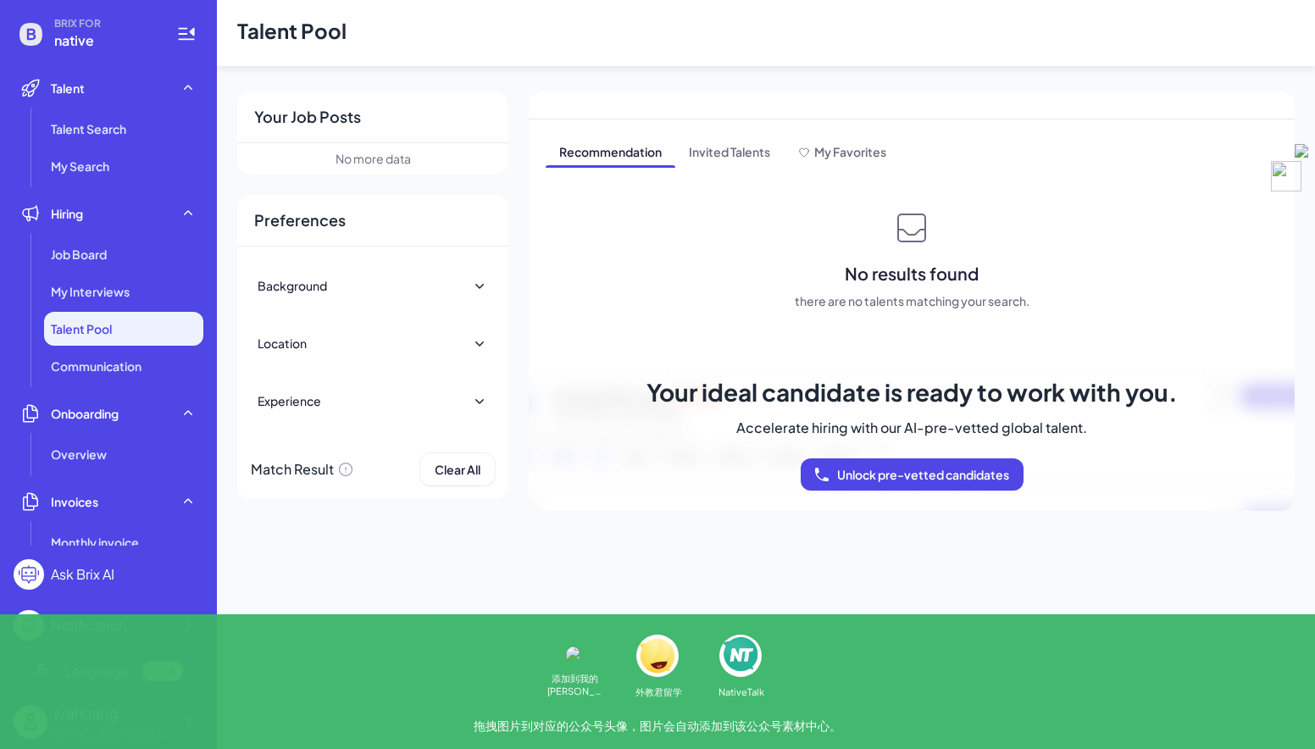
click at [301, 675] on main "Talent Pool Your Job Posts No more data Preferences Background Location Regions…" at bounding box center [766, 374] width 1098 height 749
click at [132, 461] on div "Overview" at bounding box center [123, 454] width 159 height 34
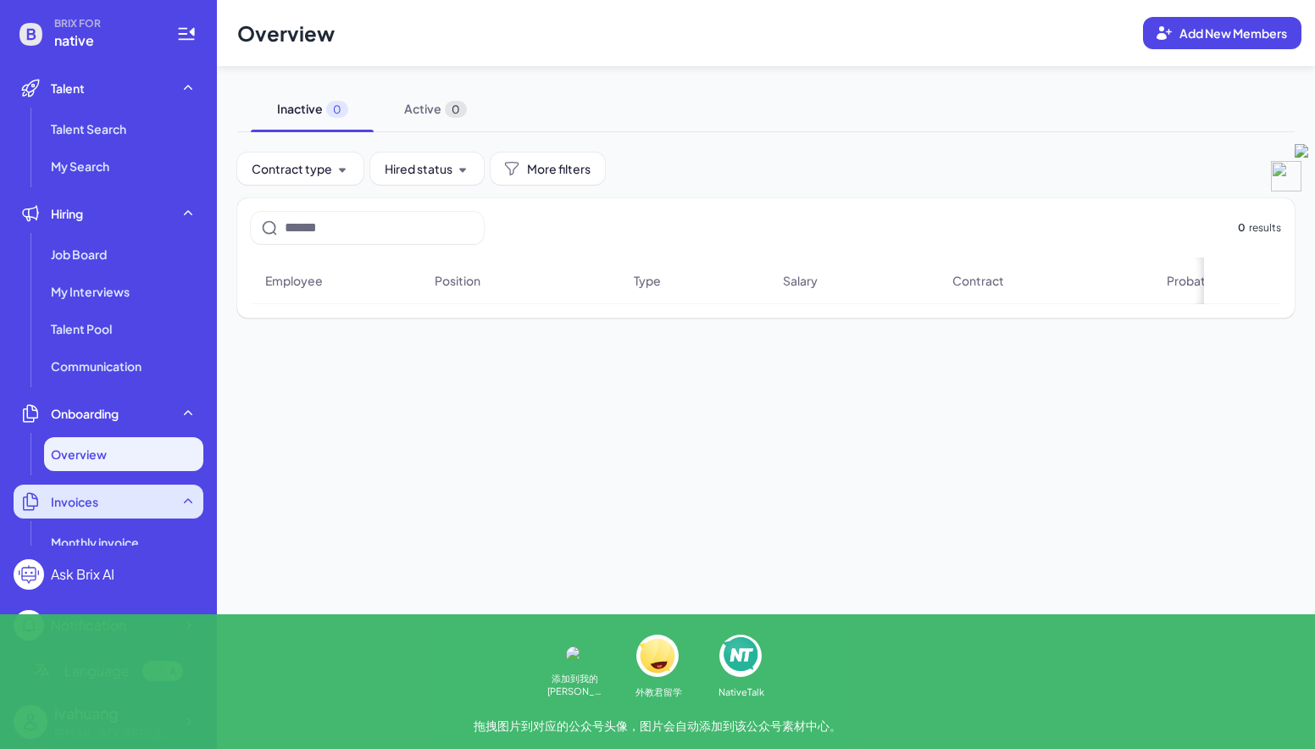
click at [125, 511] on div "Invoices" at bounding box center [109, 502] width 190 height 34
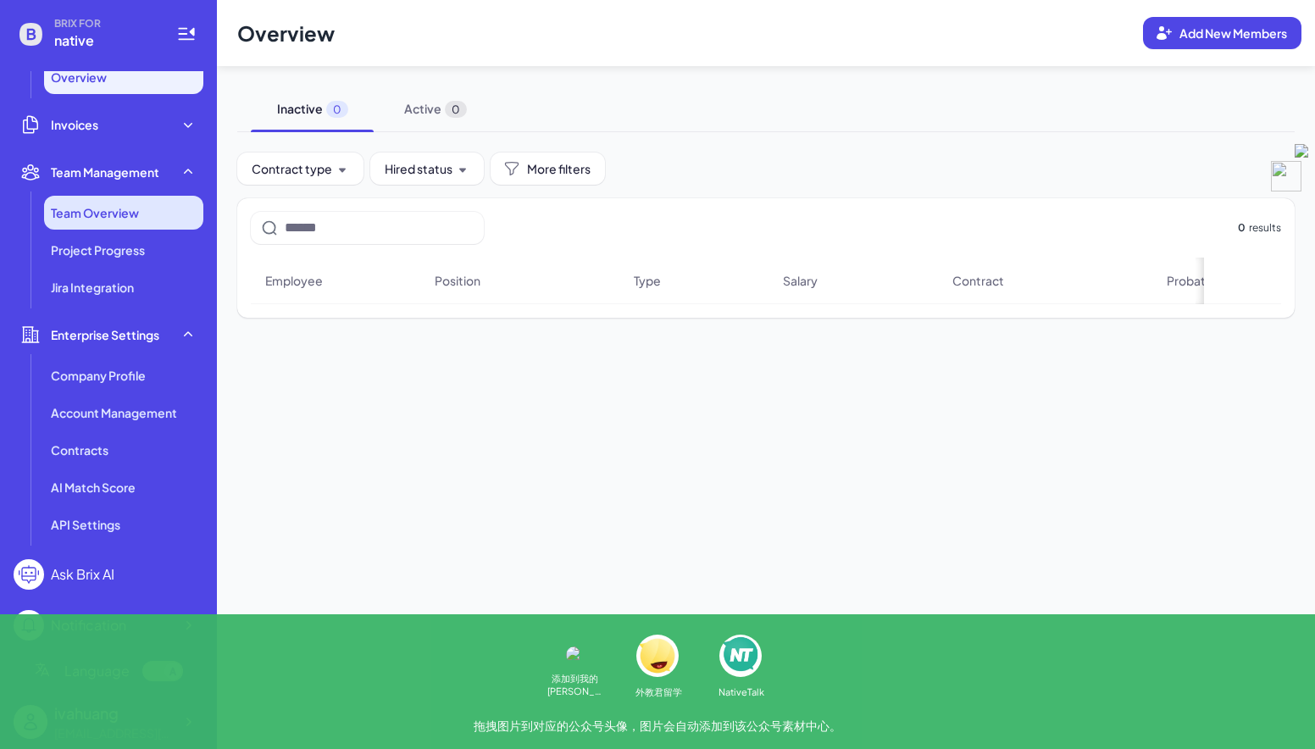
click at [139, 210] on li "Team Overview" at bounding box center [123, 213] width 159 height 34
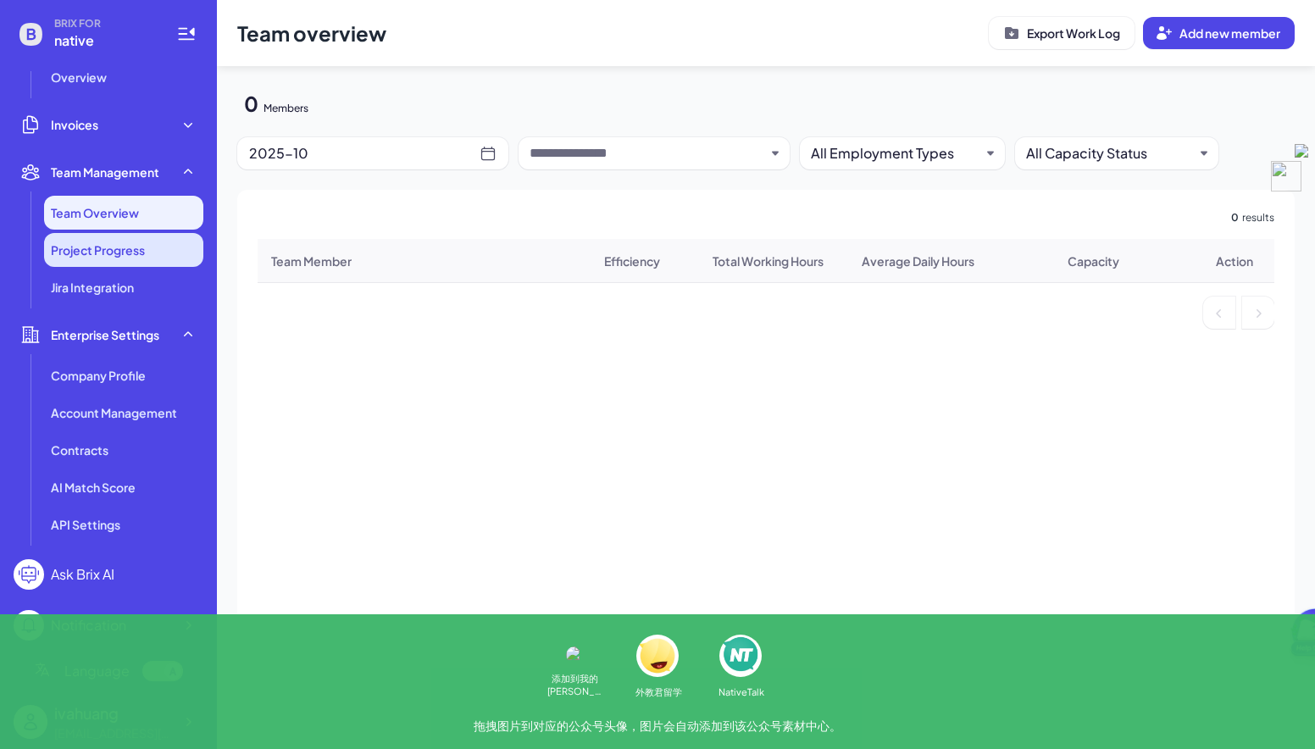
click at [130, 251] on span "Project Progress" at bounding box center [98, 250] width 94 height 17
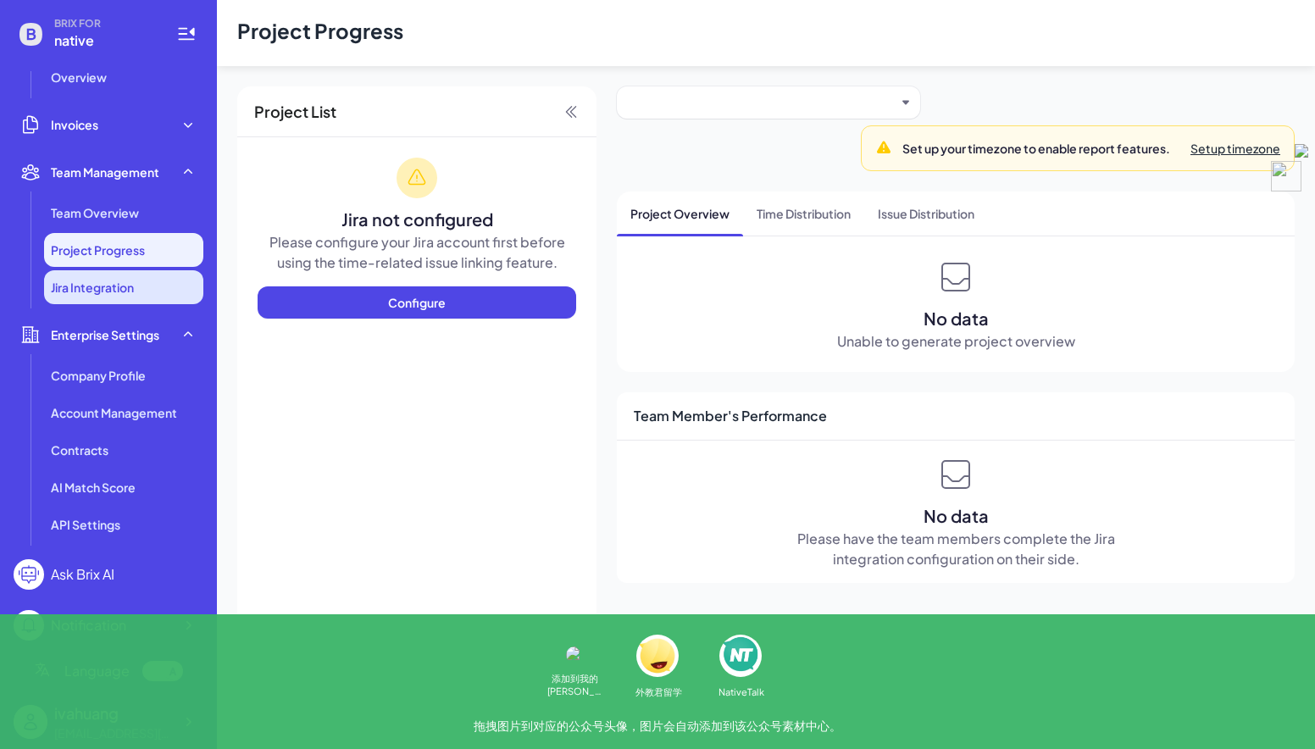
click at [132, 288] on span "Jira Integration" at bounding box center [92, 287] width 83 height 17
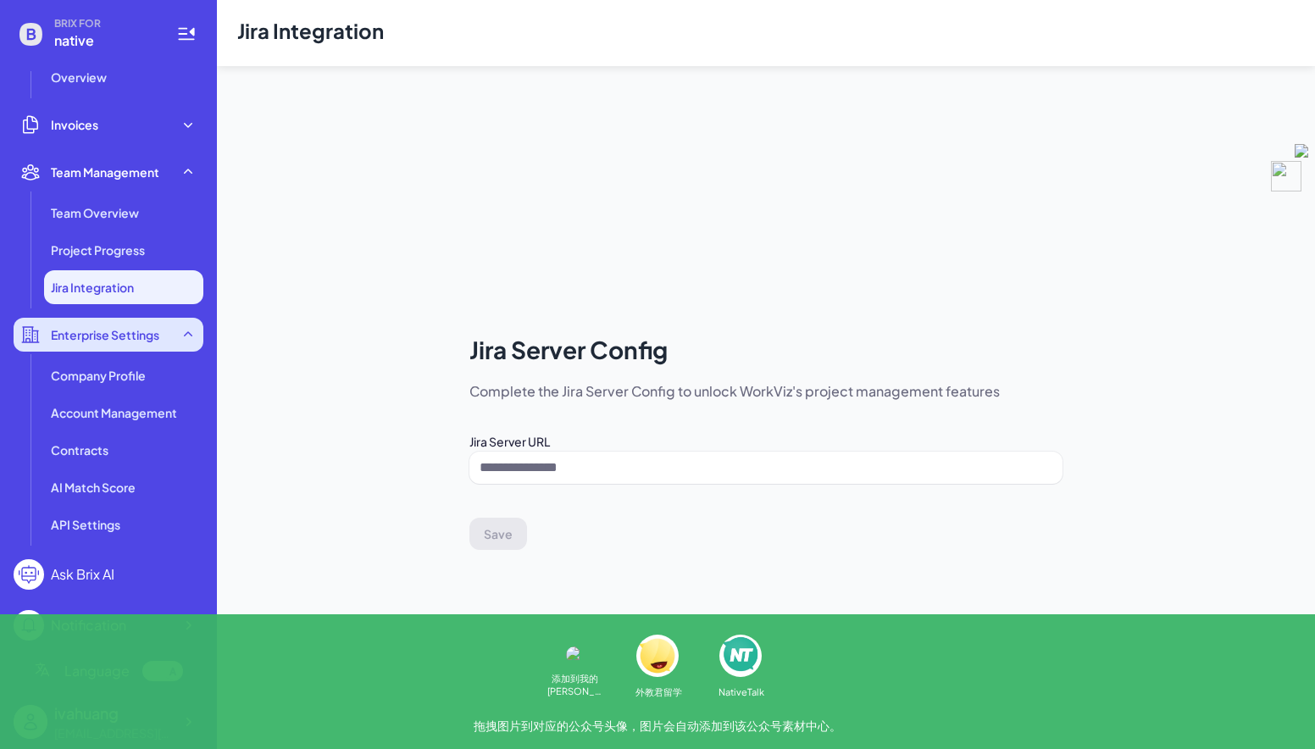
click at [140, 336] on span "Enterprise Settings" at bounding box center [105, 334] width 108 height 17
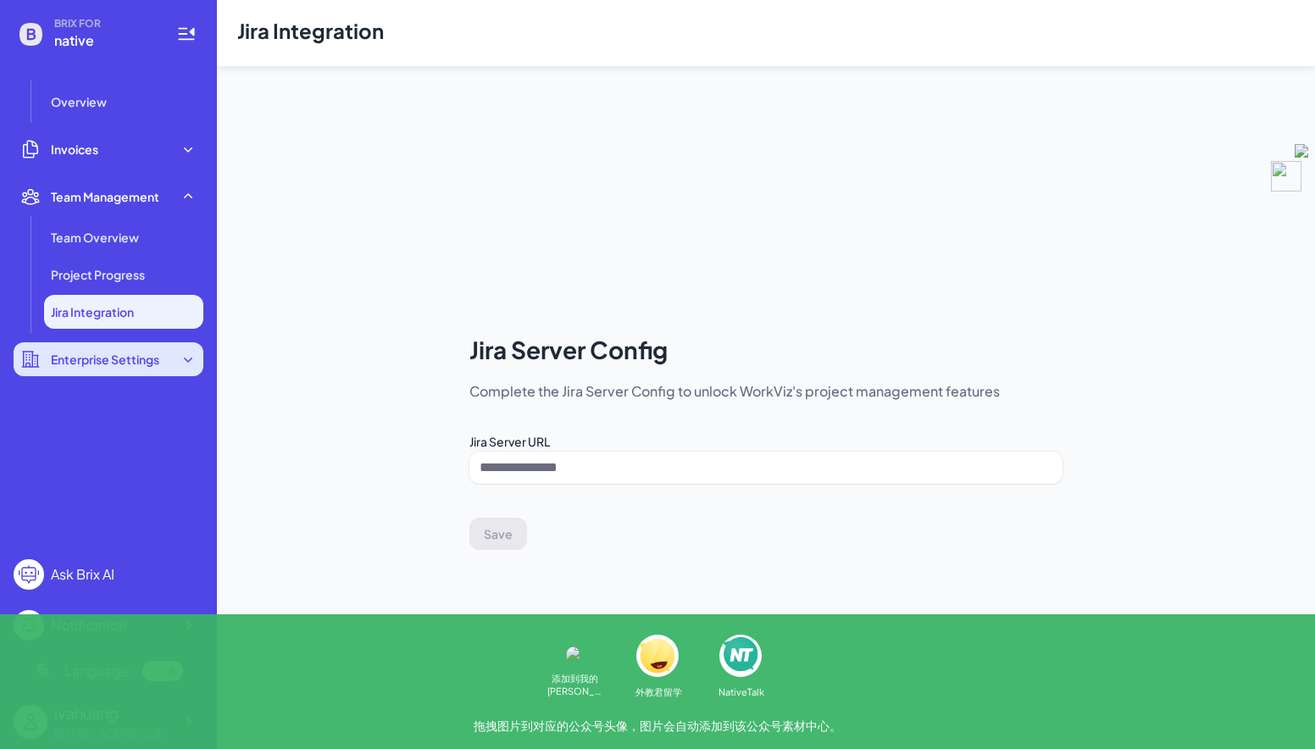
scroll to position [353, 0]
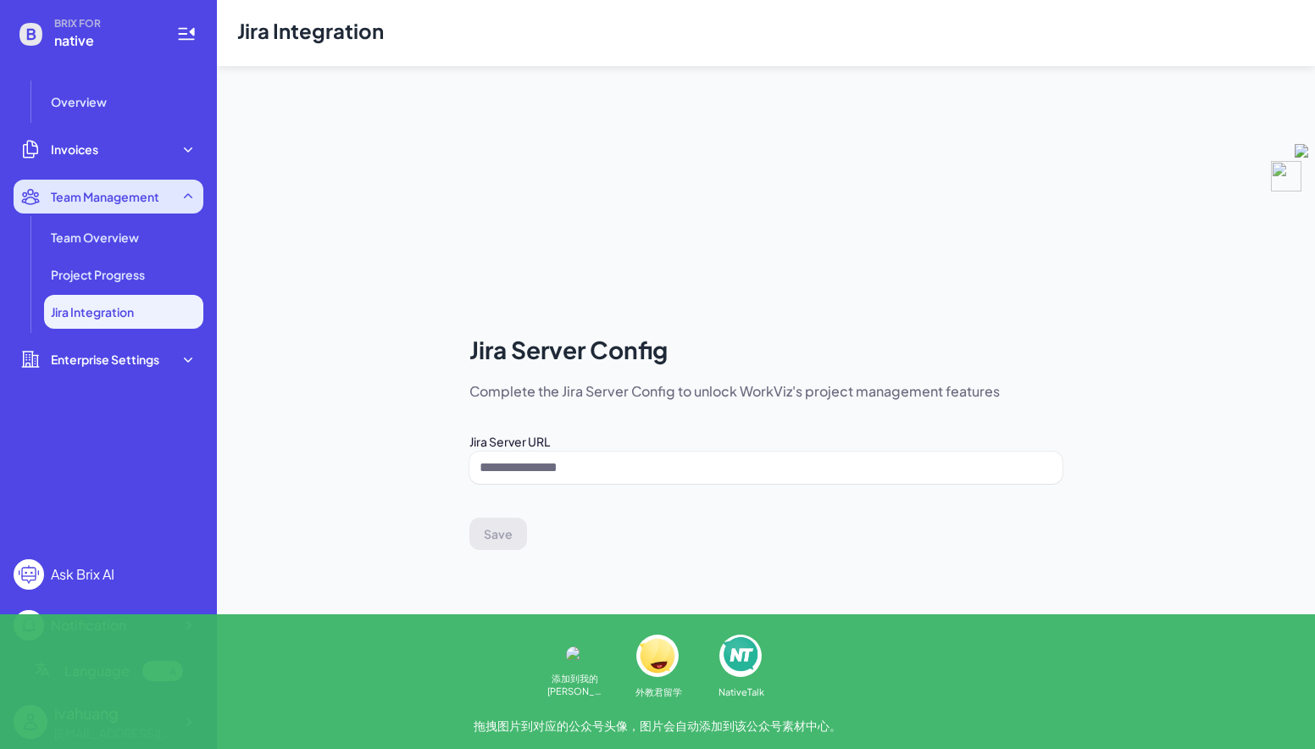
click at [141, 205] on div "Team Management" at bounding box center [109, 197] width 190 height 34
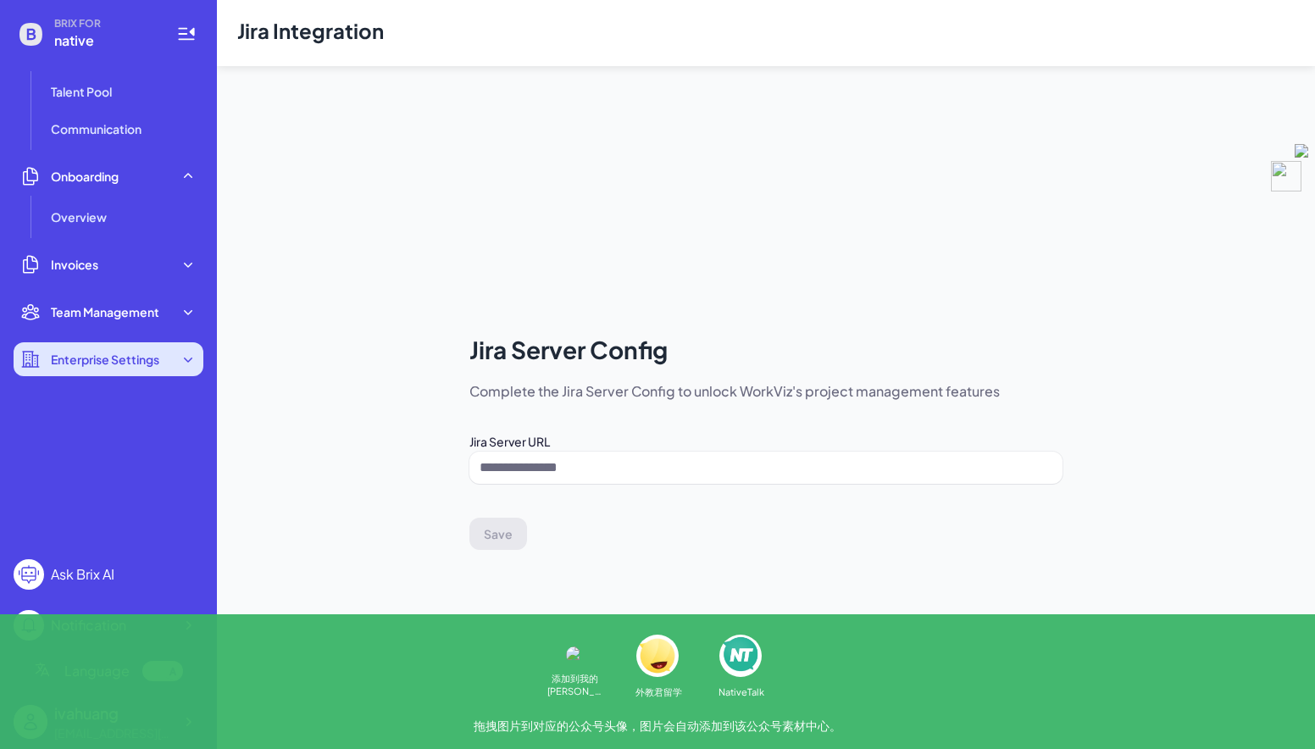
click at [143, 349] on div "Enterprise Settings" at bounding box center [109, 359] width 190 height 34
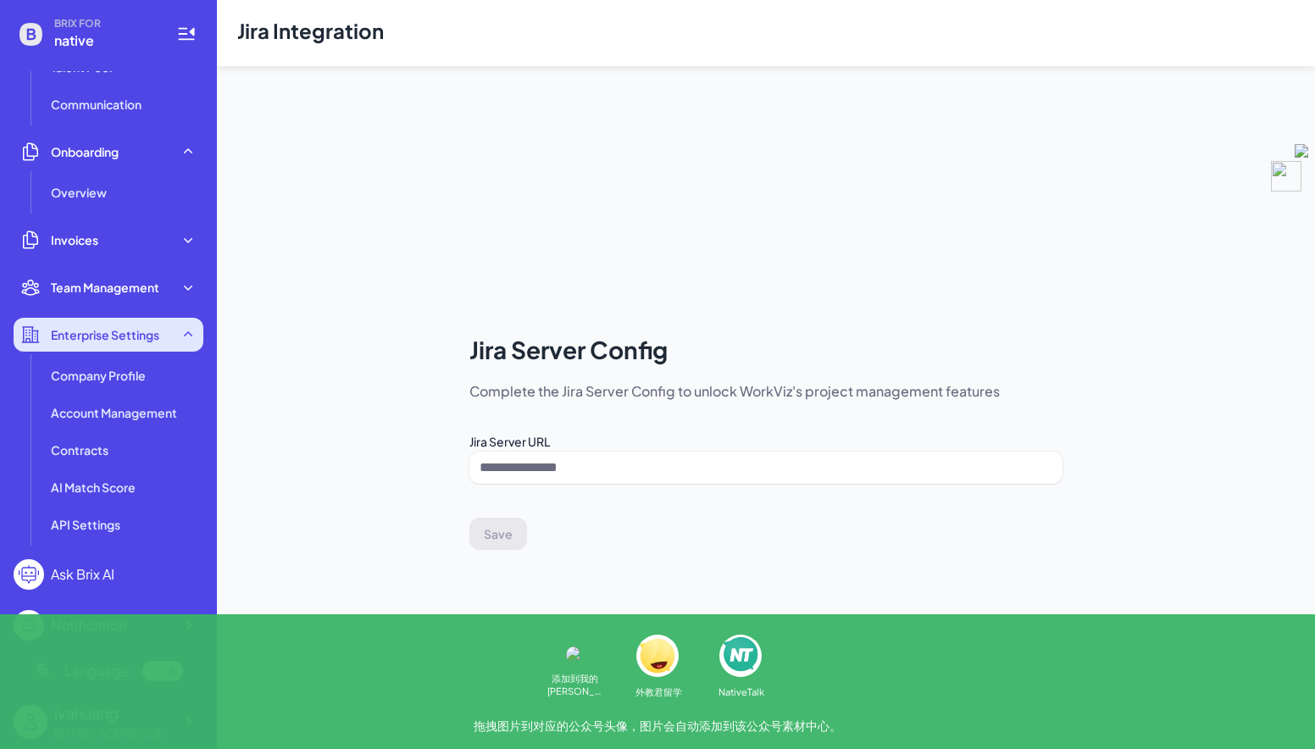
click at [147, 334] on span "Enterprise Settings" at bounding box center [105, 334] width 108 height 17
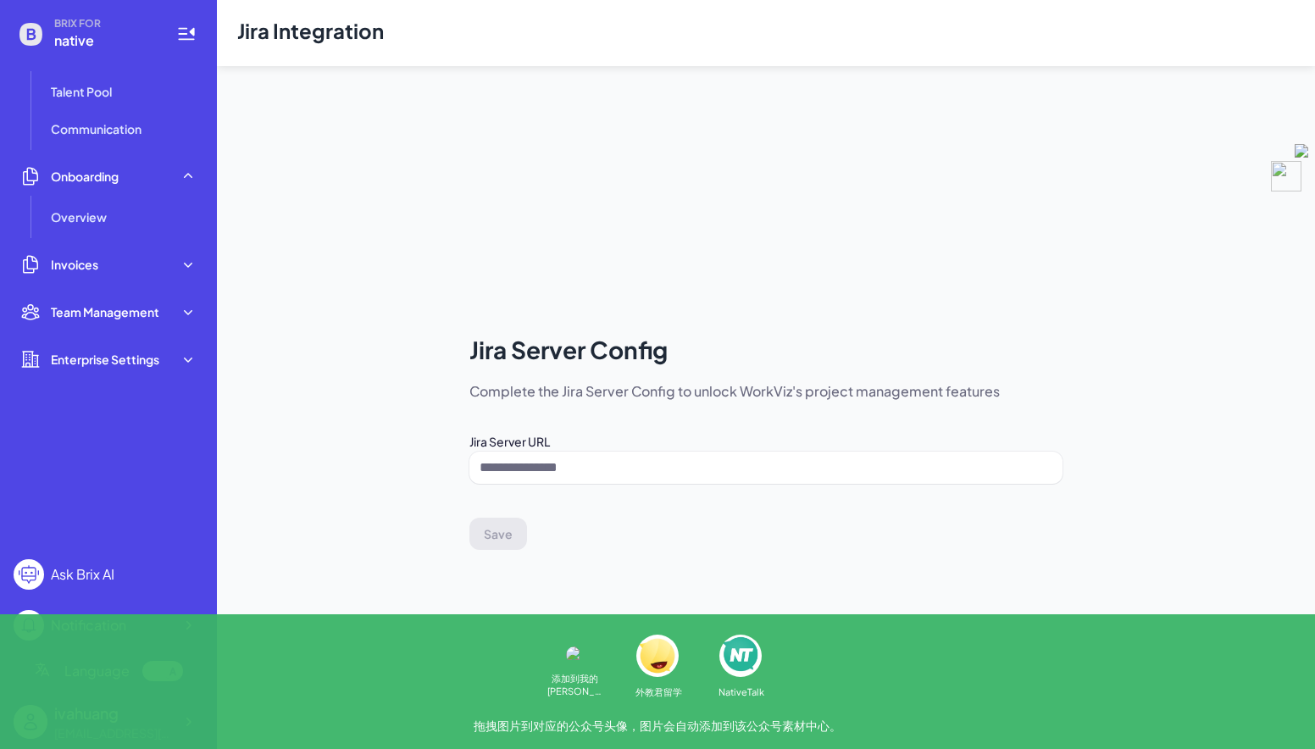
click at [124, 620] on div "Notification" at bounding box center [88, 625] width 75 height 20
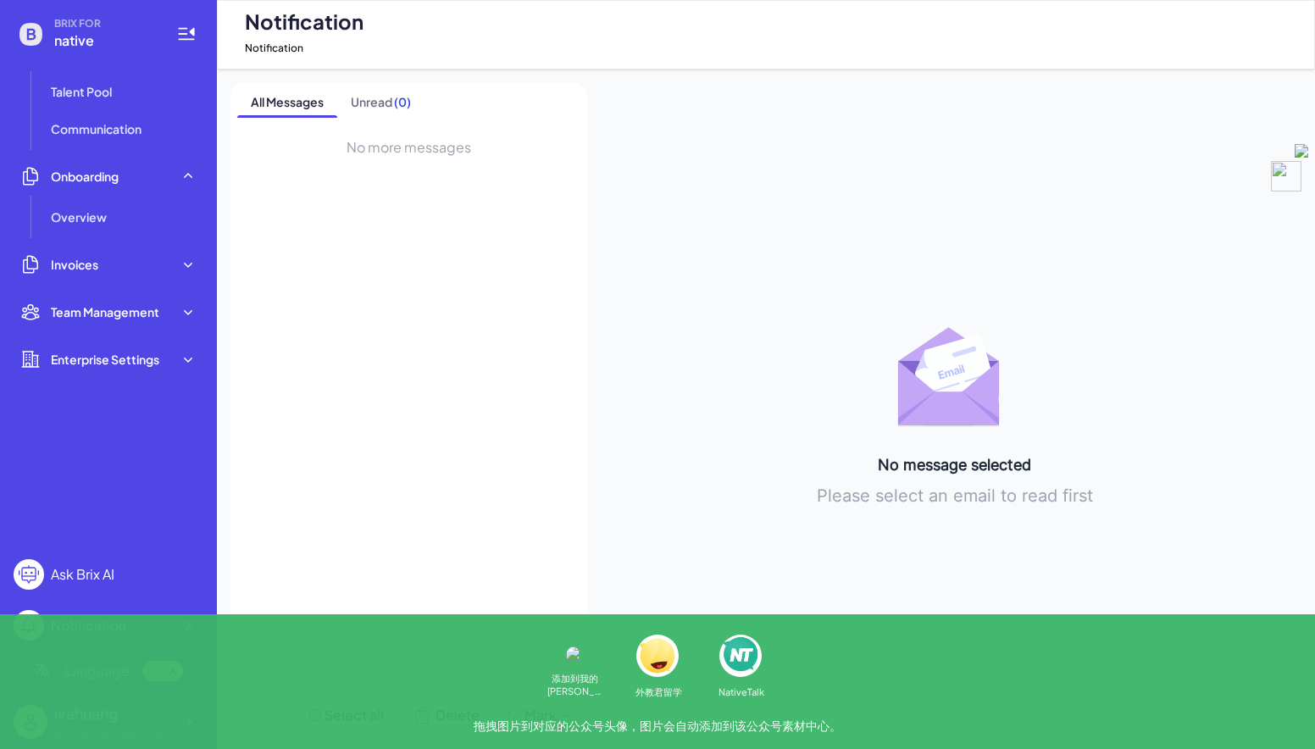
click at [124, 620] on div "Notification" at bounding box center [88, 625] width 75 height 20
click at [130, 626] on div "Notification" at bounding box center [109, 625] width 190 height 31
click at [144, 92] on li "Talent Pool" at bounding box center [123, 92] width 159 height 34
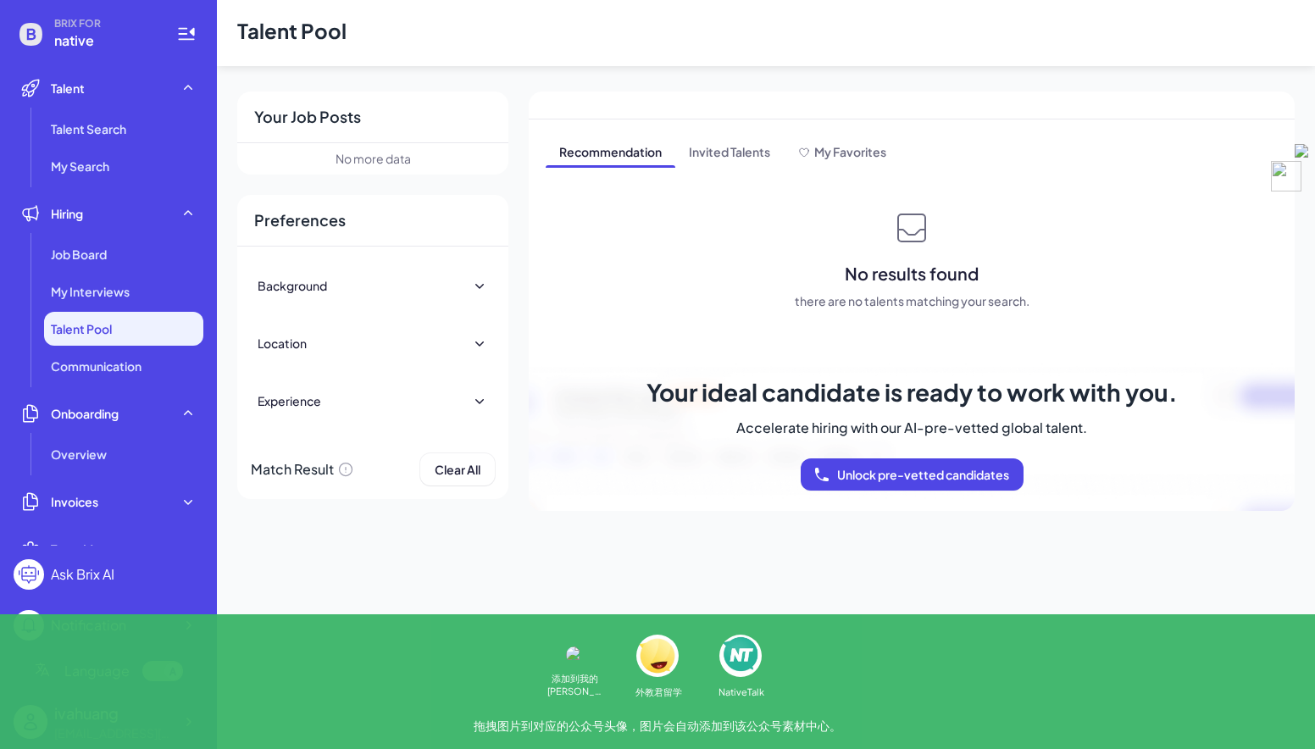
click at [58, 37] on span "native" at bounding box center [105, 41] width 102 height 20
click at [93, 717] on div "ivahuang" at bounding box center [113, 713] width 119 height 23
click at [183, 727] on icon at bounding box center [188, 722] width 17 height 17
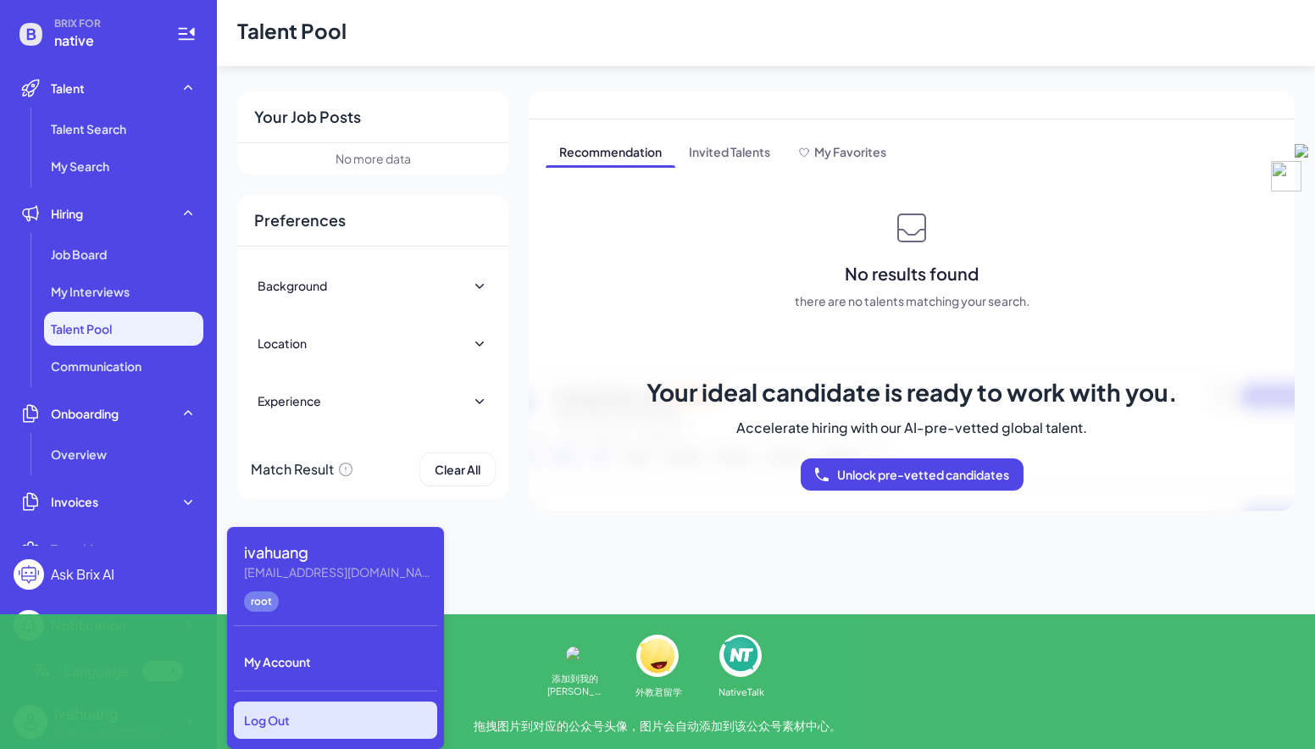
click at [320, 734] on div "Log Out" at bounding box center [335, 720] width 203 height 37
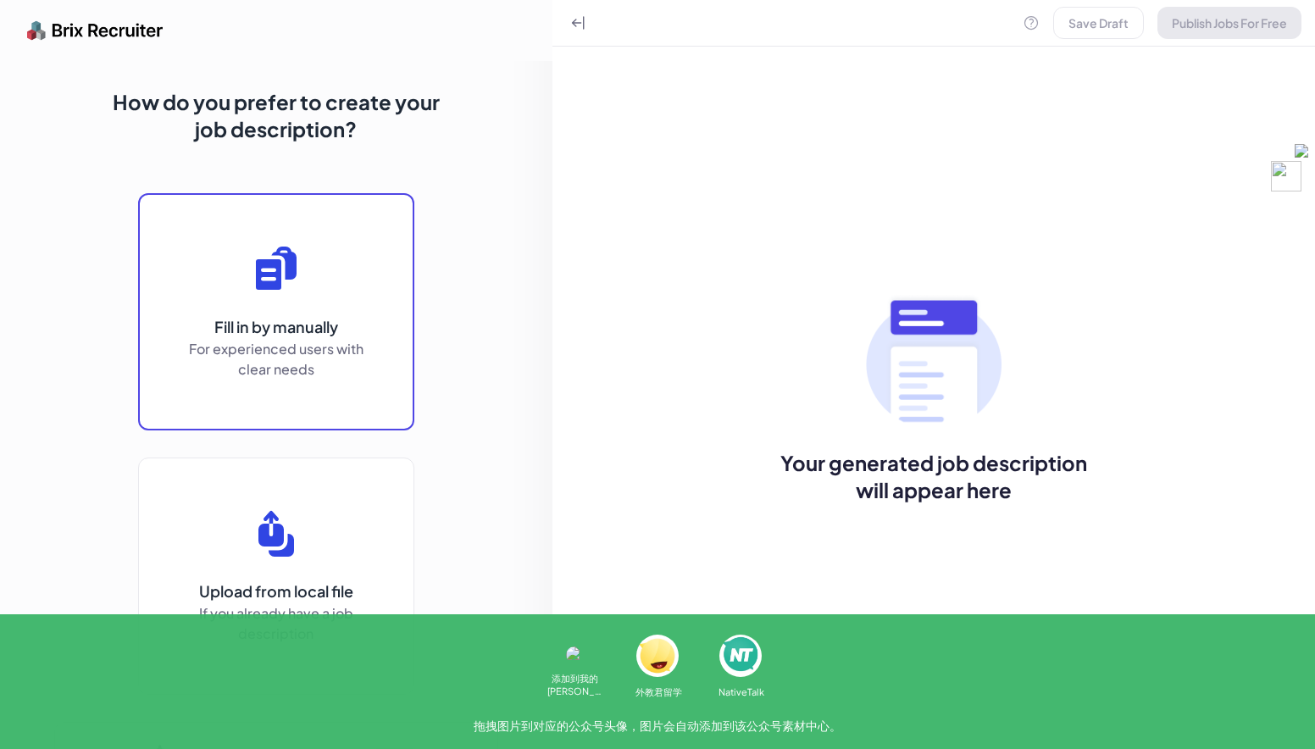
click at [345, 387] on button "Fill in by manually For experienced users with clear needs" at bounding box center [276, 311] width 276 height 237
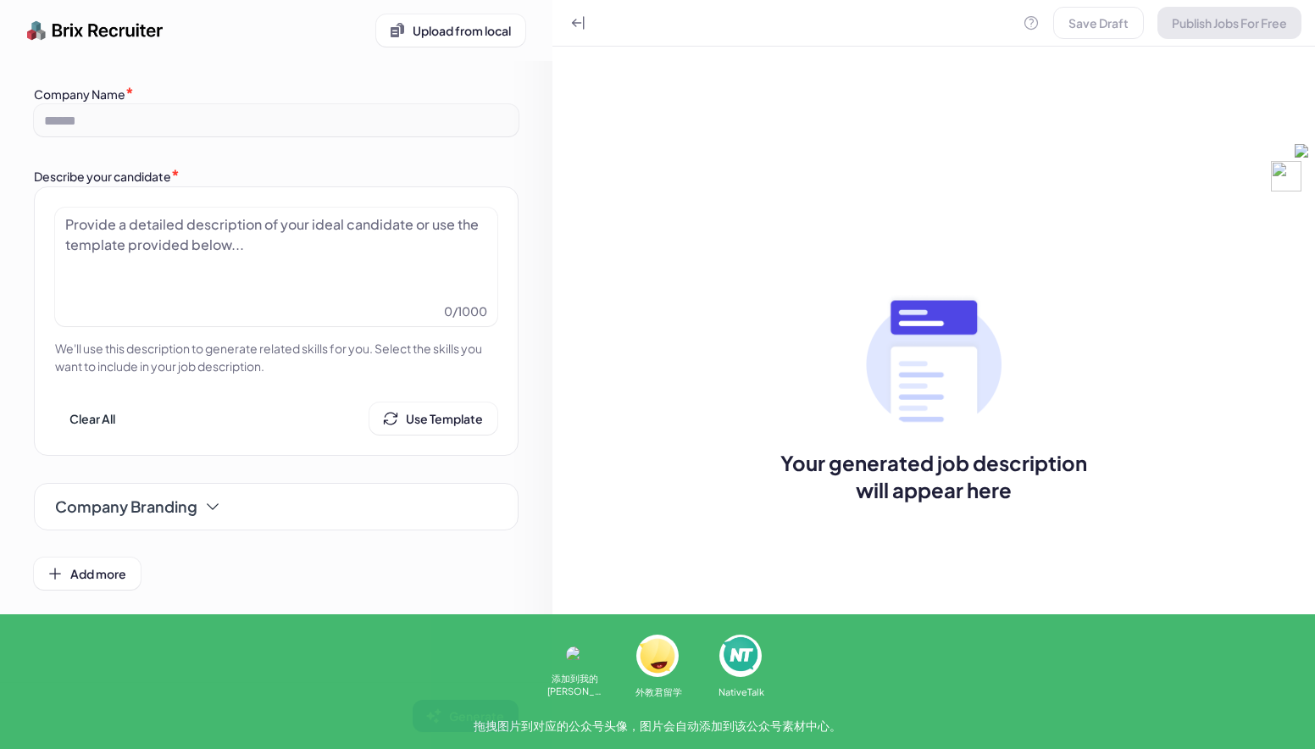
click at [340, 266] on div at bounding box center [276, 256] width 422 height 85
click at [280, 414] on div "Clear All Use Template" at bounding box center [276, 419] width 442 height 32
click at [241, 522] on div "Company Branding" at bounding box center [276, 507] width 442 height 32
click at [209, 516] on div "Company Branding" at bounding box center [138, 507] width 166 height 24
click at [208, 514] on icon at bounding box center [212, 506] width 17 height 17
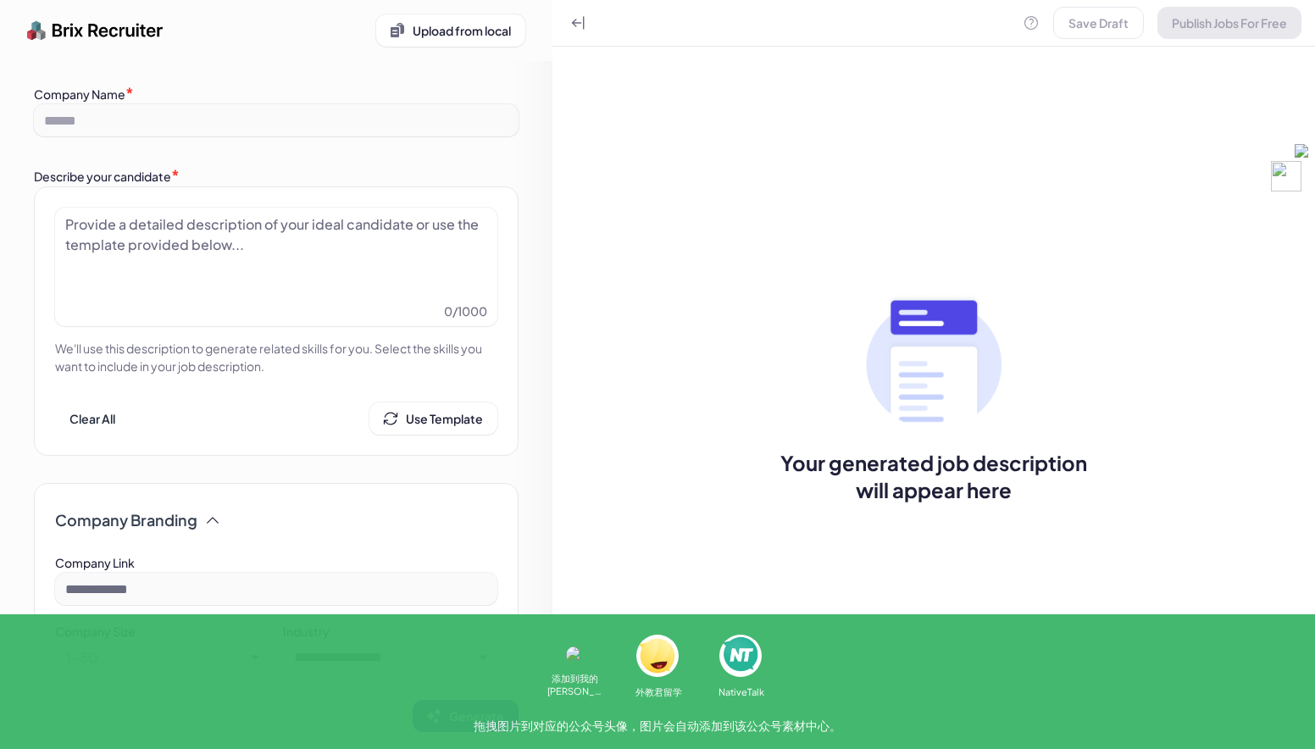
click at [94, 29] on img at bounding box center [95, 31] width 136 height 34
click at [64, 31] on img at bounding box center [95, 31] width 136 height 34
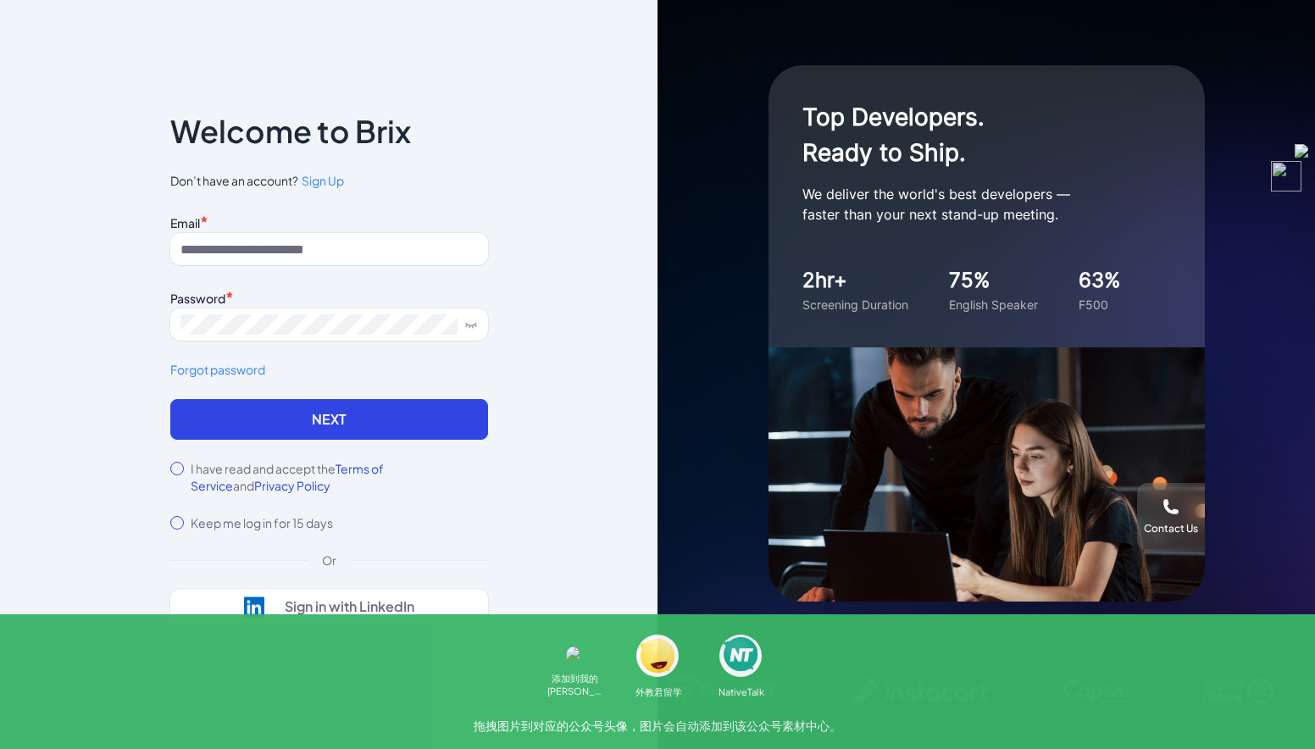
click at [386, 653] on div "Notice To proceed, please agree to the Terms of Service and Privary Policy . Ca…" at bounding box center [329, 375] width 372 height 622
click at [28, 306] on div "Notice To proceed, please agree to the Terms of Service and Privary Policy . Ca…" at bounding box center [329, 374] width 658 height 749
click at [347, 241] on input at bounding box center [329, 249] width 318 height 32
click at [490, 197] on div "Notice To proceed, please agree to the Terms of Service and Privary Policy . Ca…" at bounding box center [329, 375] width 372 height 622
click at [255, 244] on input at bounding box center [329, 249] width 318 height 32
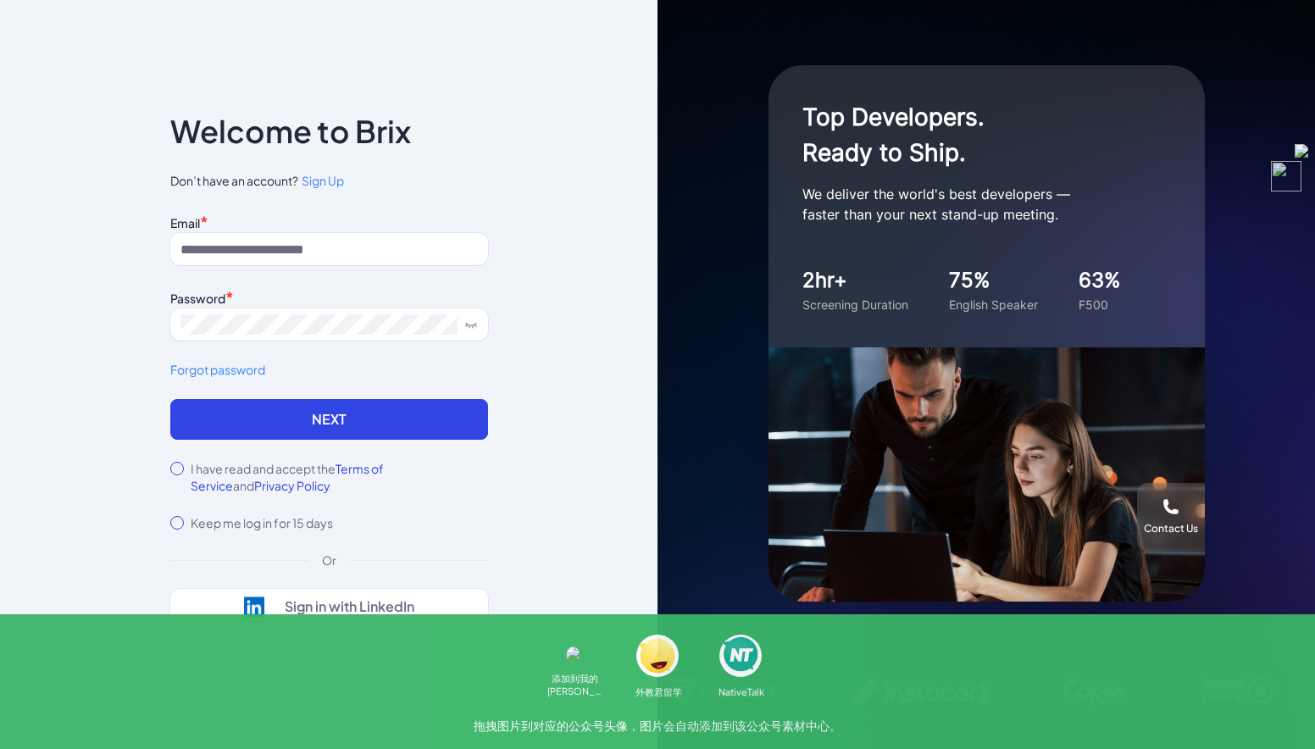
click at [285, 233] on input at bounding box center [329, 249] width 318 height 32
click at [158, 192] on div "Notice To proceed, please agree to the Terms of Service and Privary Policy . Ca…" at bounding box center [329, 375] width 372 height 622
click at [398, 605] on div "Sign in with LinkedIn" at bounding box center [350, 606] width 130 height 17
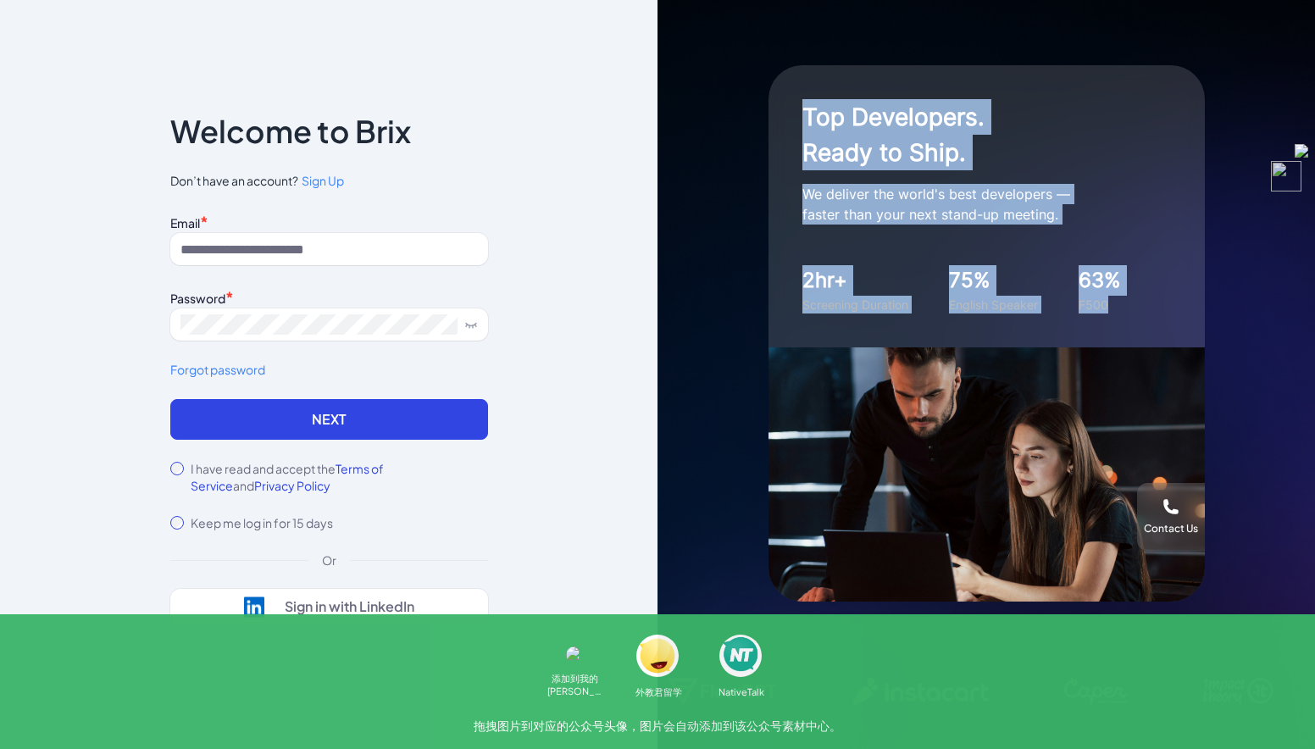
drag, startPoint x: 806, startPoint y: 99, endPoint x: 1132, endPoint y: 322, distance: 394.5
click at [1132, 322] on div "Top Developers. Ready to Ship. We deliver the world's best developers — faster …" at bounding box center [987, 206] width 437 height 282
copy div "Top Developers. Ready to Ship. We deliver the world's best developers — faster …"
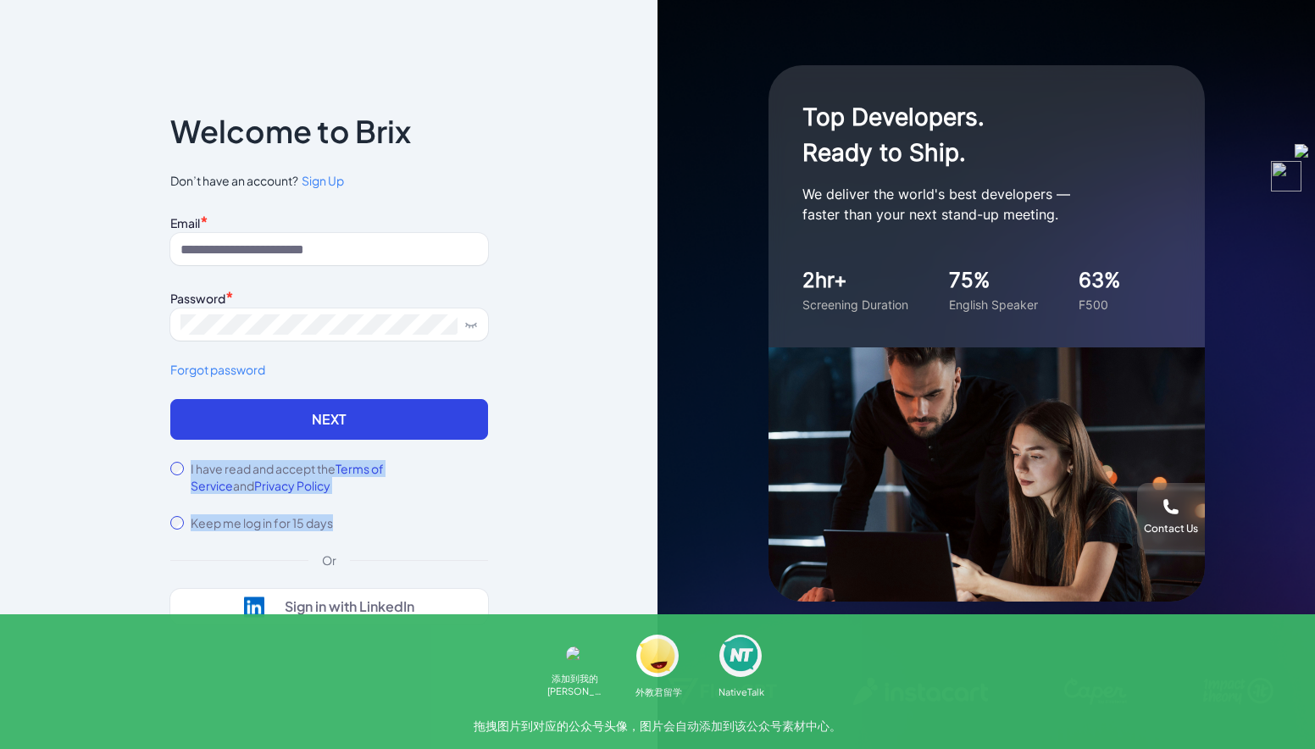
drag, startPoint x: 332, startPoint y: 494, endPoint x: 154, endPoint y: 464, distance: 180.5
click at [154, 464] on div "Notice To proceed, please agree to the Terms of Service and Privary Policy . Ca…" at bounding box center [329, 375] width 372 height 622
drag, startPoint x: 154, startPoint y: 464, endPoint x: 303, endPoint y: 490, distance: 151.3
click at [303, 490] on label "I have read and accept the Terms of Service and Privacy Policy" at bounding box center [340, 477] width 298 height 34
click at [320, 494] on div "I have read and accept the Terms of Service and Privacy Policy Keep me log in f…" at bounding box center [329, 495] width 318 height 71
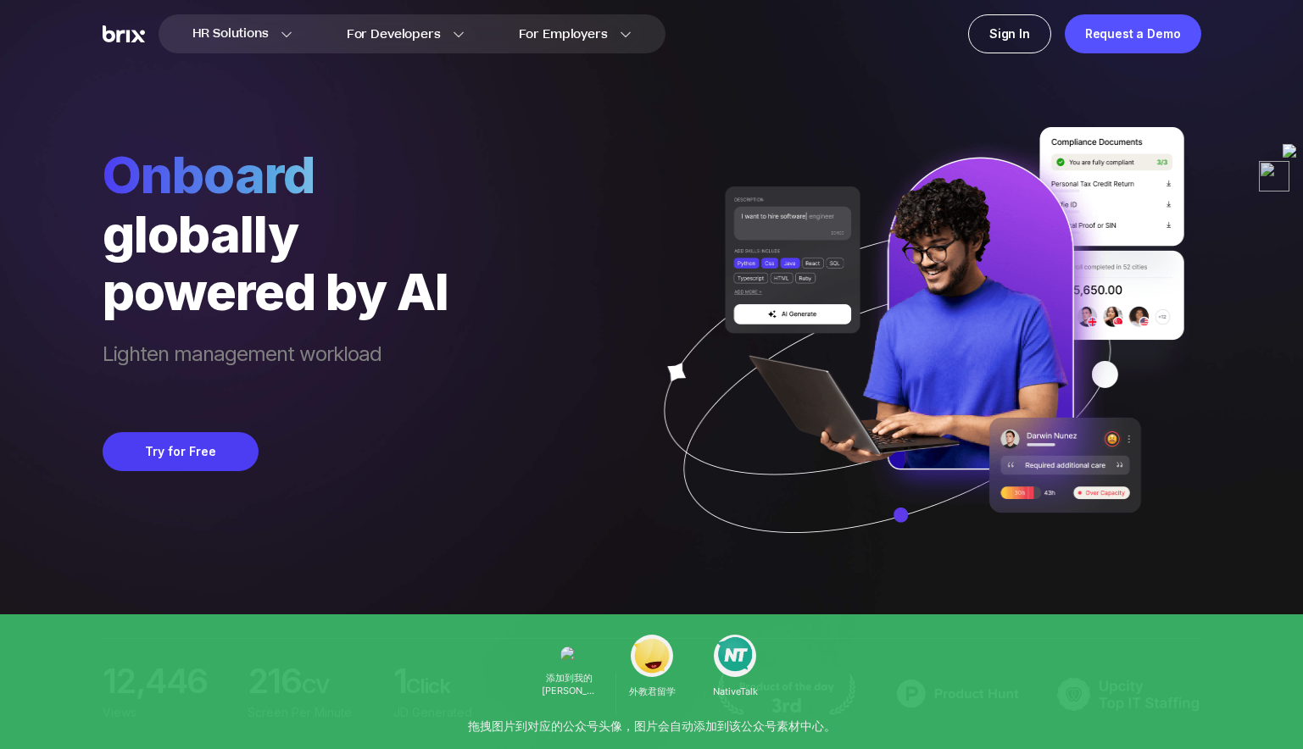
click at [490, 292] on div "Onboard globally powered by AI Lighten management workload Try for Free" at bounding box center [652, 291] width 1098 height 583
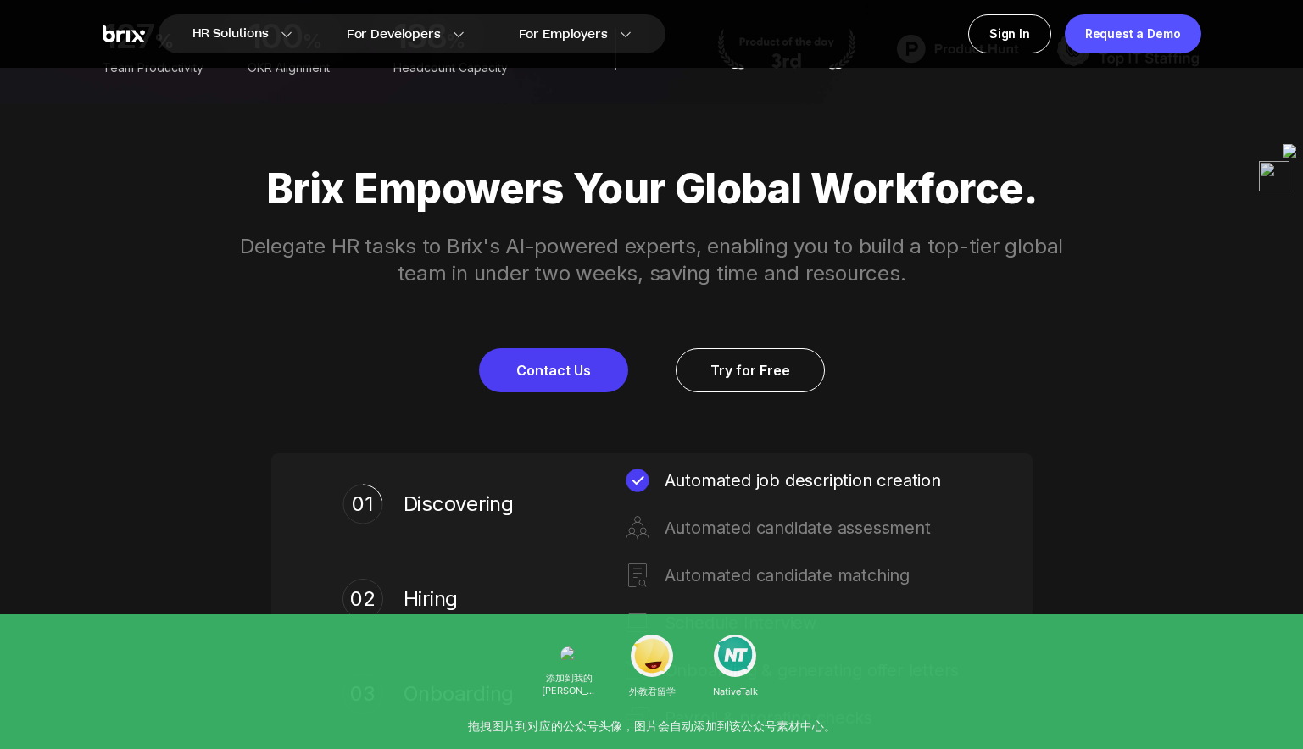
scroll to position [673, 0]
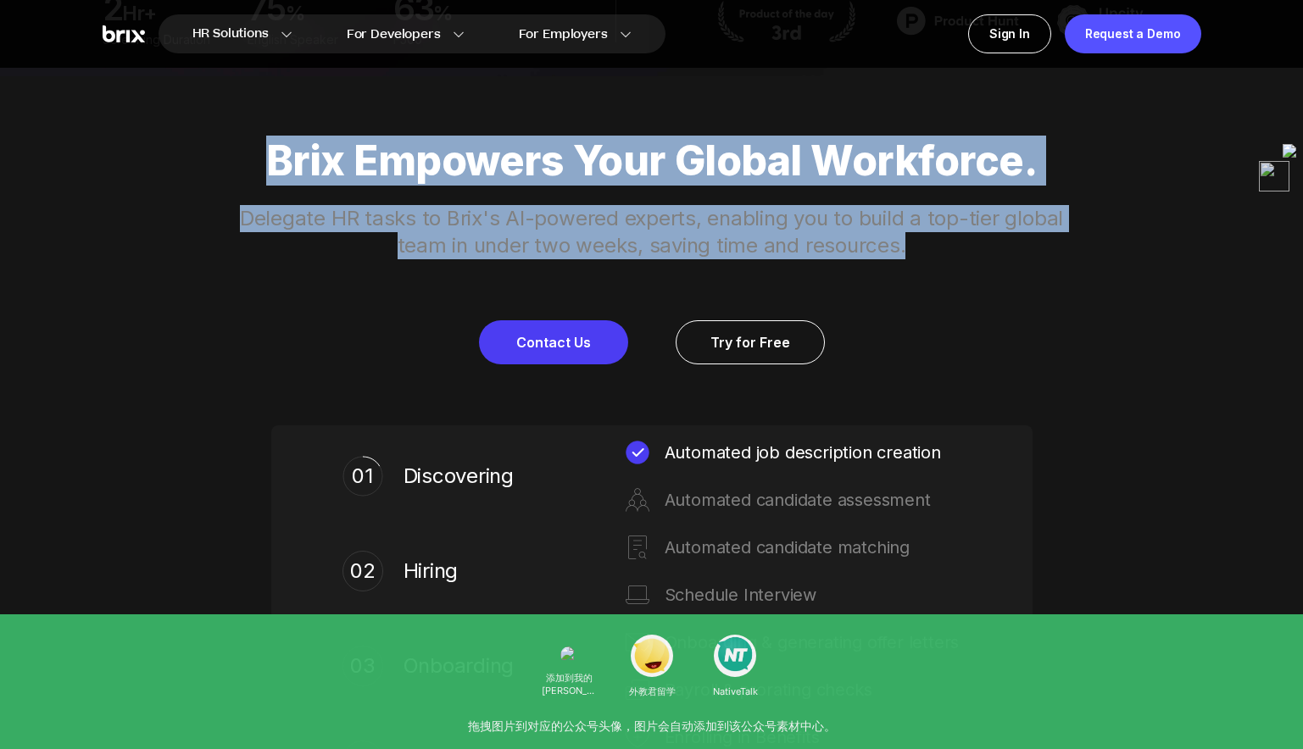
drag, startPoint x: 912, startPoint y: 246, endPoint x: 172, endPoint y: 158, distance: 745.2
click at [172, 158] on div "Brix Empowers Your Global Workforce. Delegate HR tasks to Brix's AI-powered exp…" at bounding box center [652, 250] width 1221 height 227
copy div "Brix Empowers Your Global Workforce. Delegate HR tasks to Brix's AI-powered exp…"
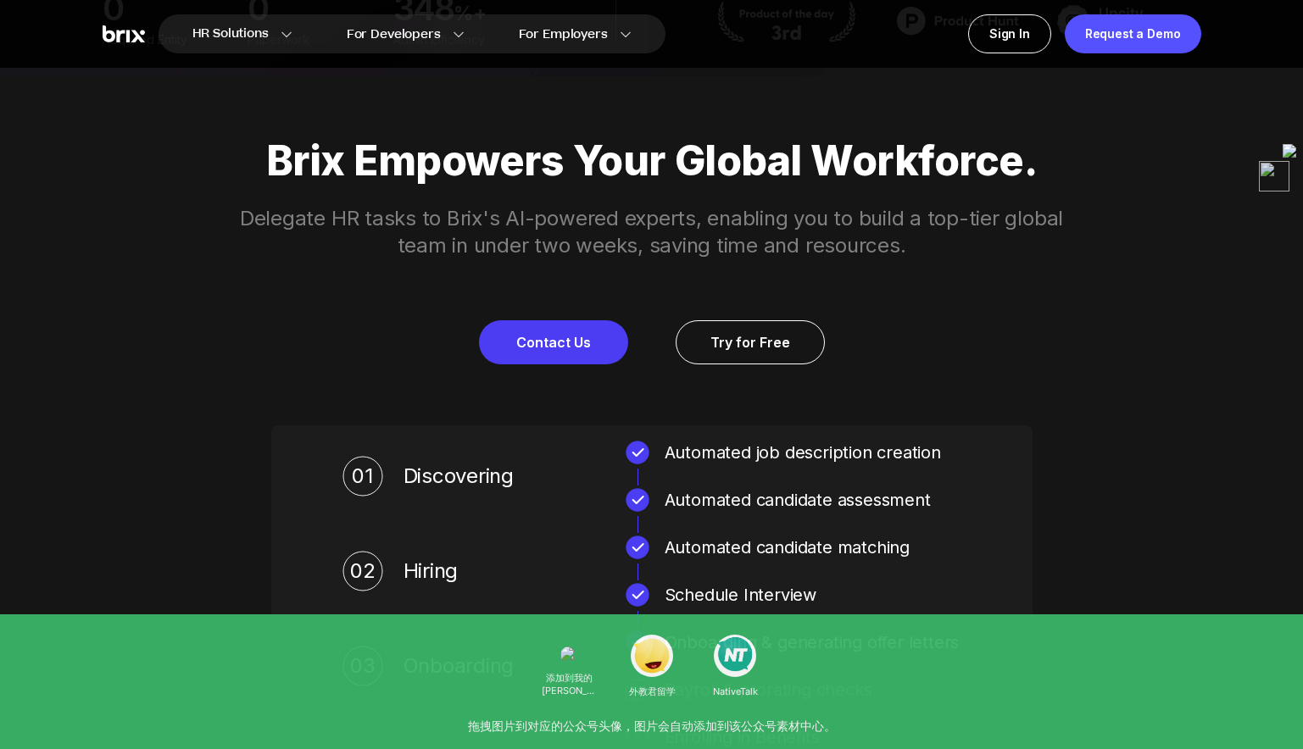
click at [1097, 303] on div "Brix Empowers Your Global Workforce. Delegate HR tasks to Brix's AI-powered exp…" at bounding box center [652, 250] width 1221 height 227
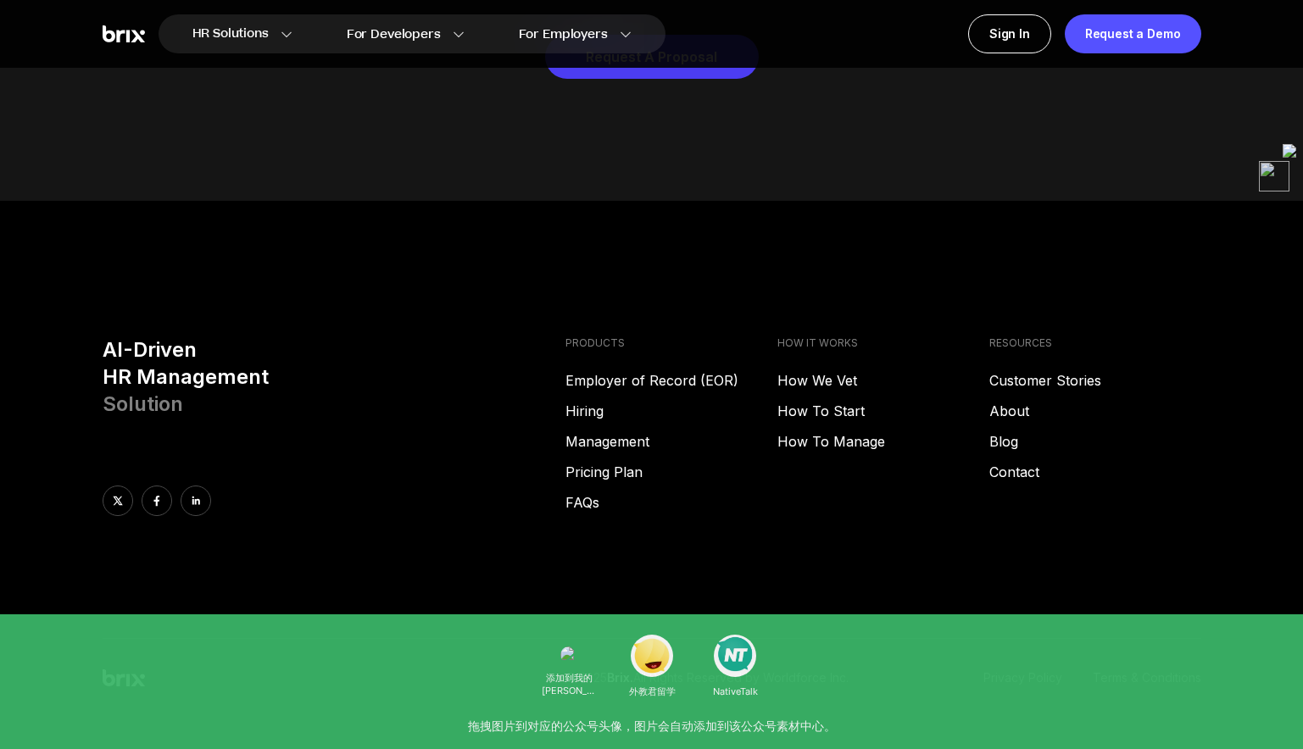
scroll to position [8655, 0]
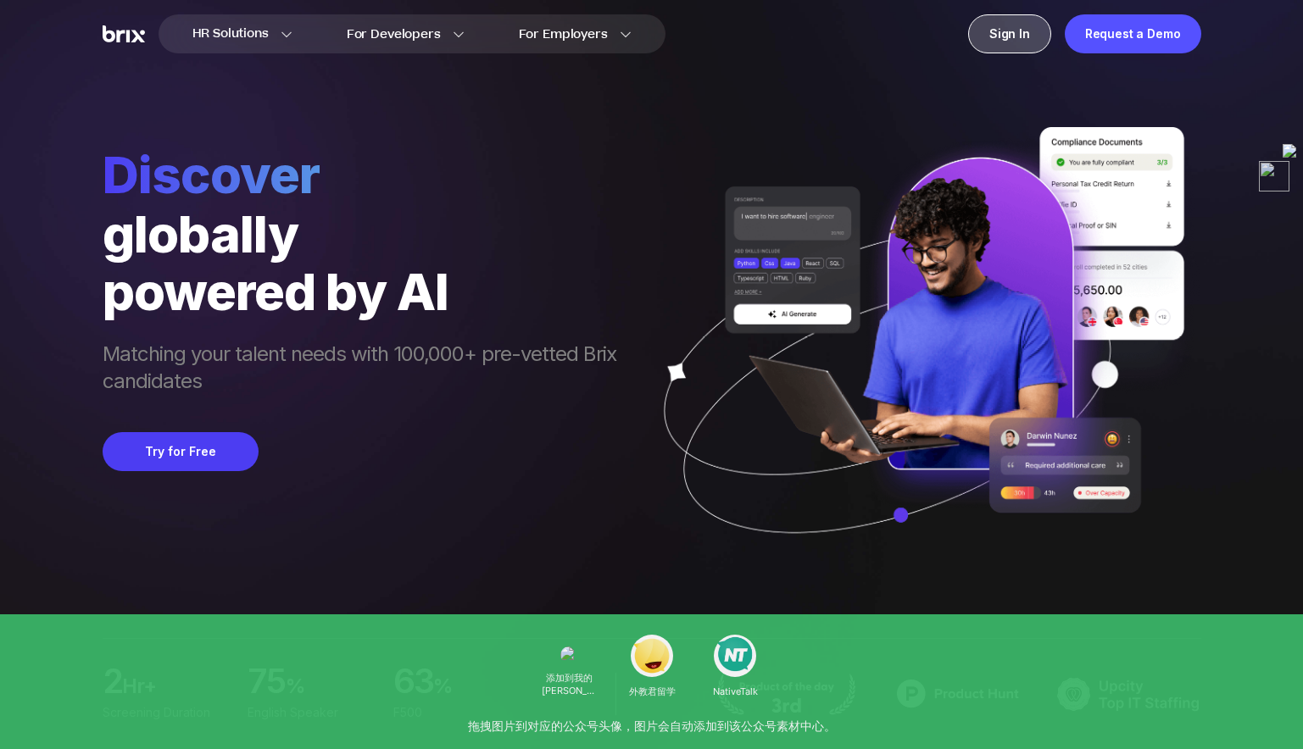
click at [1021, 34] on div "Sign In" at bounding box center [1009, 33] width 83 height 39
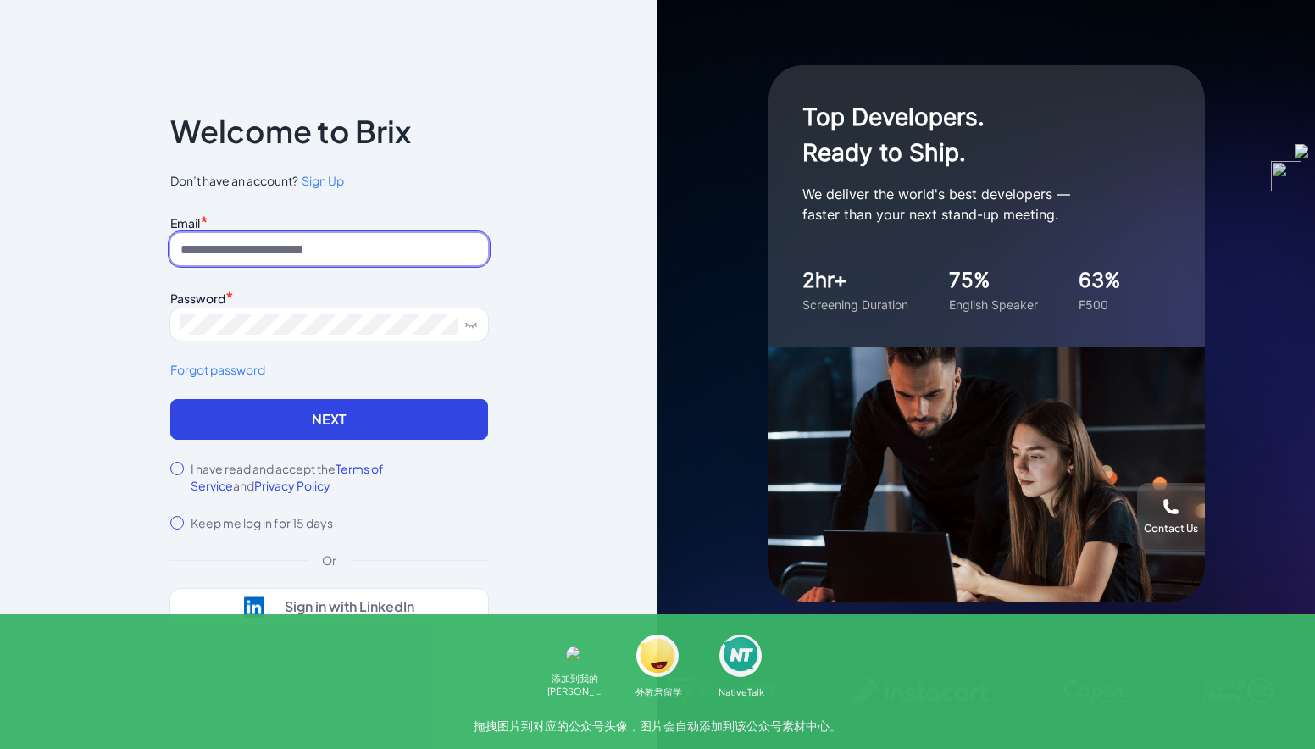
click at [254, 251] on input at bounding box center [329, 249] width 318 height 32
click at [323, 264] on input at bounding box center [329, 249] width 318 height 32
type input "**********"
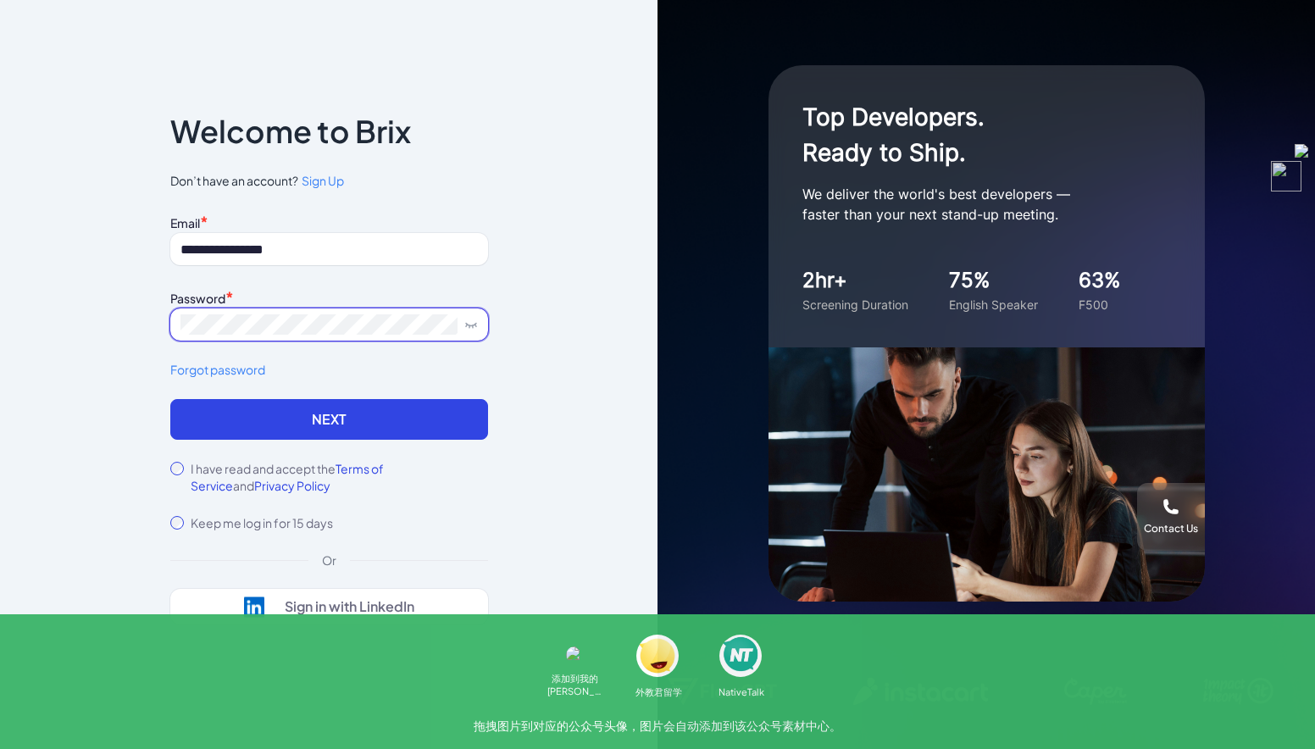
click at [170, 399] on button "Next" at bounding box center [329, 419] width 318 height 41
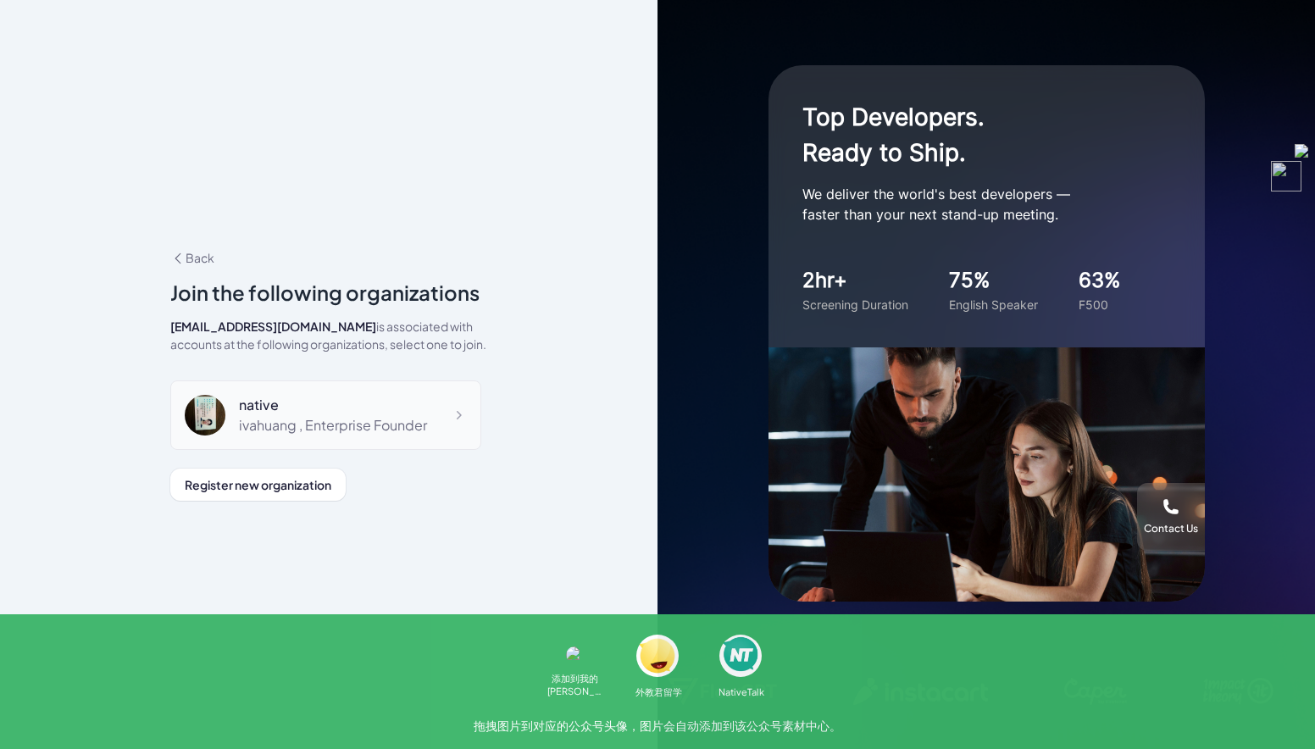
click at [306, 422] on div "ivahuang , Enterprise Founder" at bounding box center [333, 425] width 188 height 20
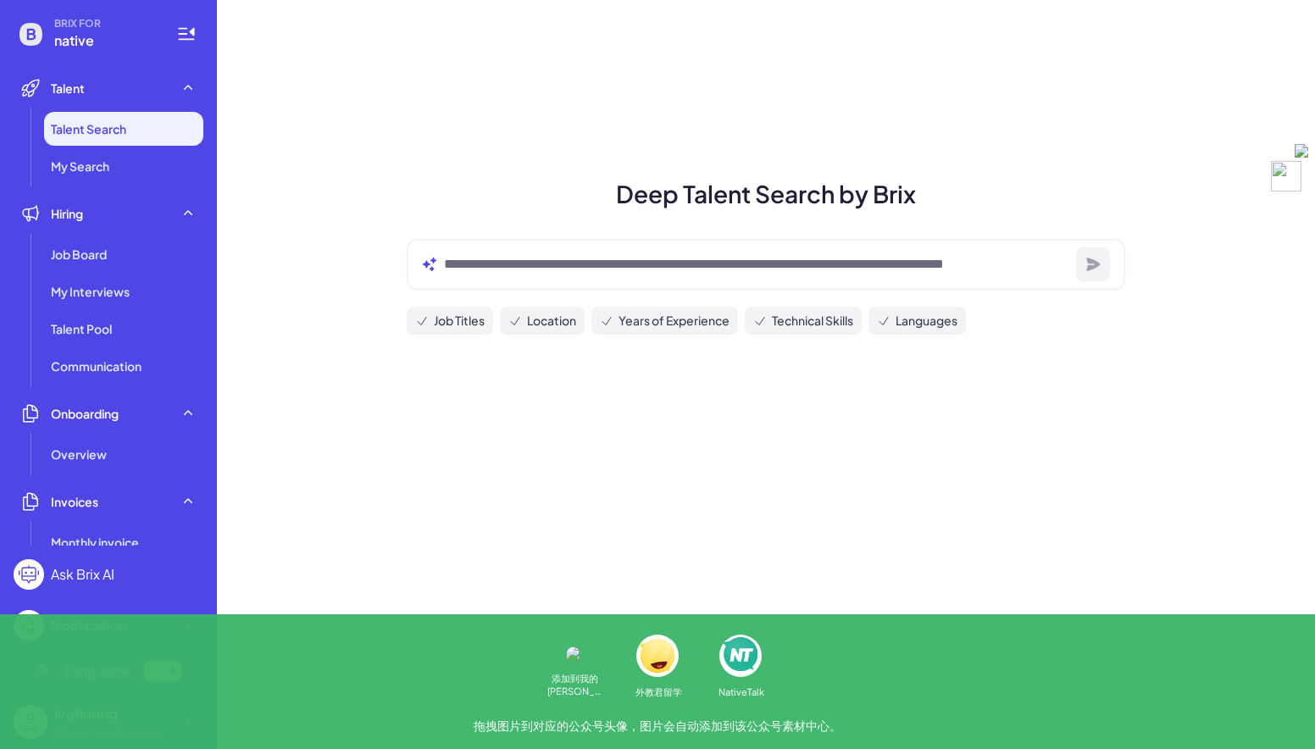
click at [455, 275] on div at bounding box center [766, 264] width 719 height 51
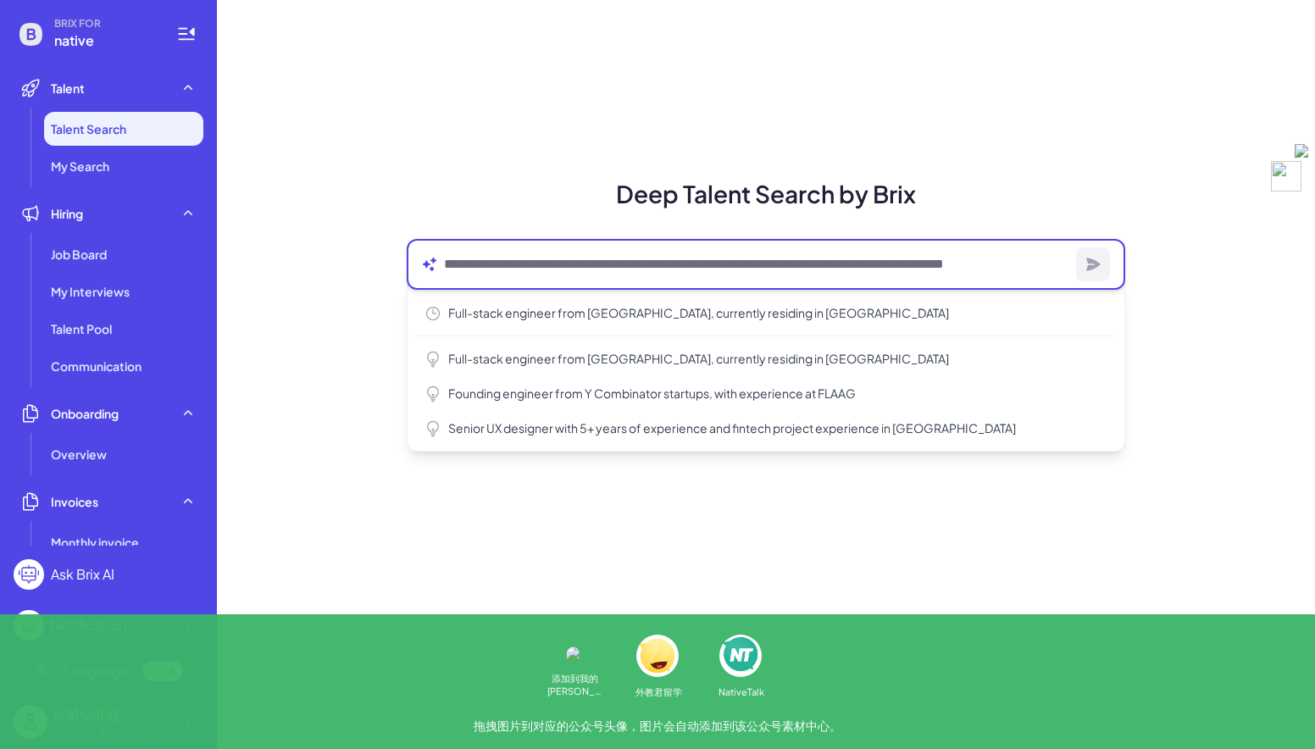
click at [476, 270] on textarea at bounding box center [757, 264] width 626 height 20
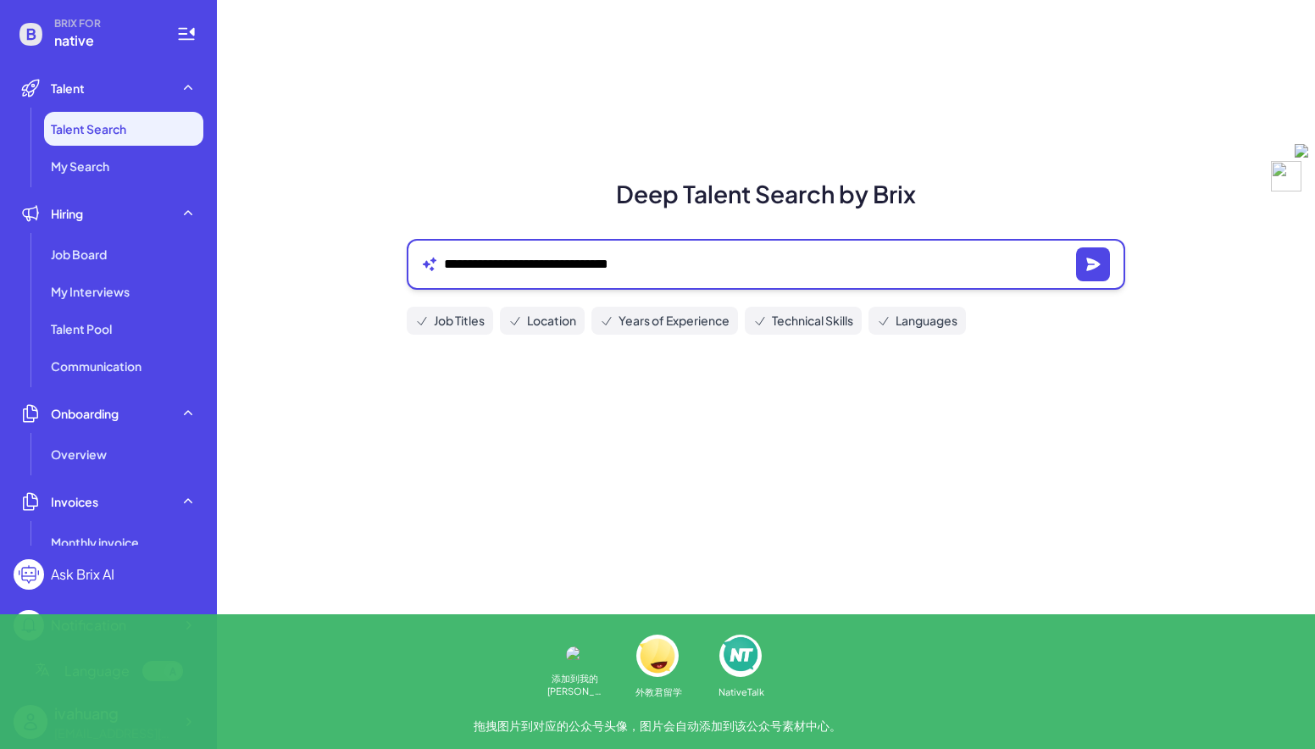
type textarea "**********"
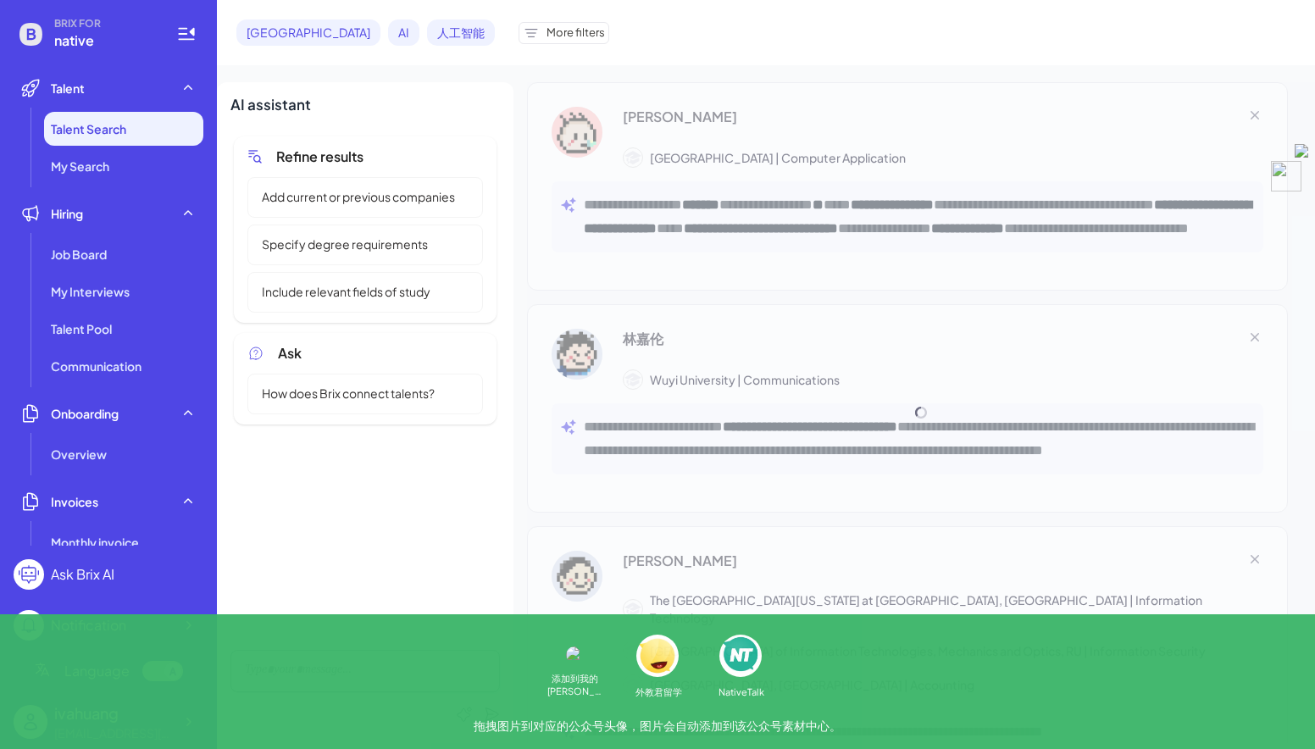
scroll to position [2155, 0]
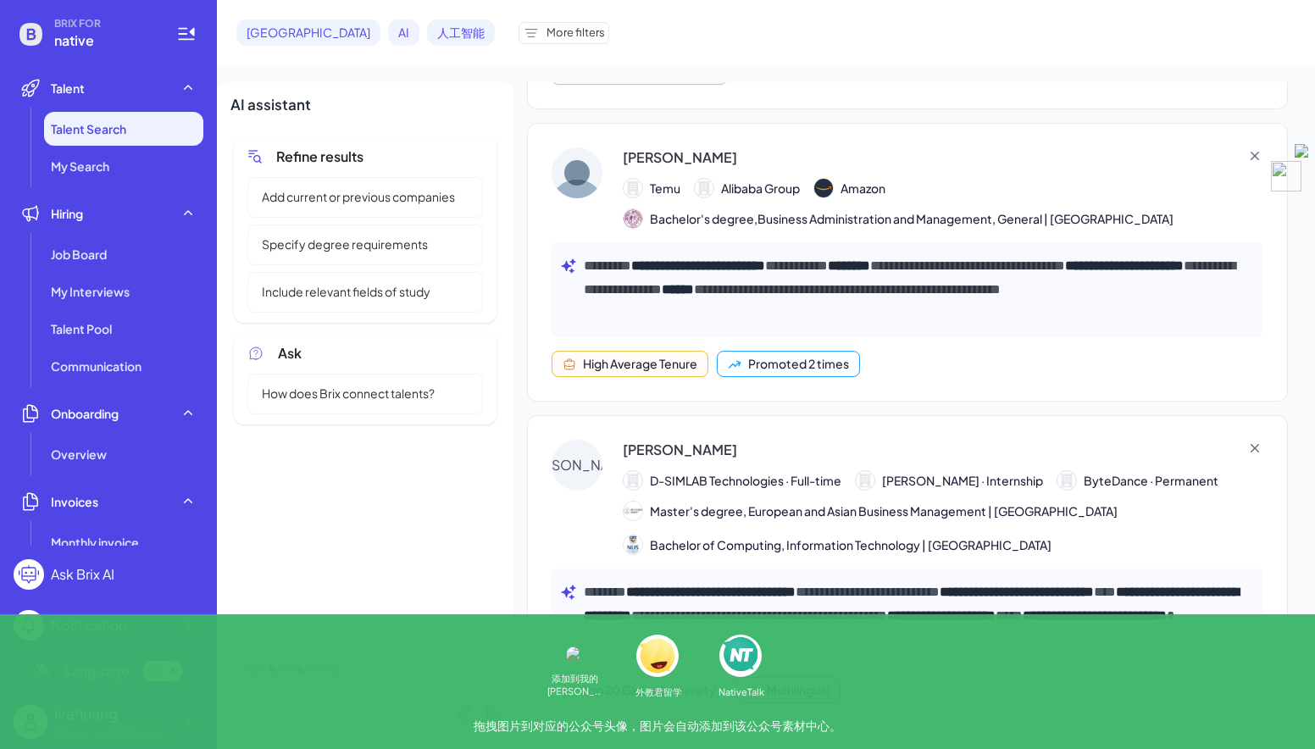
click at [125, 147] on ul "Talent Search My Search" at bounding box center [109, 147] width 190 height 71
click at [123, 176] on li "My Search" at bounding box center [123, 166] width 159 height 34
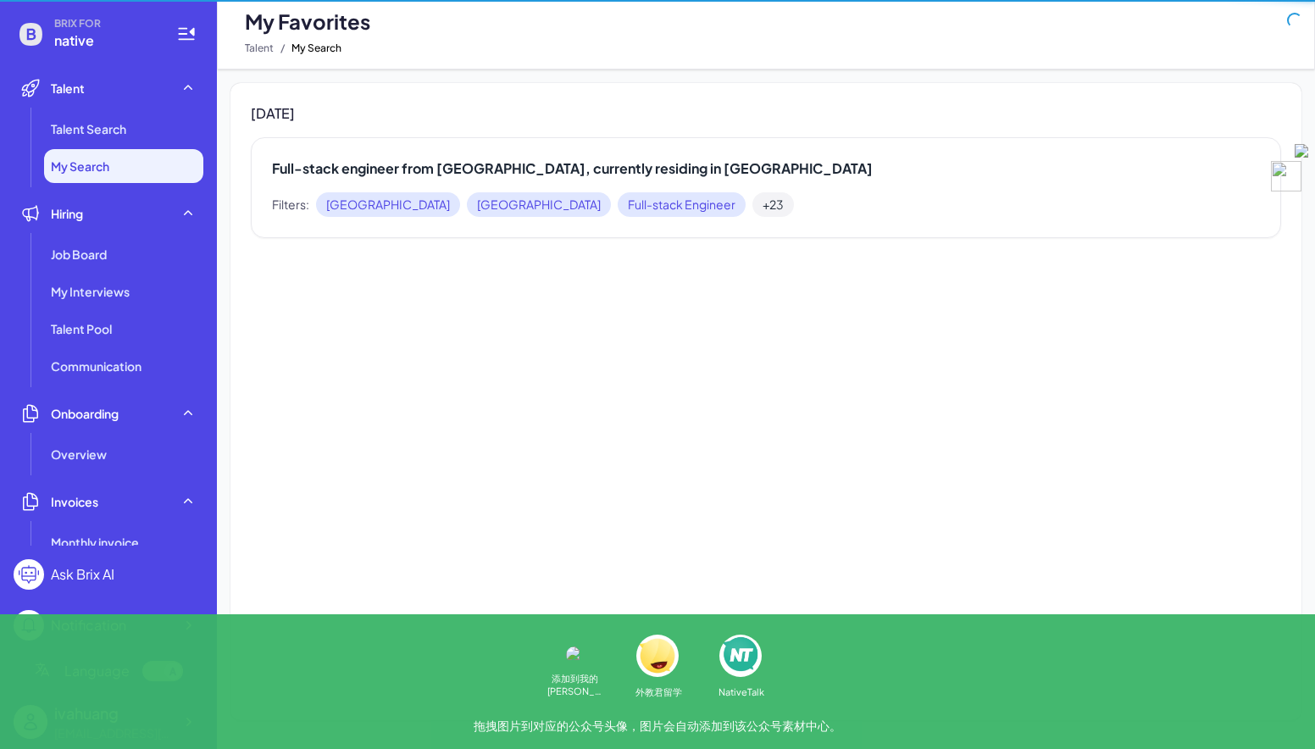
click at [125, 161] on li "My Search" at bounding box center [123, 166] width 159 height 34
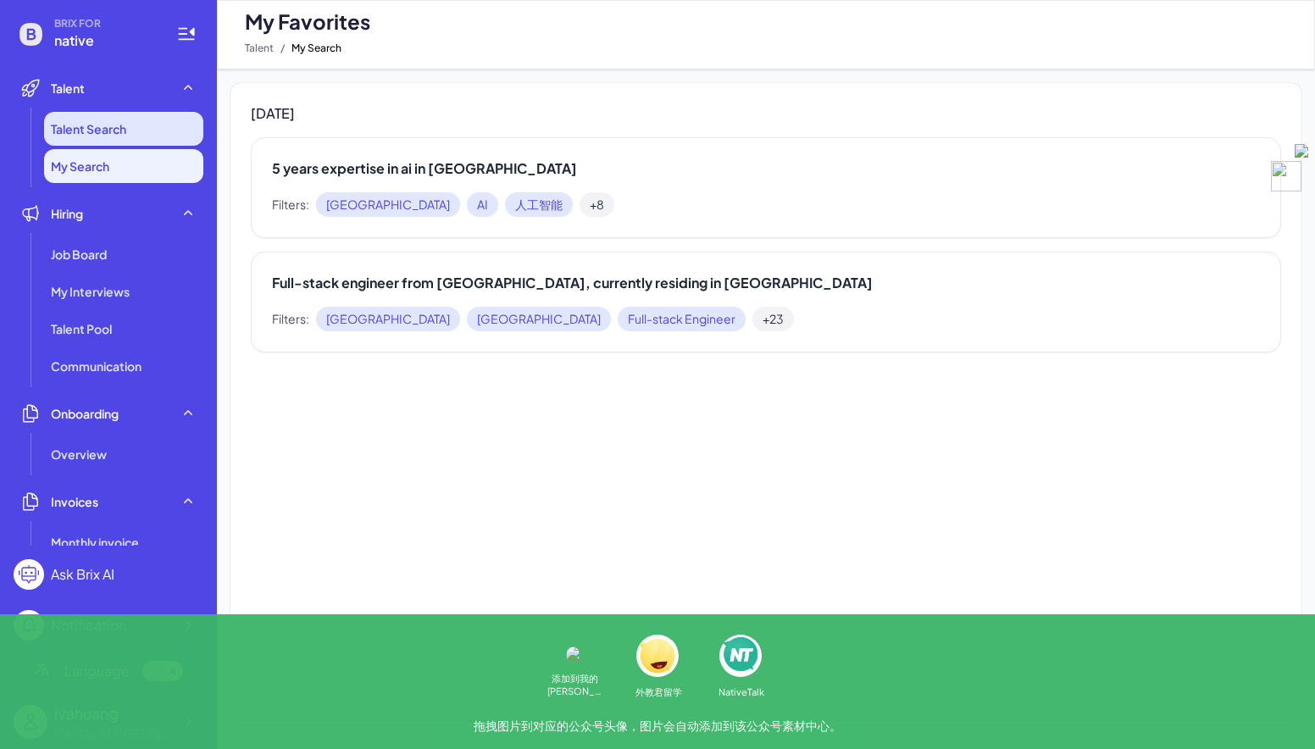
click at [129, 138] on li "Talent Search" at bounding box center [123, 129] width 159 height 34
